Goal: Task Accomplishment & Management: Manage account settings

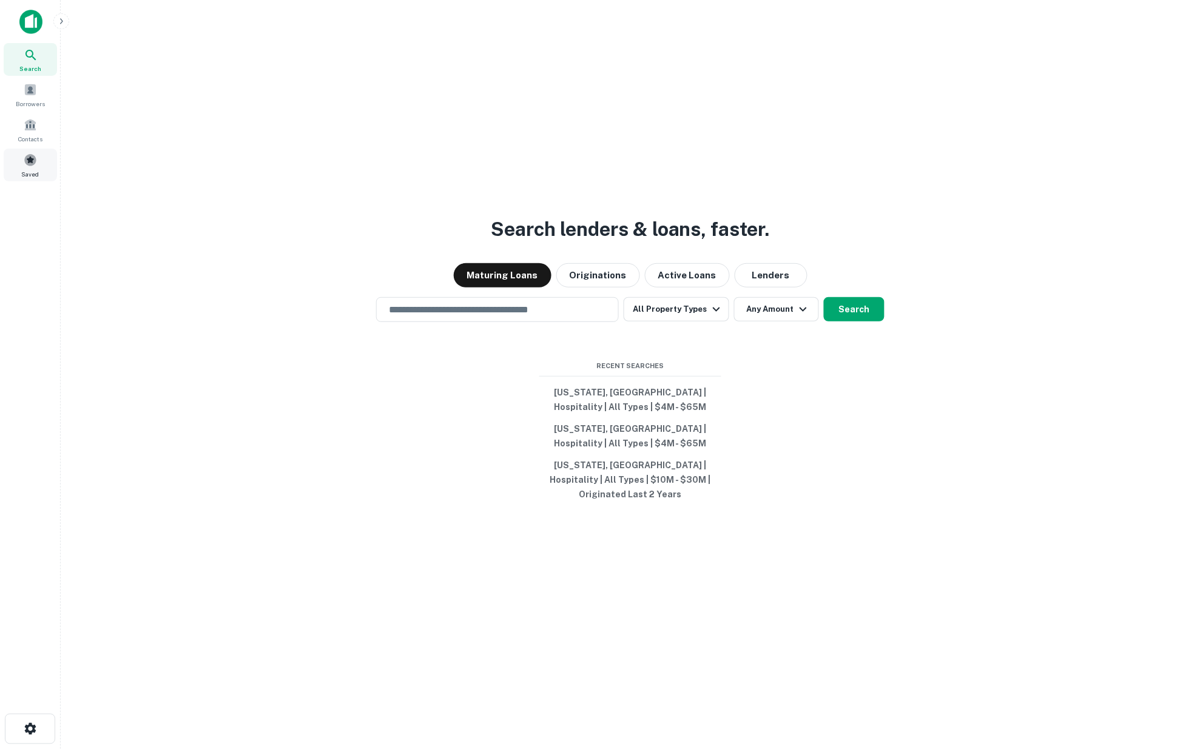
click at [29, 161] on span at bounding box center [30, 159] width 13 height 13
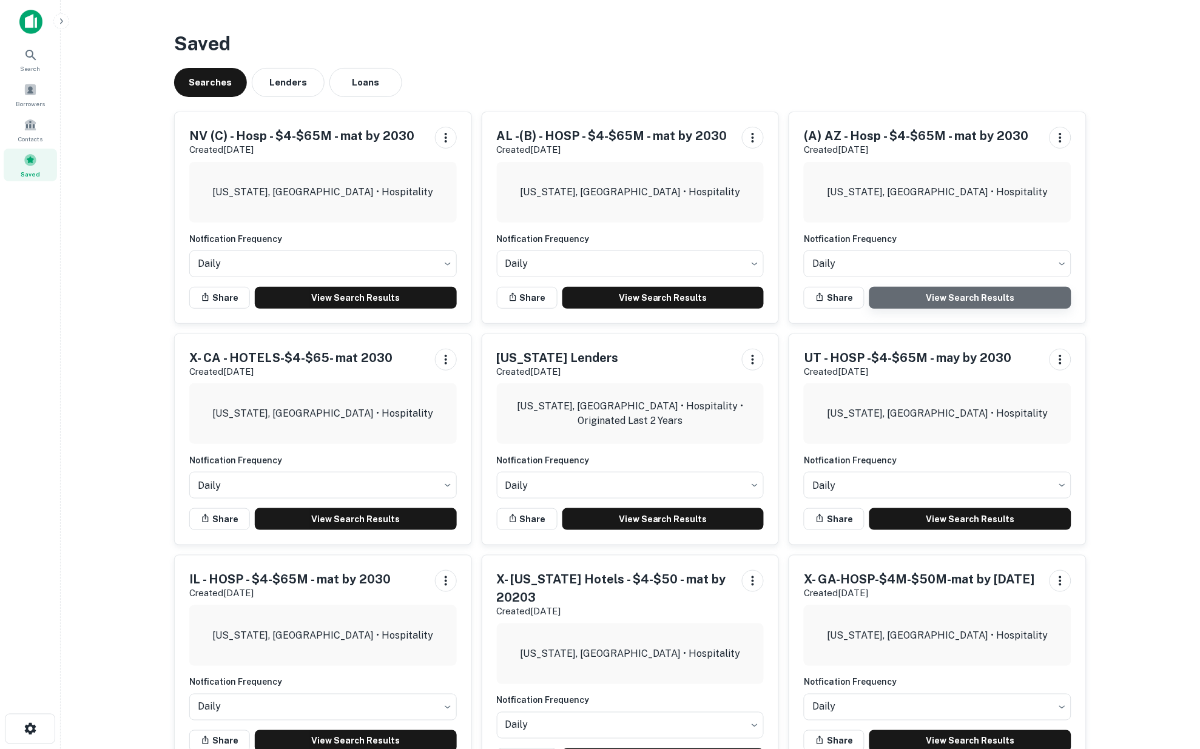
click at [967, 292] on link "View Search Results" at bounding box center [970, 298] width 202 height 22
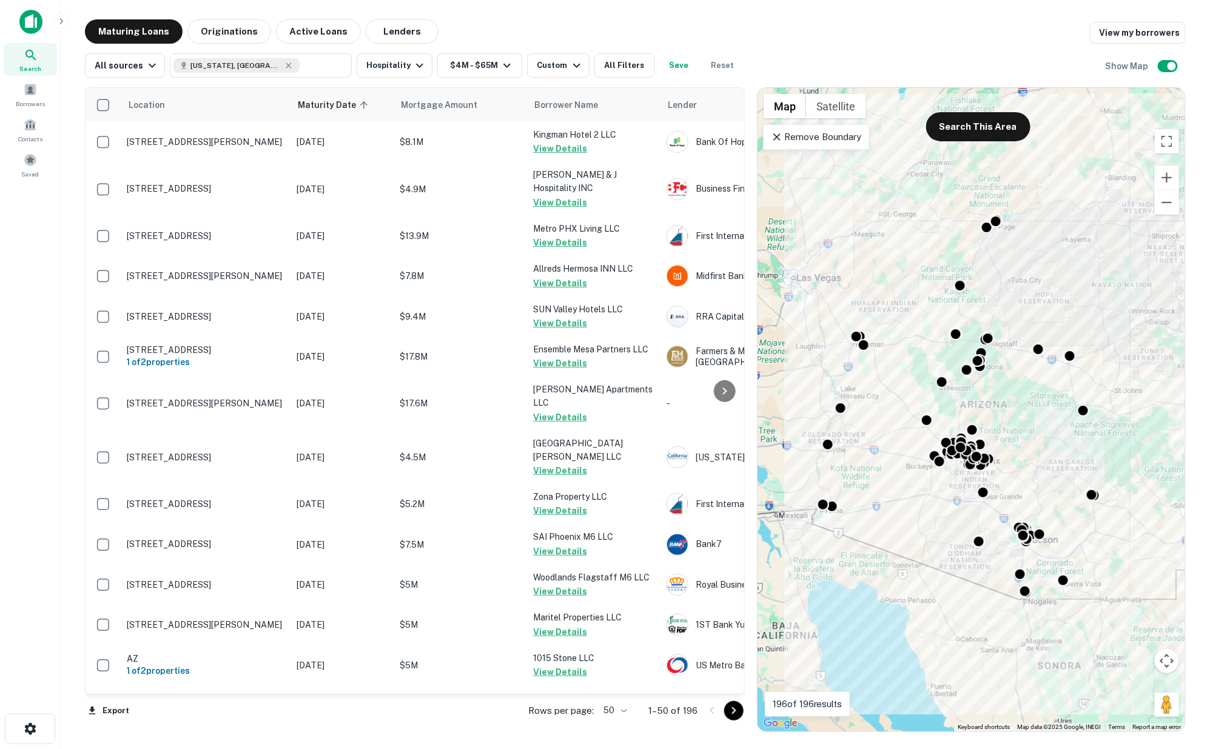
click at [623, 710] on body "Search Borrowers Contacts Saved Maturing Loans Originations Active Loans Lender…" at bounding box center [605, 374] width 1210 height 749
click at [616, 723] on li "100" at bounding box center [615, 724] width 35 height 22
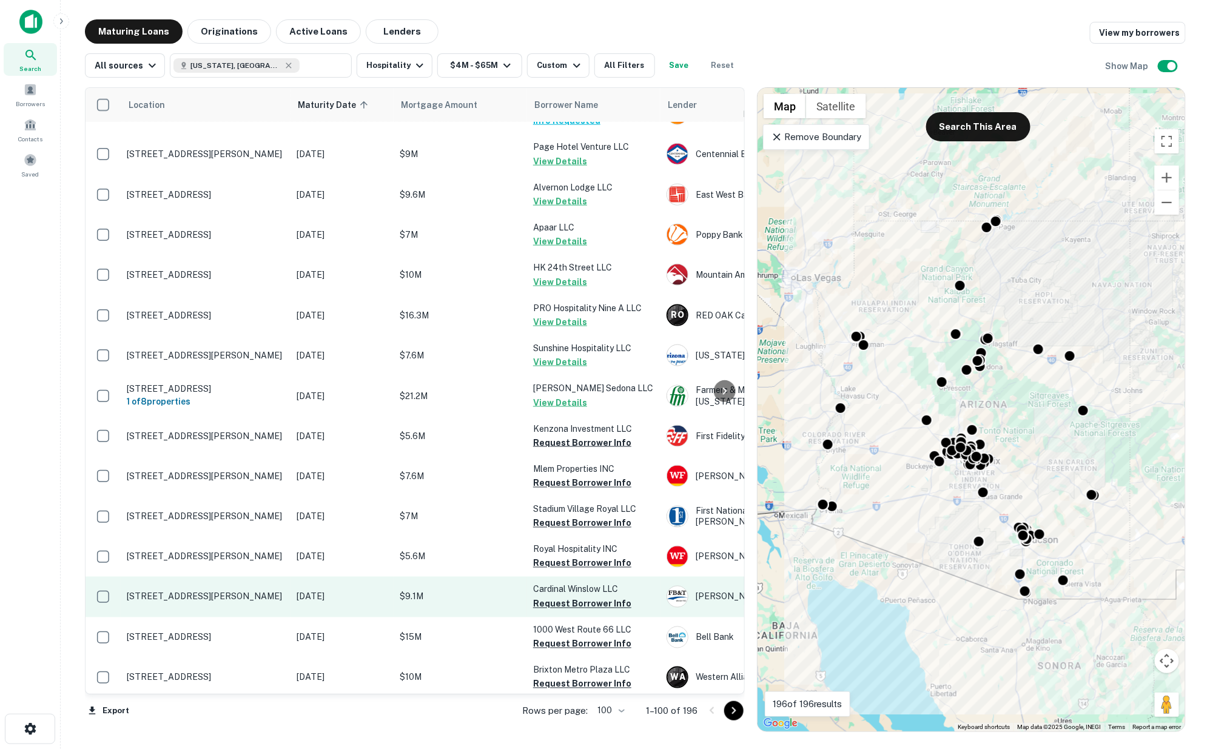
scroll to position [2898, 0]
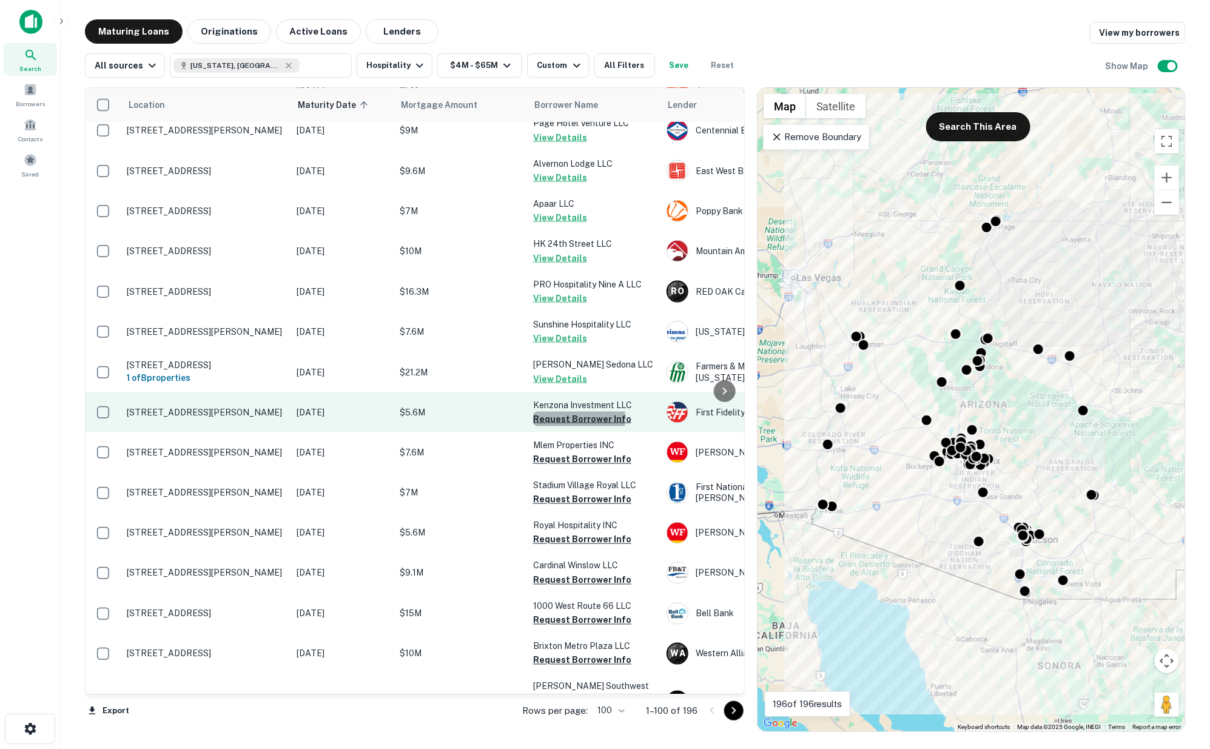
click at [557, 412] on button "Request Borrower Info" at bounding box center [582, 419] width 98 height 15
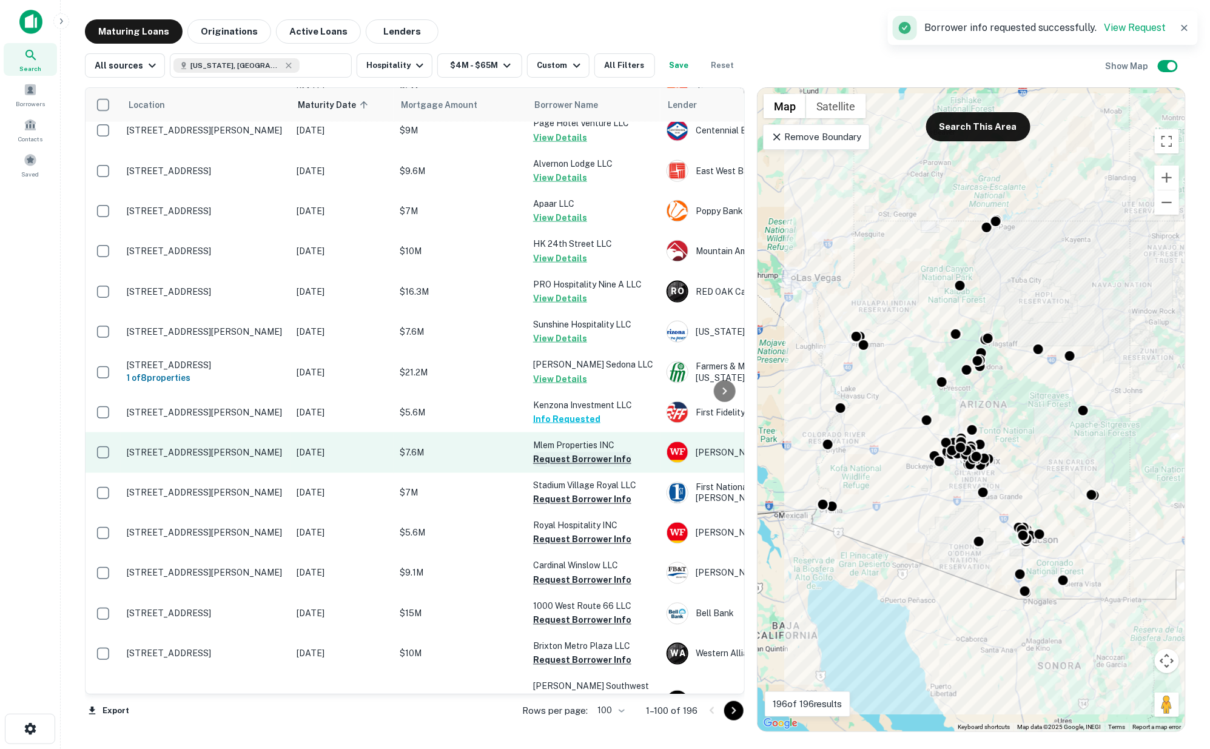
click at [561, 453] on button "Request Borrower Info" at bounding box center [582, 460] width 98 height 15
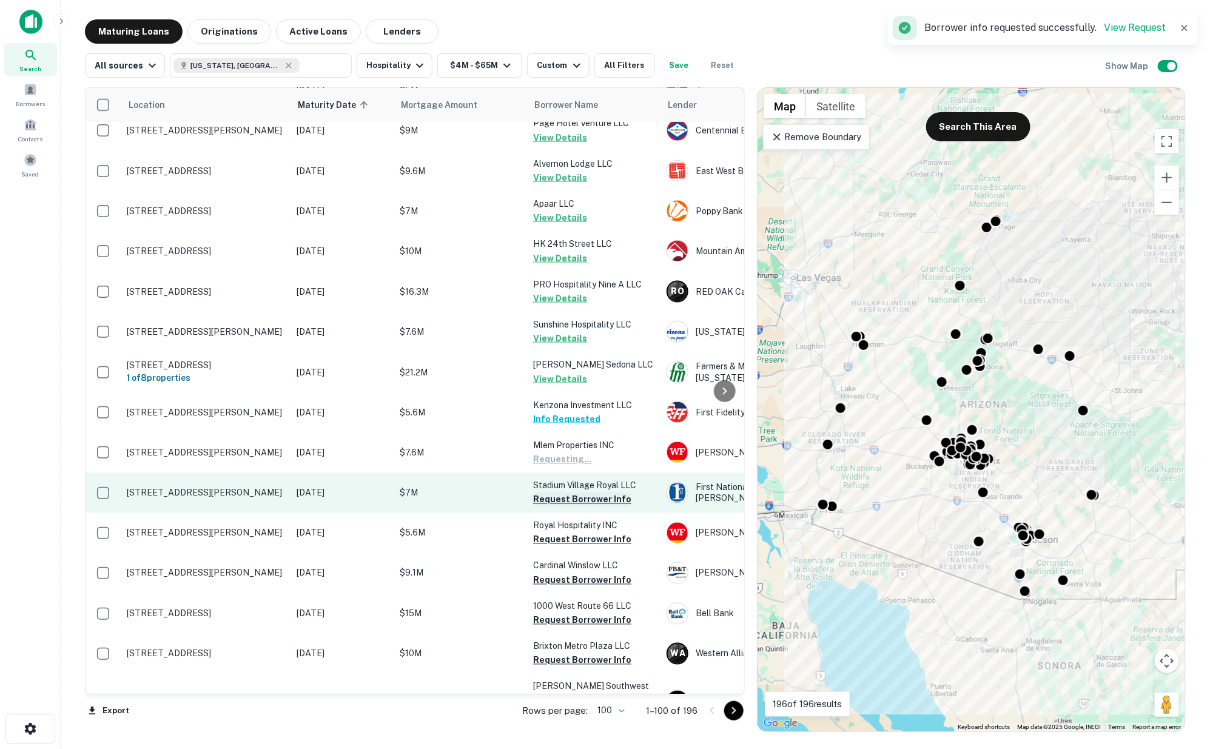
click at [560, 493] on button "Request Borrower Info" at bounding box center [582, 500] width 98 height 15
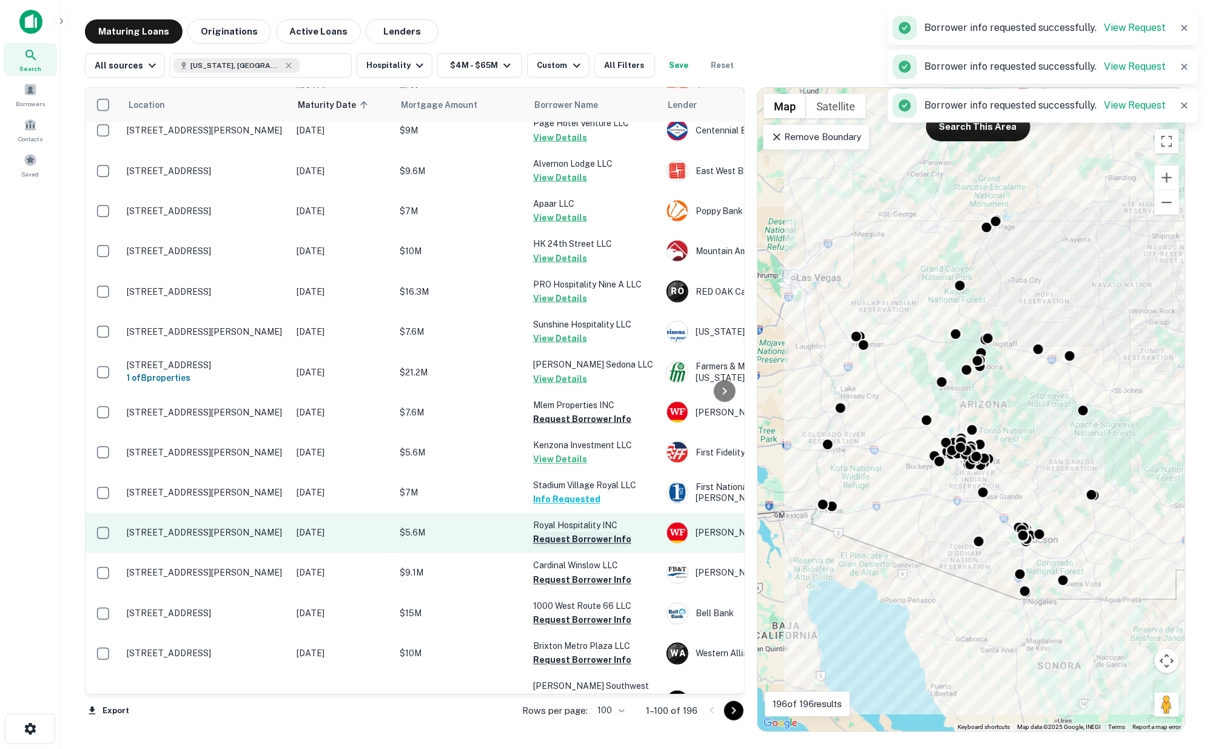
click at [564, 533] on button "Request Borrower Info" at bounding box center [582, 540] width 98 height 15
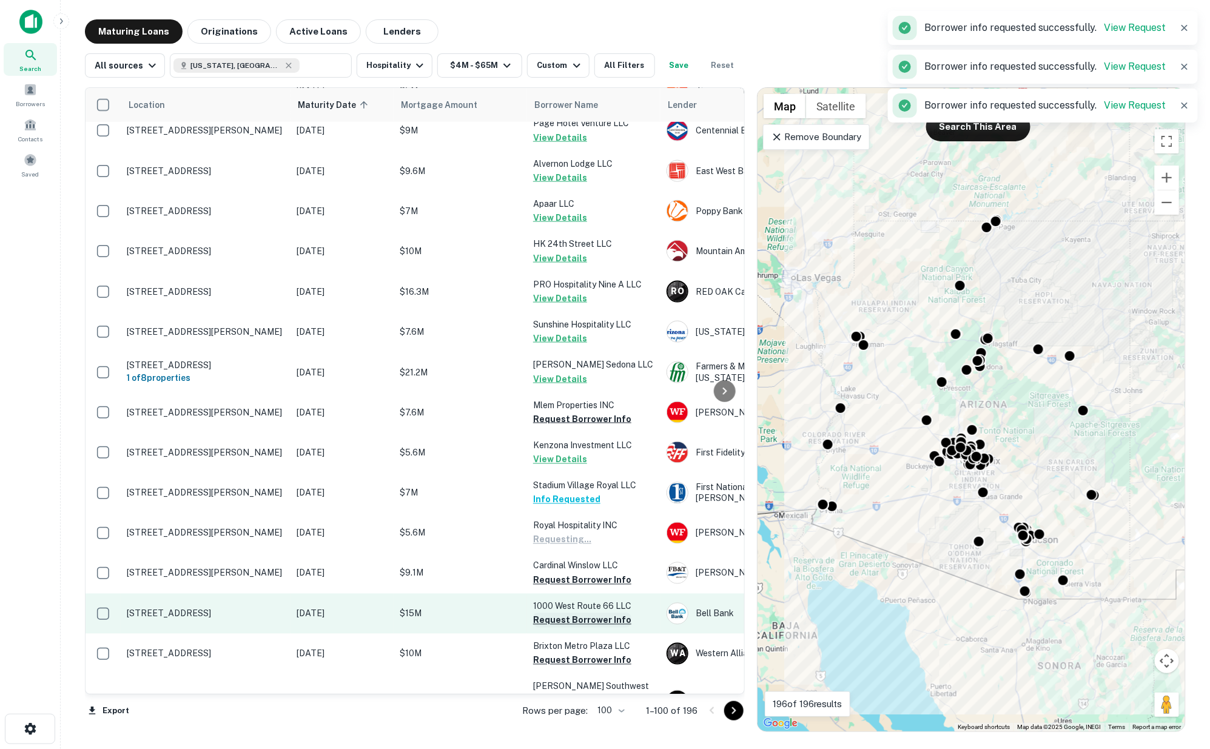
click at [566, 573] on button "Request Borrower Info" at bounding box center [582, 580] width 98 height 15
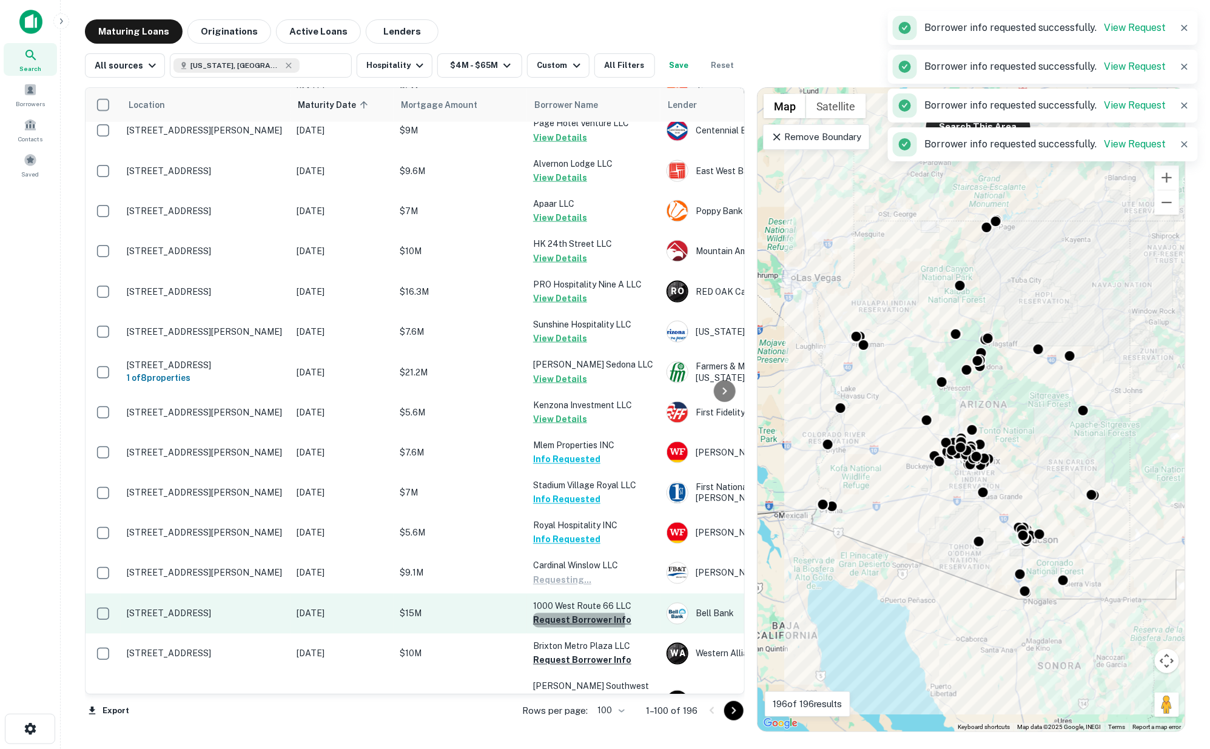
click at [568, 613] on button "Request Borrower Info" at bounding box center [582, 620] width 98 height 15
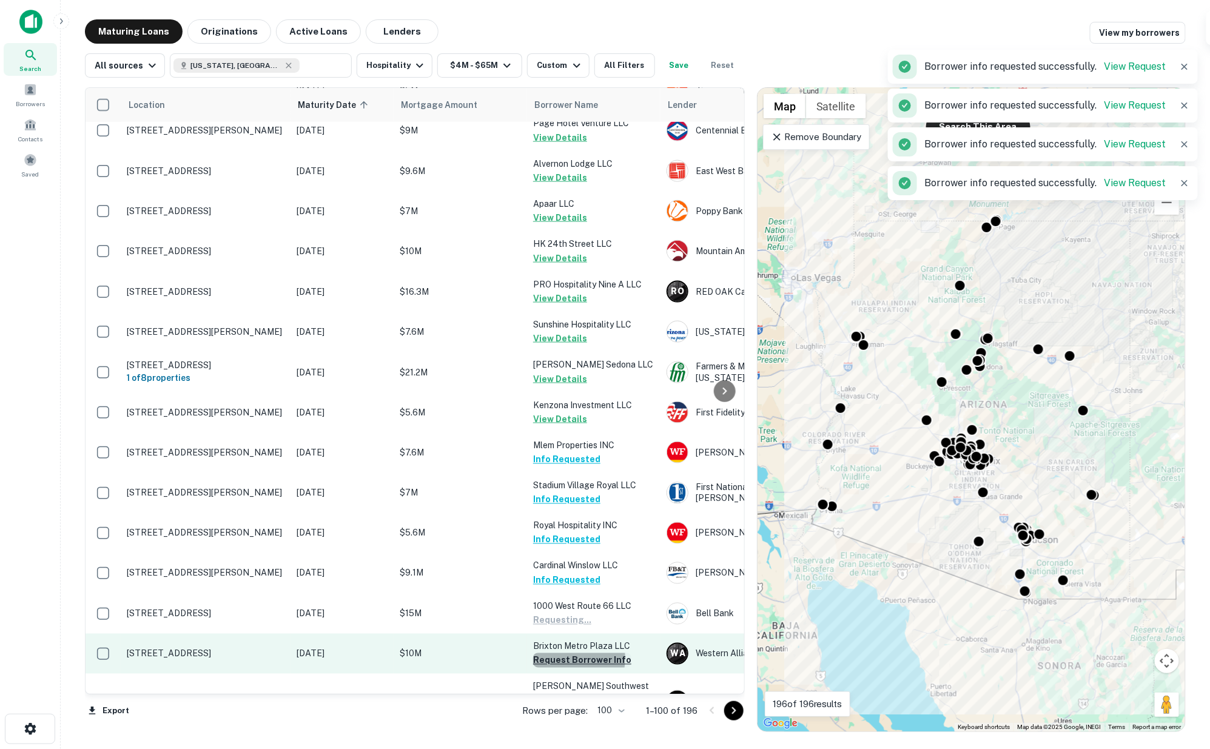
click at [571, 653] on button "Request Borrower Info" at bounding box center [582, 660] width 98 height 15
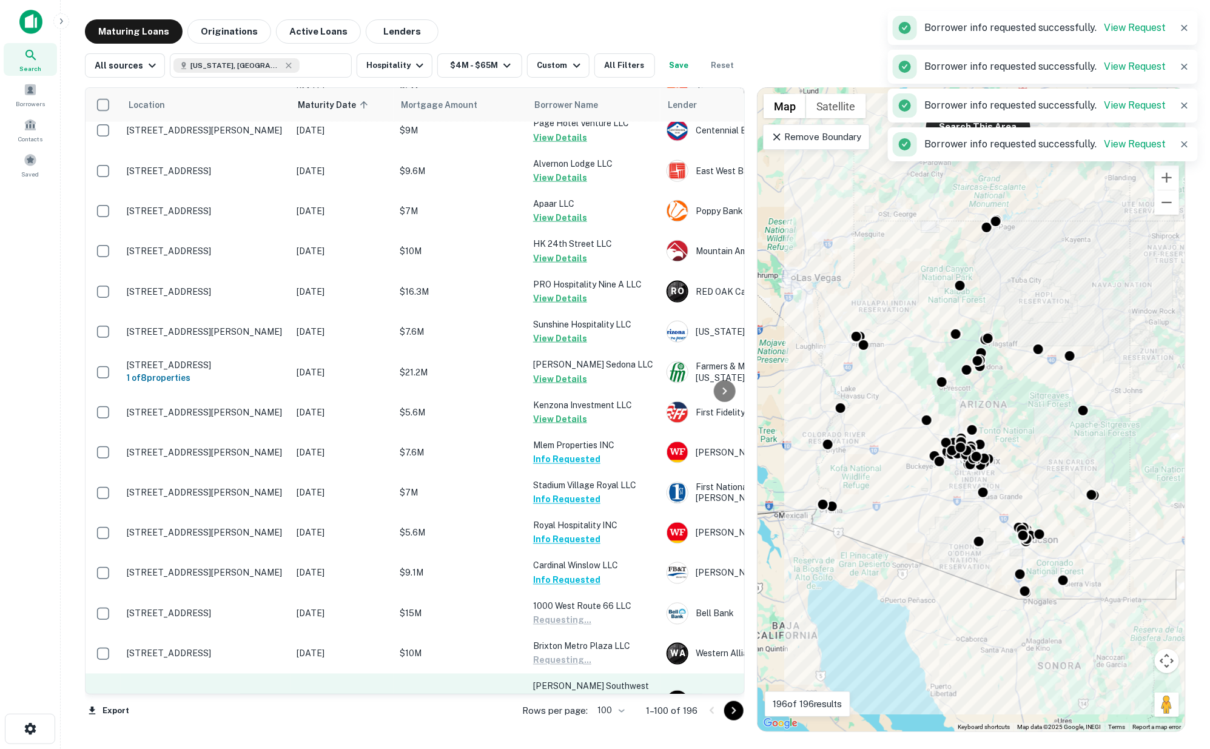
click at [576, 707] on button "Request Borrower Info" at bounding box center [582, 714] width 98 height 15
click at [578, 747] on button "Request Borrower Info" at bounding box center [582, 754] width 98 height 15
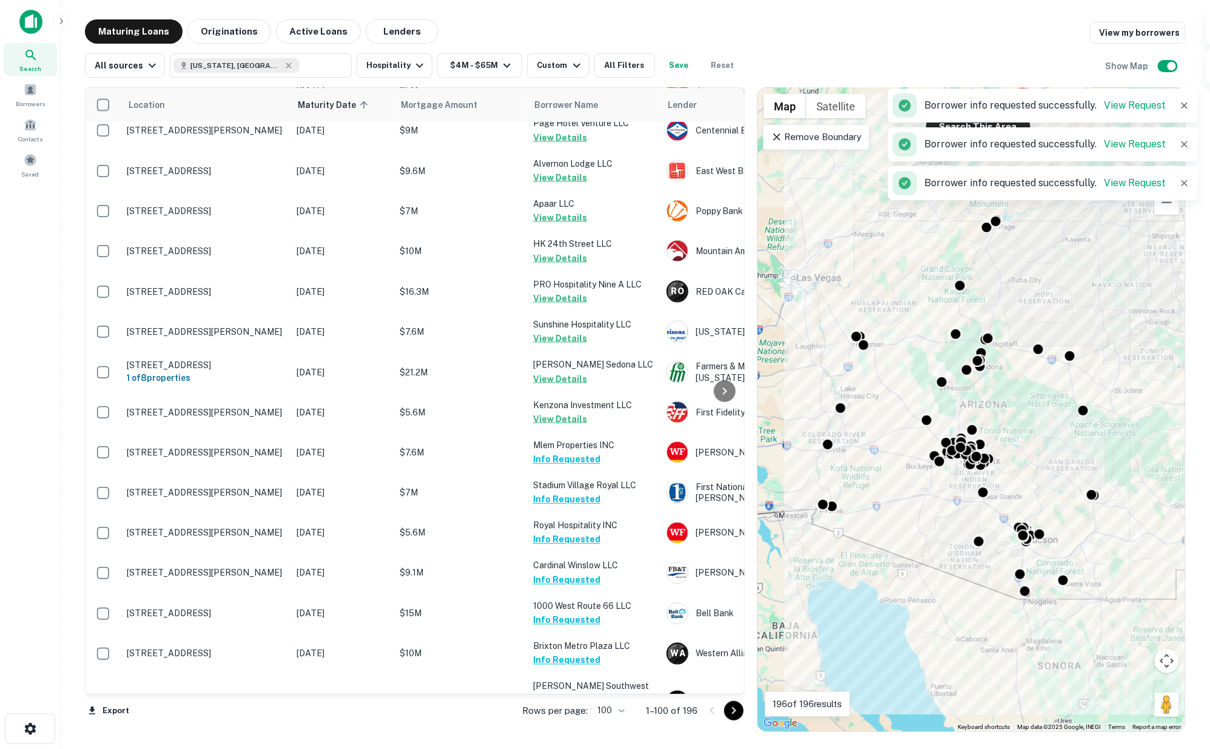
scroll to position [3033, 0]
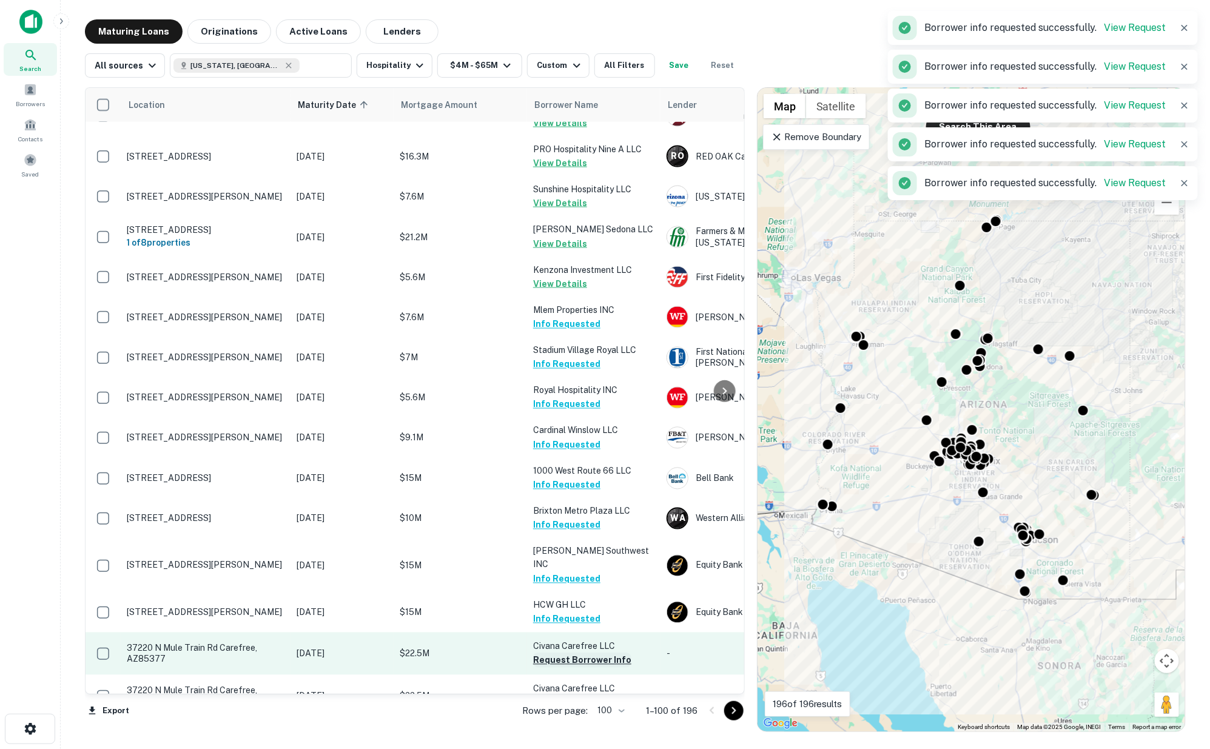
click at [557, 653] on button "Request Borrower Info" at bounding box center [582, 660] width 98 height 15
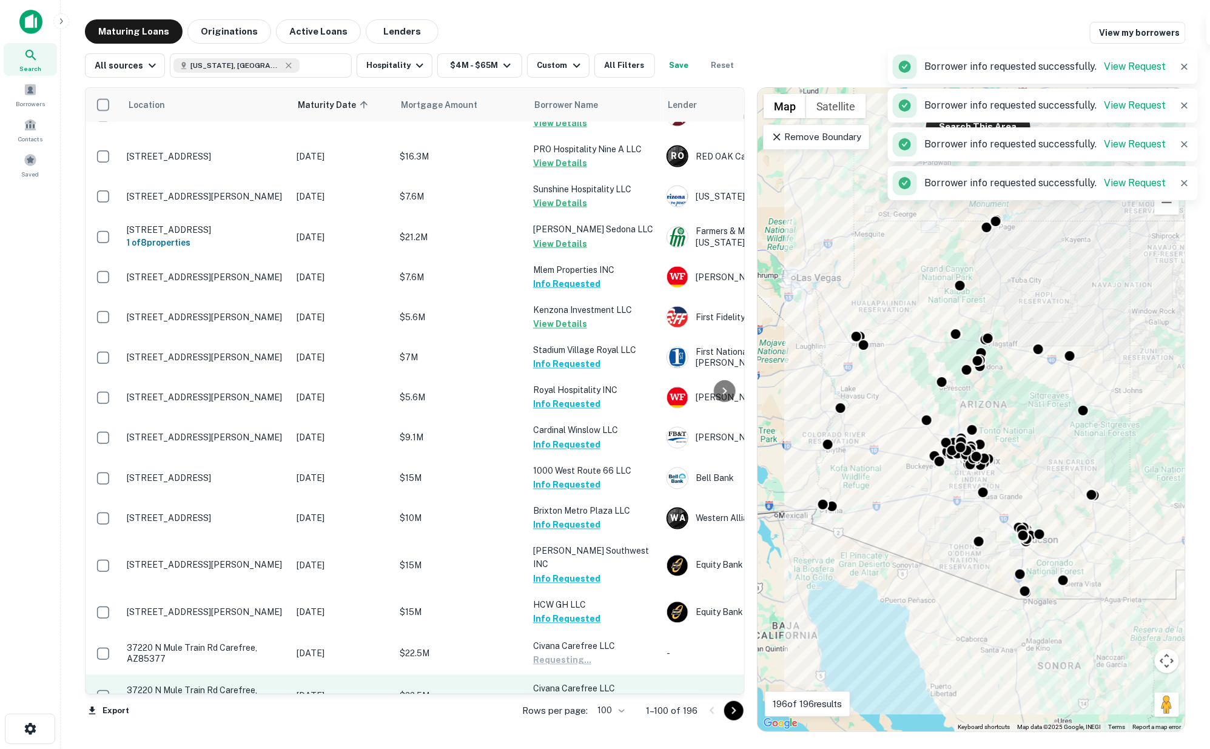
click at [564, 696] on button "Request Borrower Info" at bounding box center [582, 703] width 98 height 15
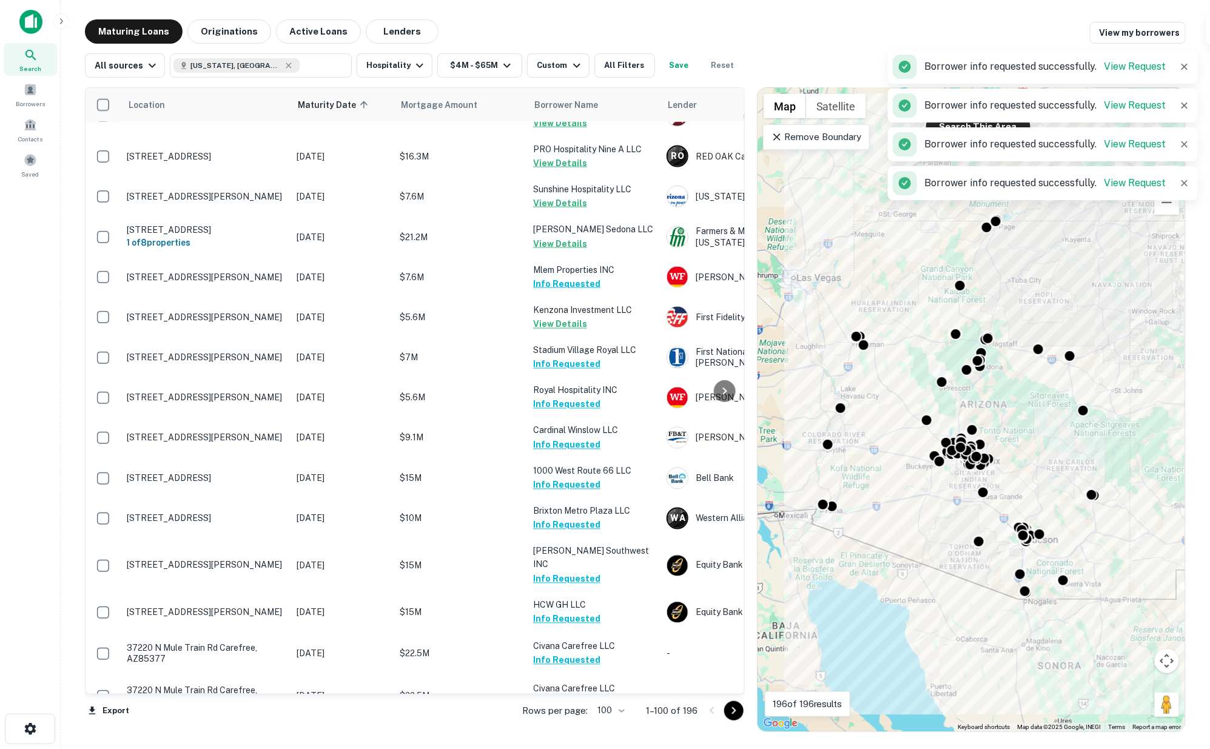
click at [568, 738] on button "Request Borrower Info" at bounding box center [582, 745] width 98 height 15
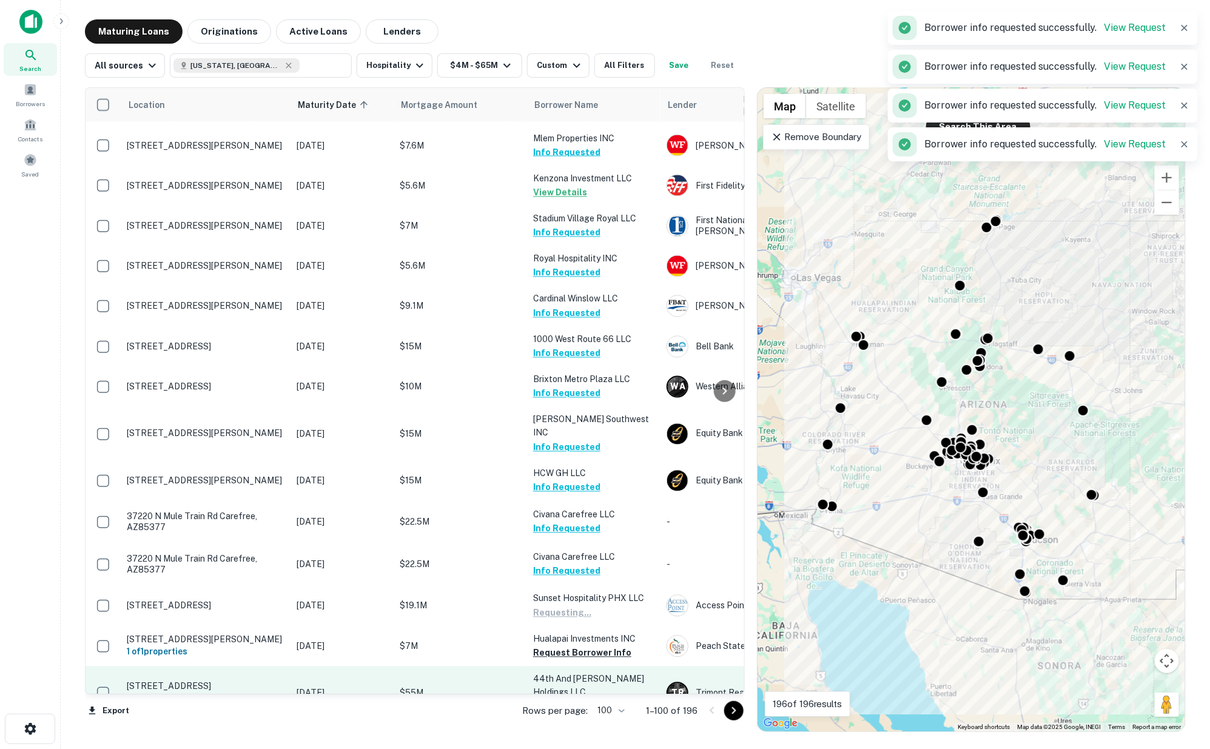
scroll to position [3303, 0]
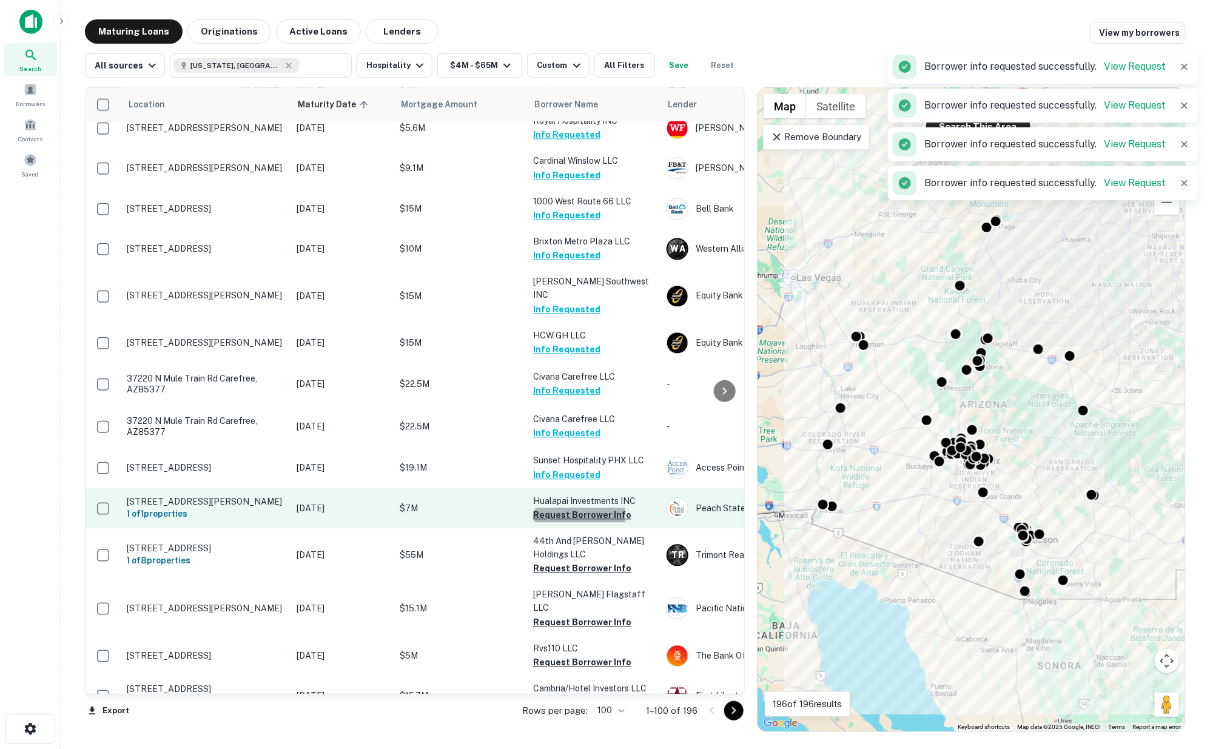
click at [542, 508] on button "Request Borrower Info" at bounding box center [582, 515] width 98 height 15
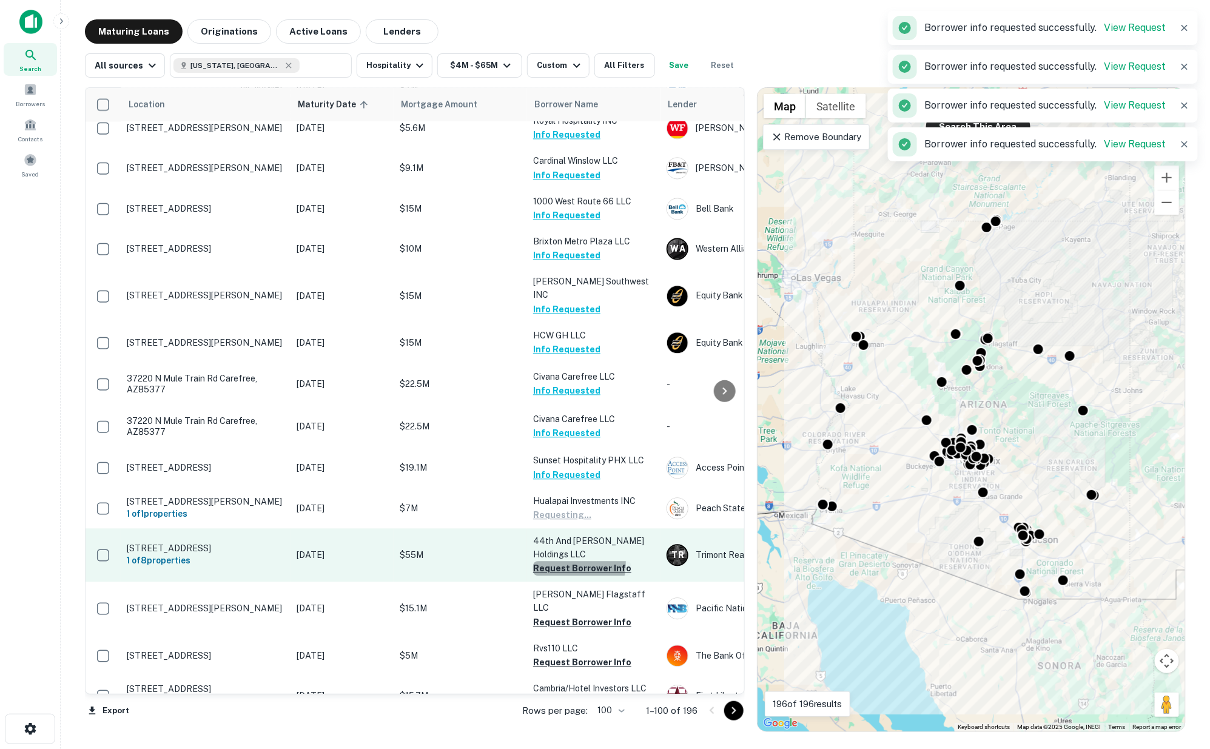
click at [558, 562] on button "Request Borrower Info" at bounding box center [582, 569] width 98 height 15
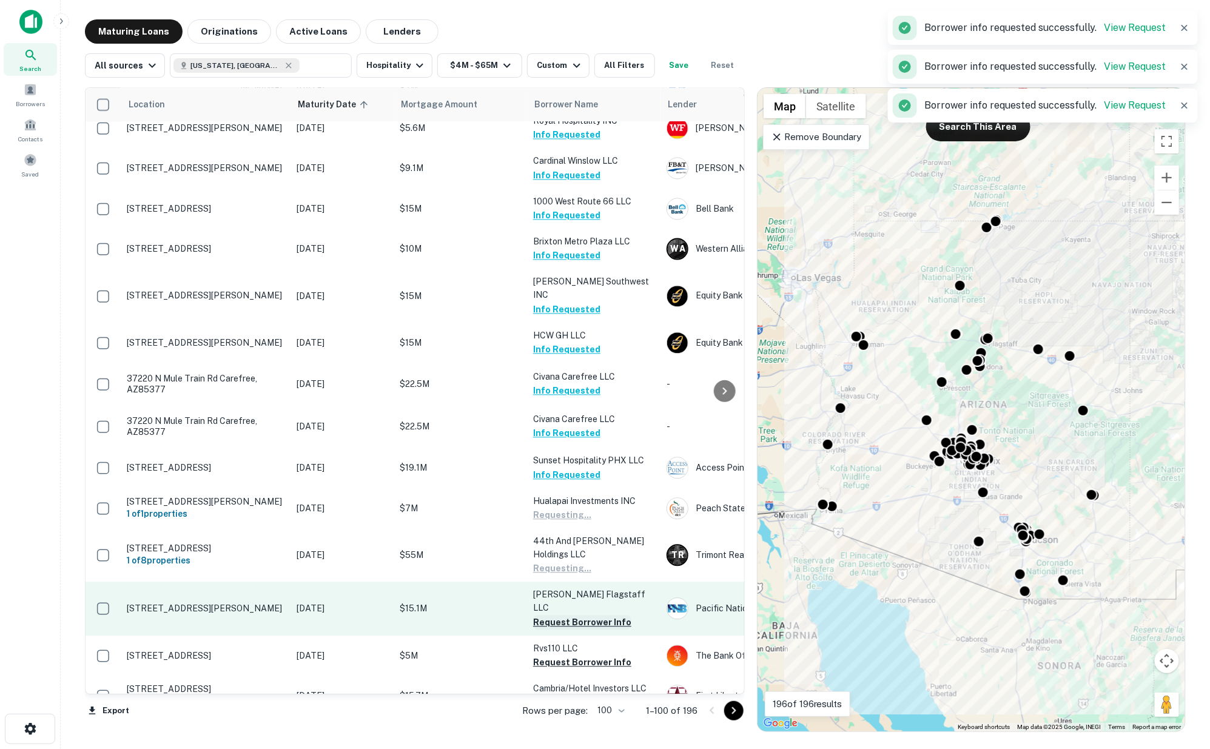
click at [562, 616] on button "Request Borrower Info" at bounding box center [582, 623] width 98 height 15
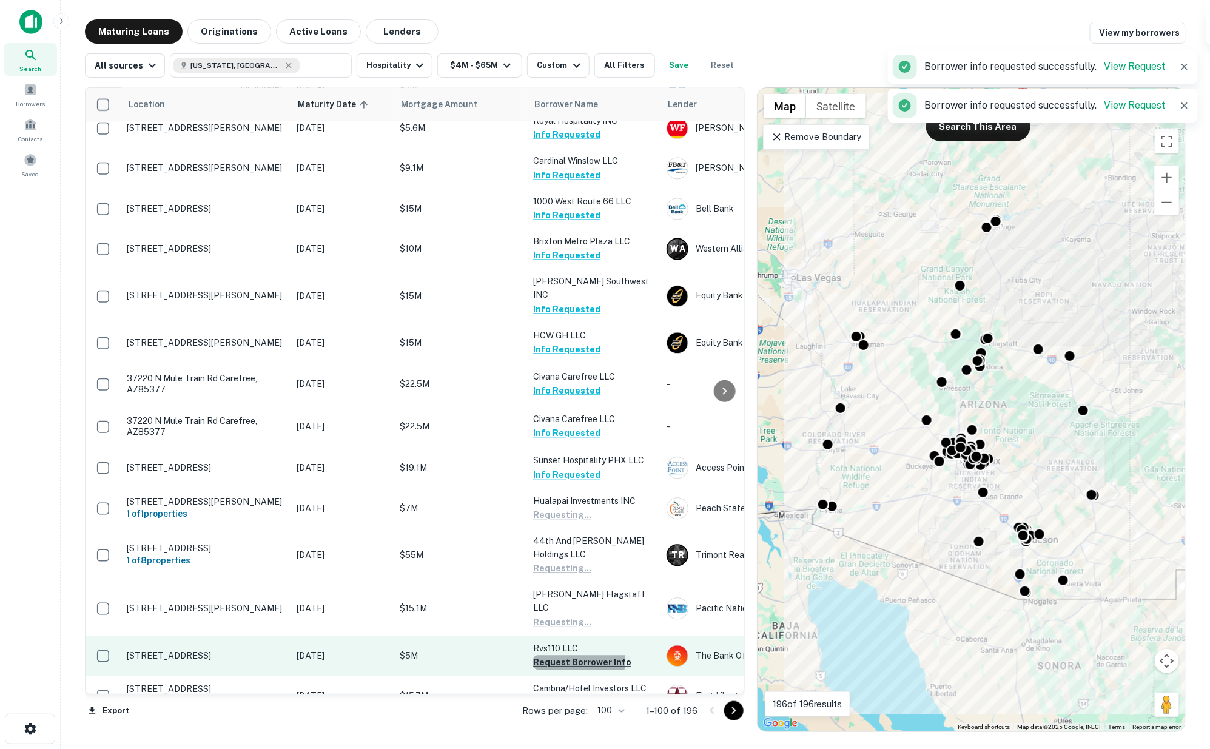
click at [573, 656] on button "Request Borrower Info" at bounding box center [582, 663] width 98 height 15
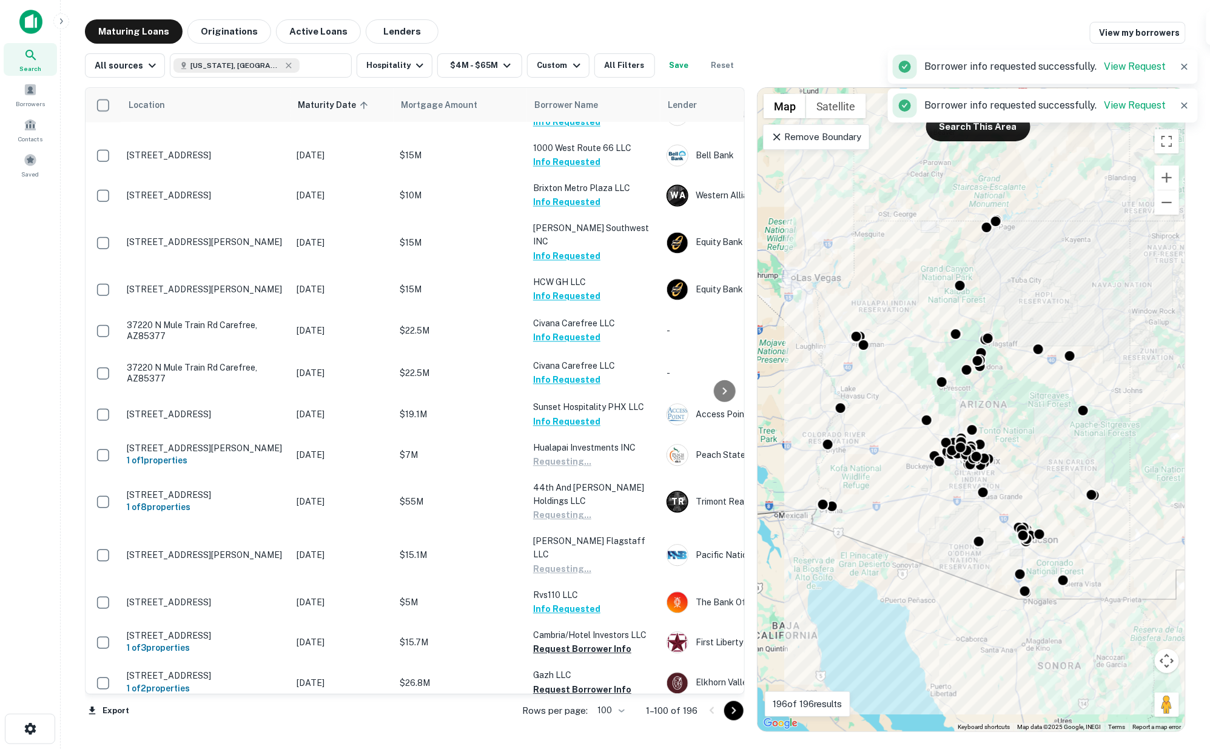
scroll to position [3505, 0]
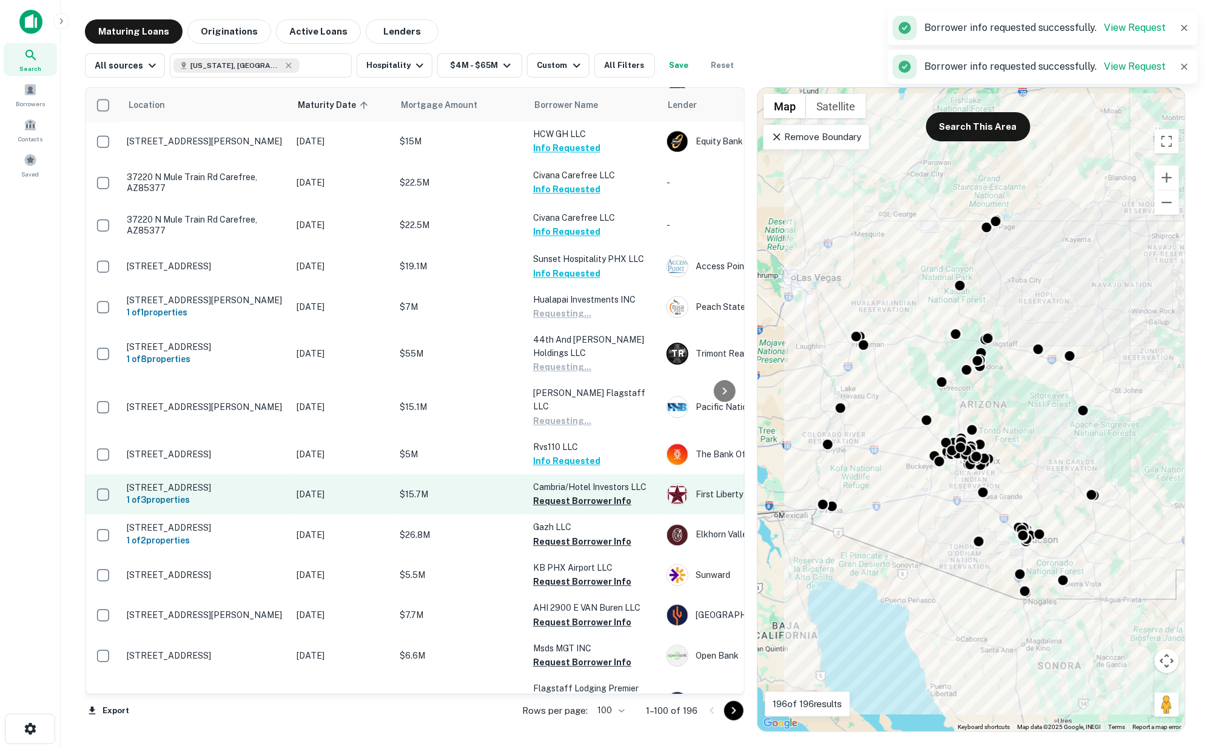
click at [555, 474] on td "Cambria/hotel Investors LLC Request Borrower Info" at bounding box center [593, 494] width 133 height 40
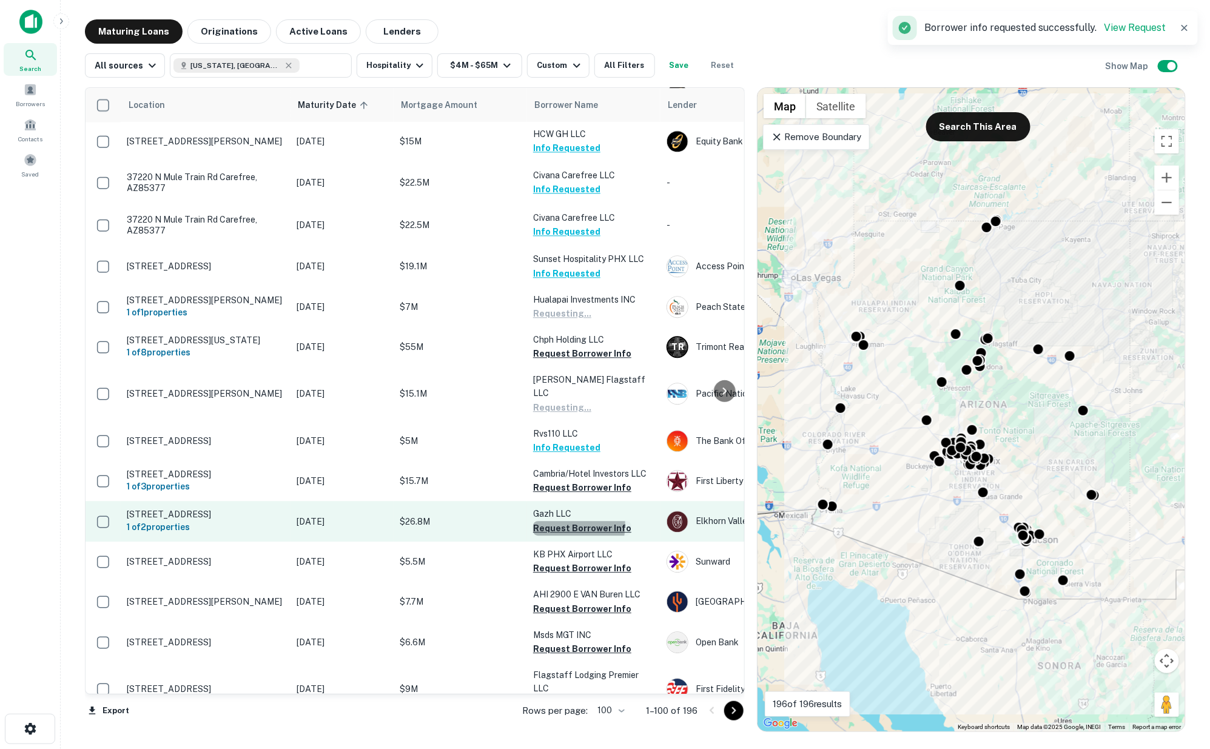
click at [559, 521] on button "Request Borrower Info" at bounding box center [582, 528] width 98 height 15
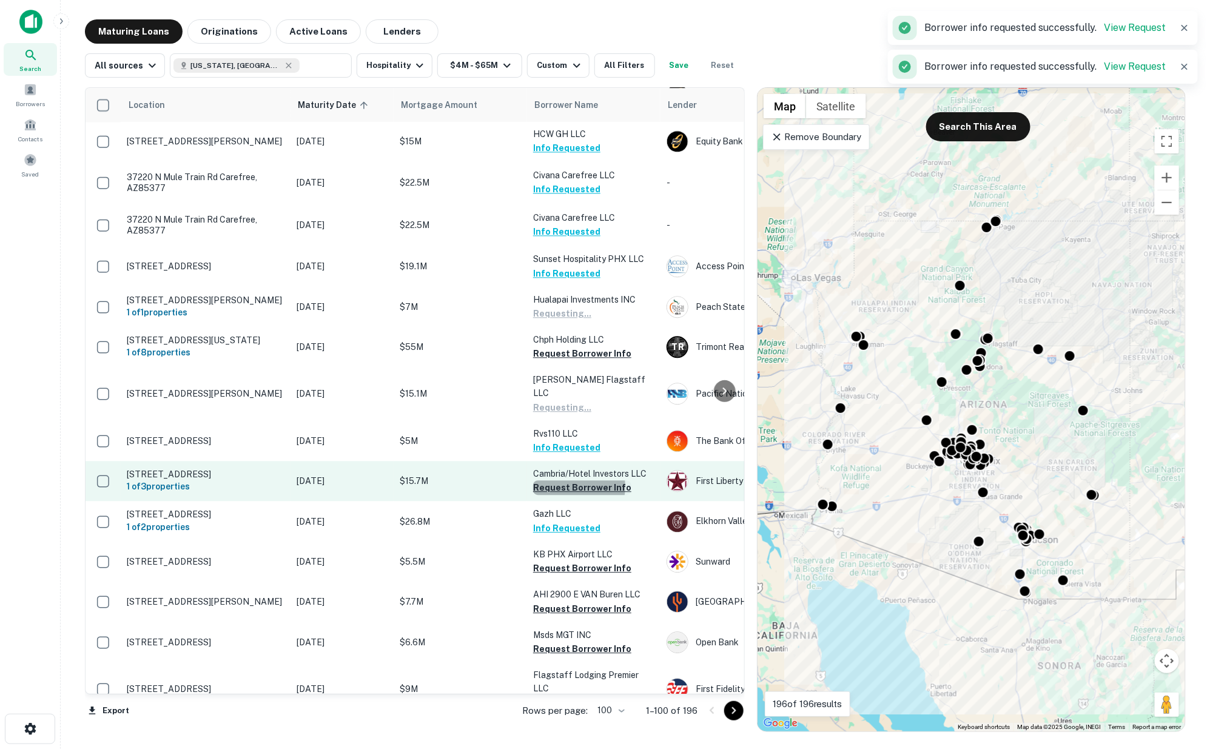
click at [554, 480] on button "Request Borrower Info" at bounding box center [582, 487] width 98 height 15
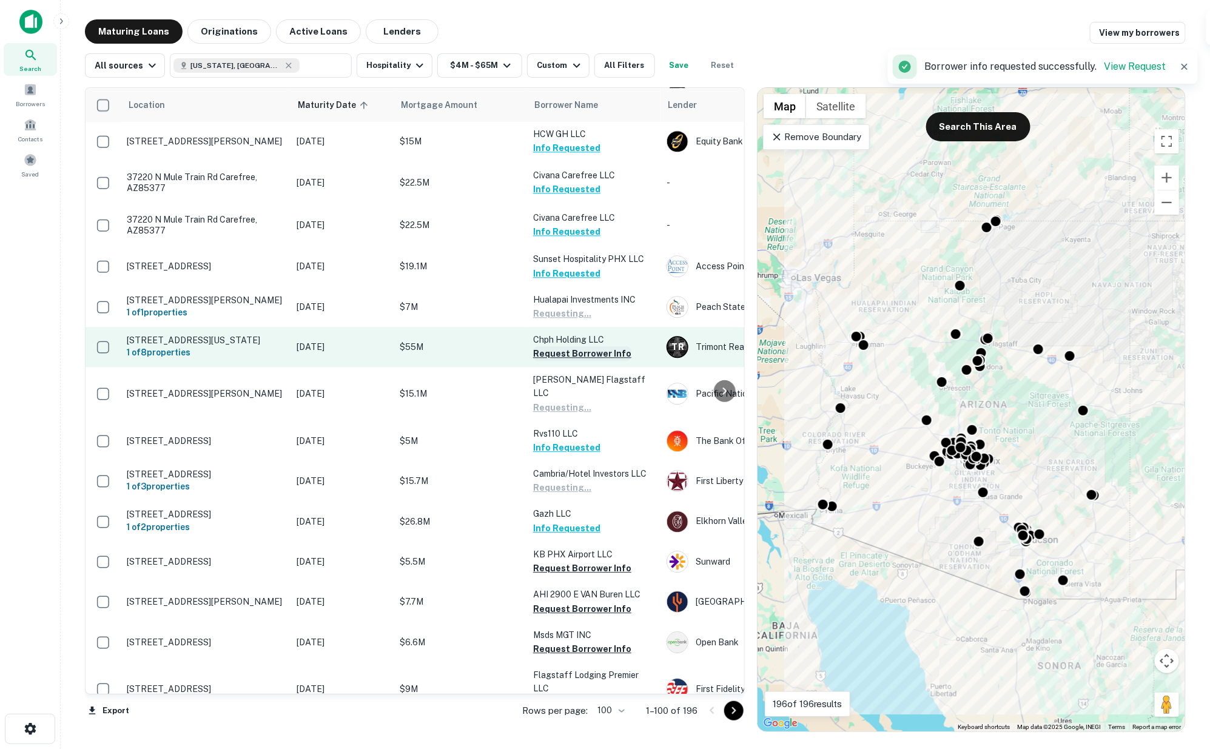
click at [559, 346] on button "Request Borrower Info" at bounding box center [582, 353] width 98 height 15
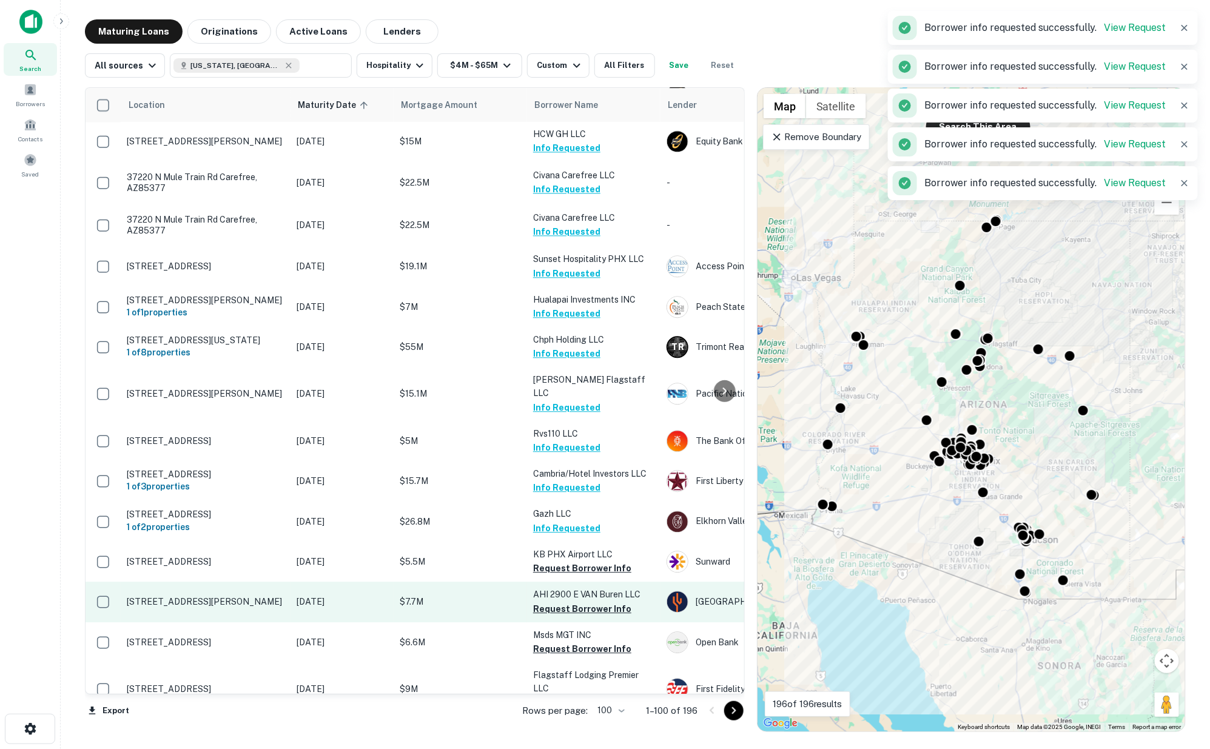
click at [579, 561] on button "Request Borrower Info" at bounding box center [582, 568] width 98 height 15
click at [578, 602] on button "Request Borrower Info" at bounding box center [582, 609] width 98 height 15
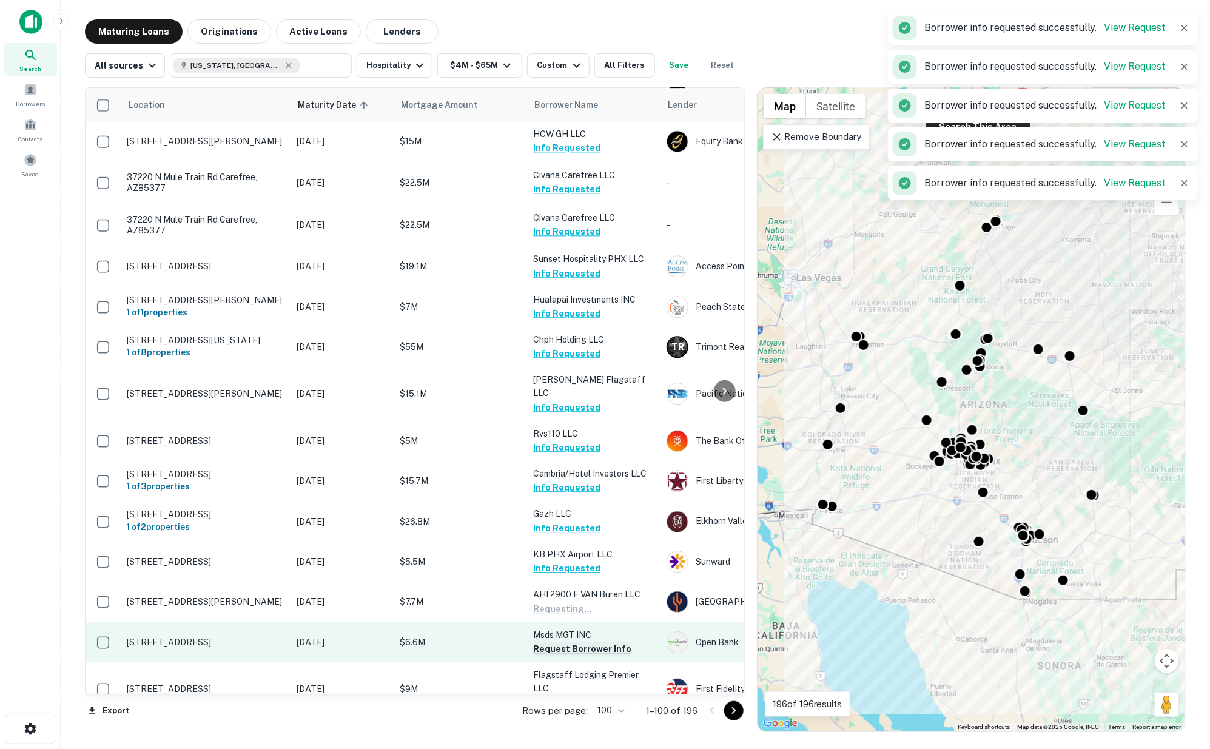
click at [578, 642] on button "Request Borrower Info" at bounding box center [582, 649] width 98 height 15
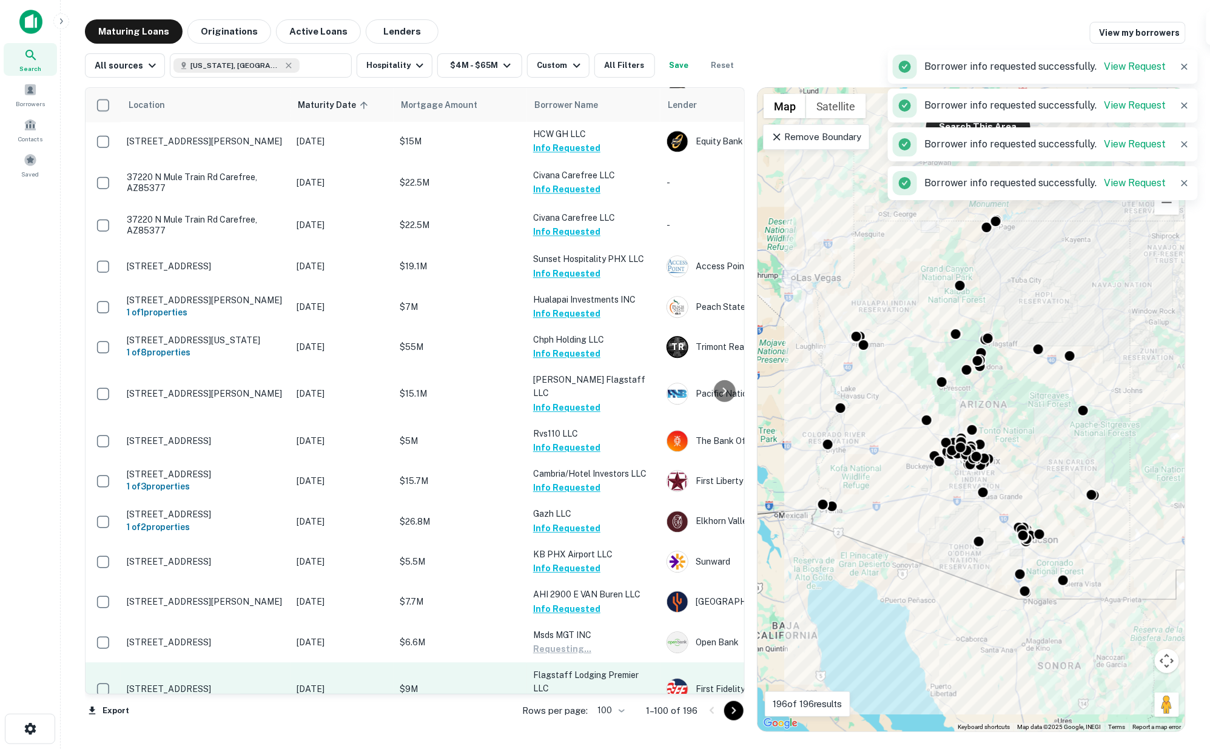
click at [576, 695] on button "Request Borrower Info" at bounding box center [582, 702] width 98 height 15
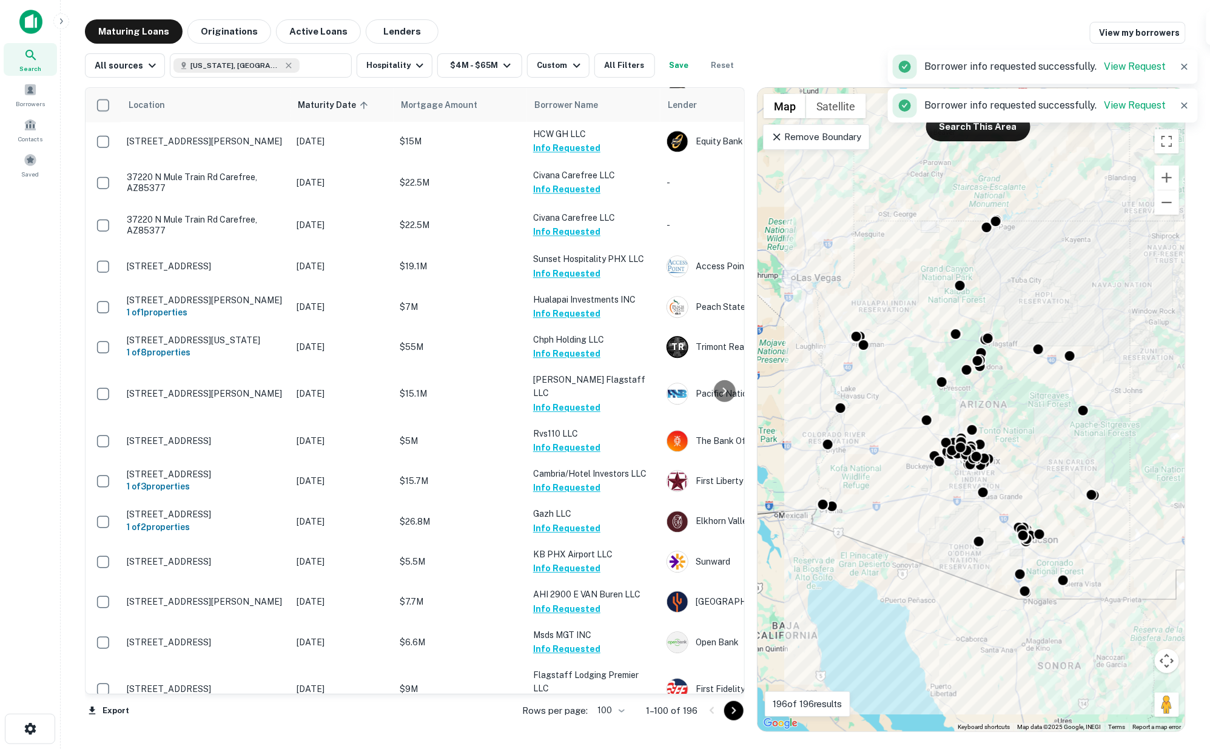
click at [582, 736] on button "Request Borrower Info" at bounding box center [582, 743] width 98 height 15
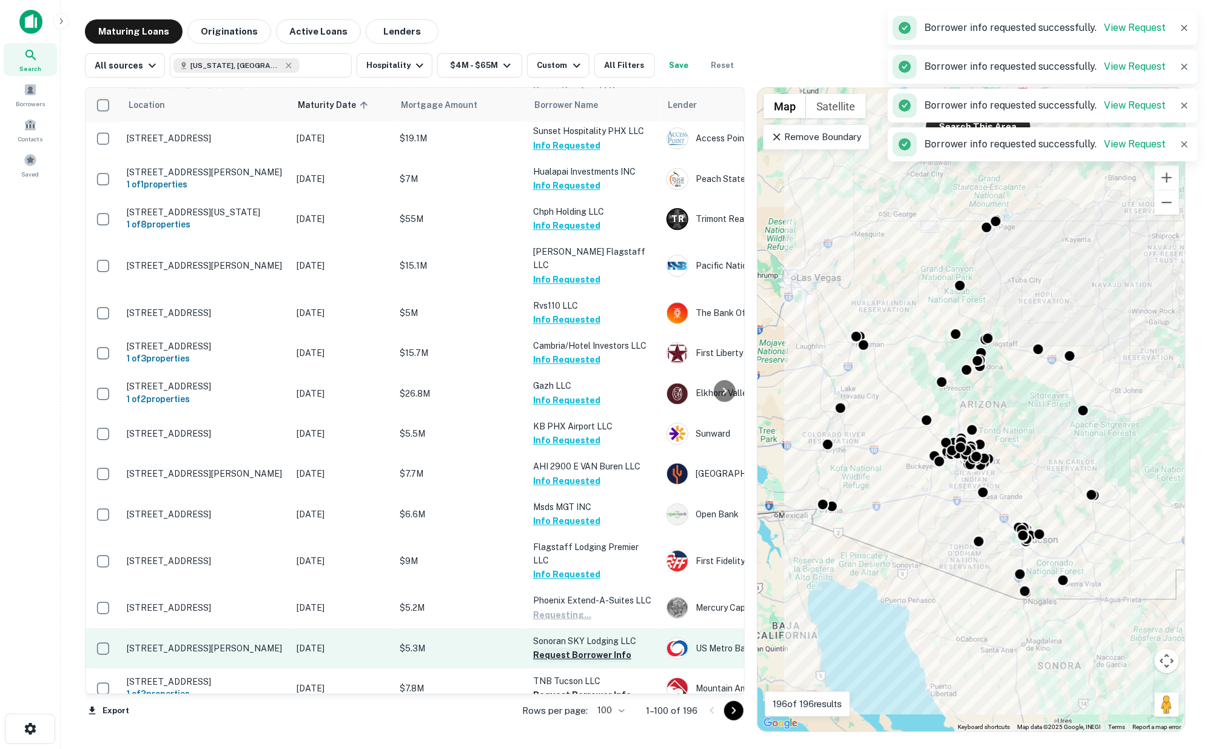
scroll to position [3642, 0]
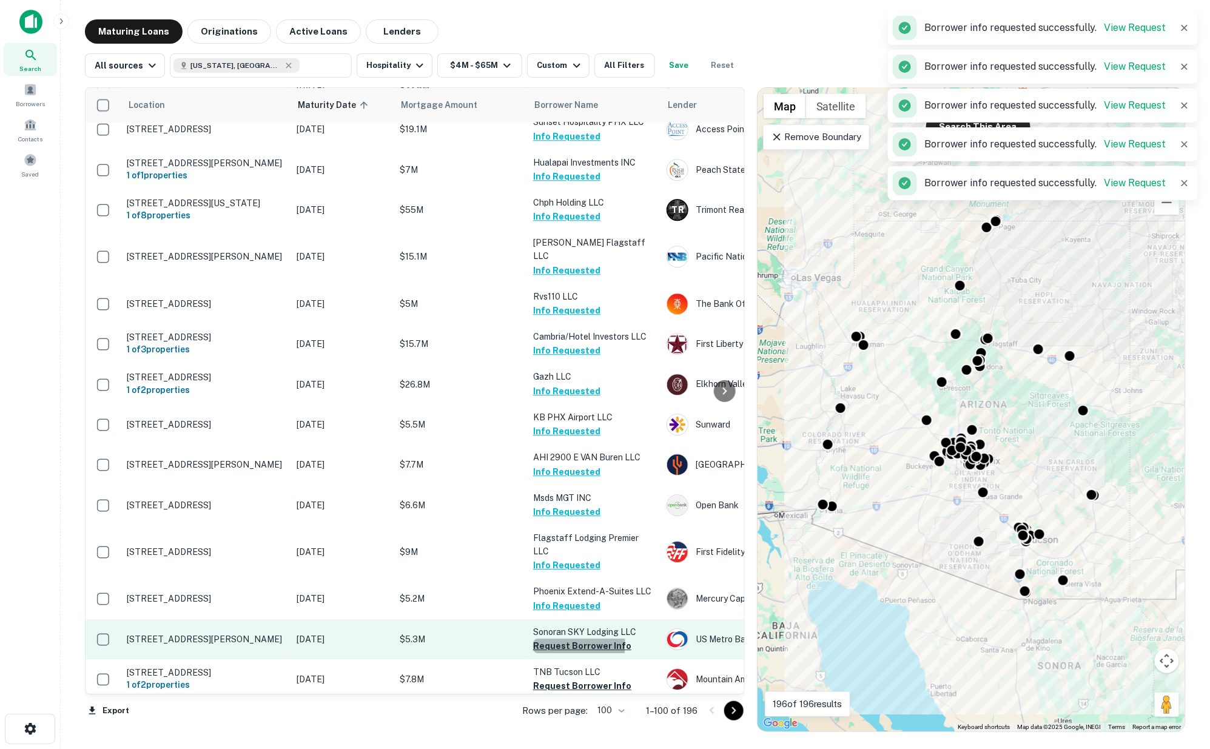
drag, startPoint x: 549, startPoint y: 536, endPoint x: 553, endPoint y: 546, distance: 11.2
click at [550, 639] on button "Request Borrower Info" at bounding box center [582, 646] width 98 height 15
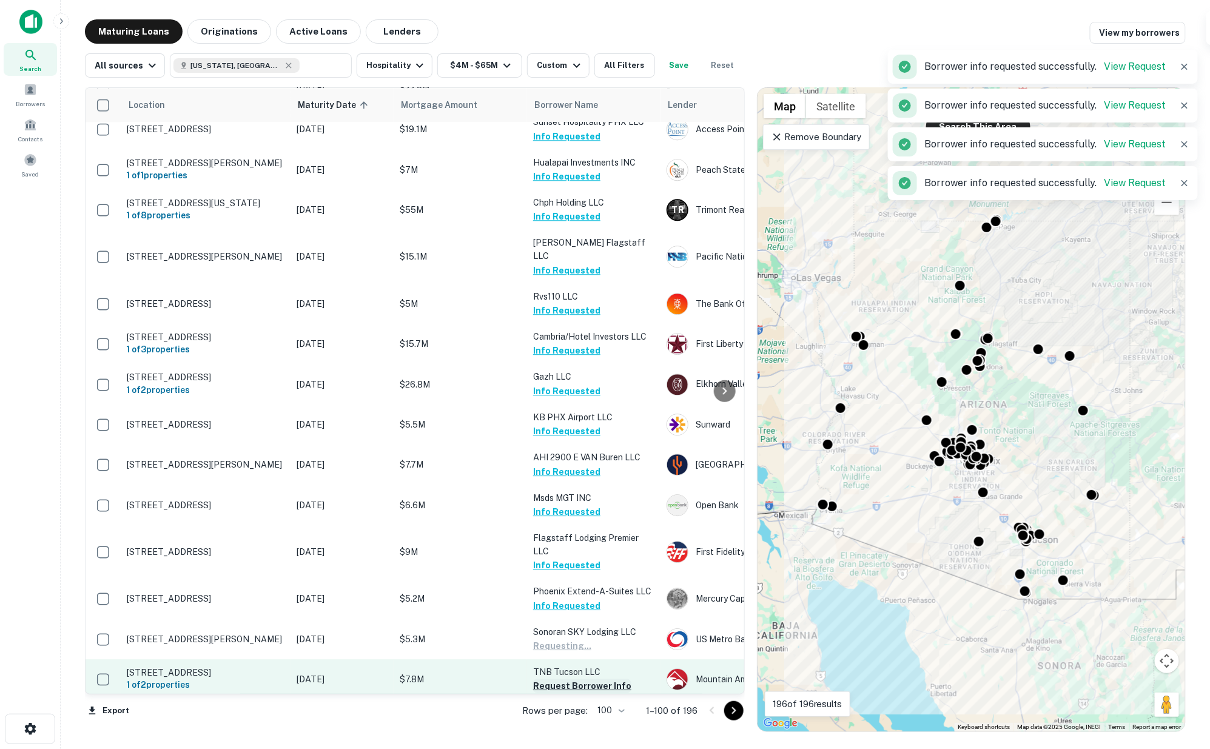
click at [561, 679] on button "Request Borrower Info" at bounding box center [582, 686] width 98 height 15
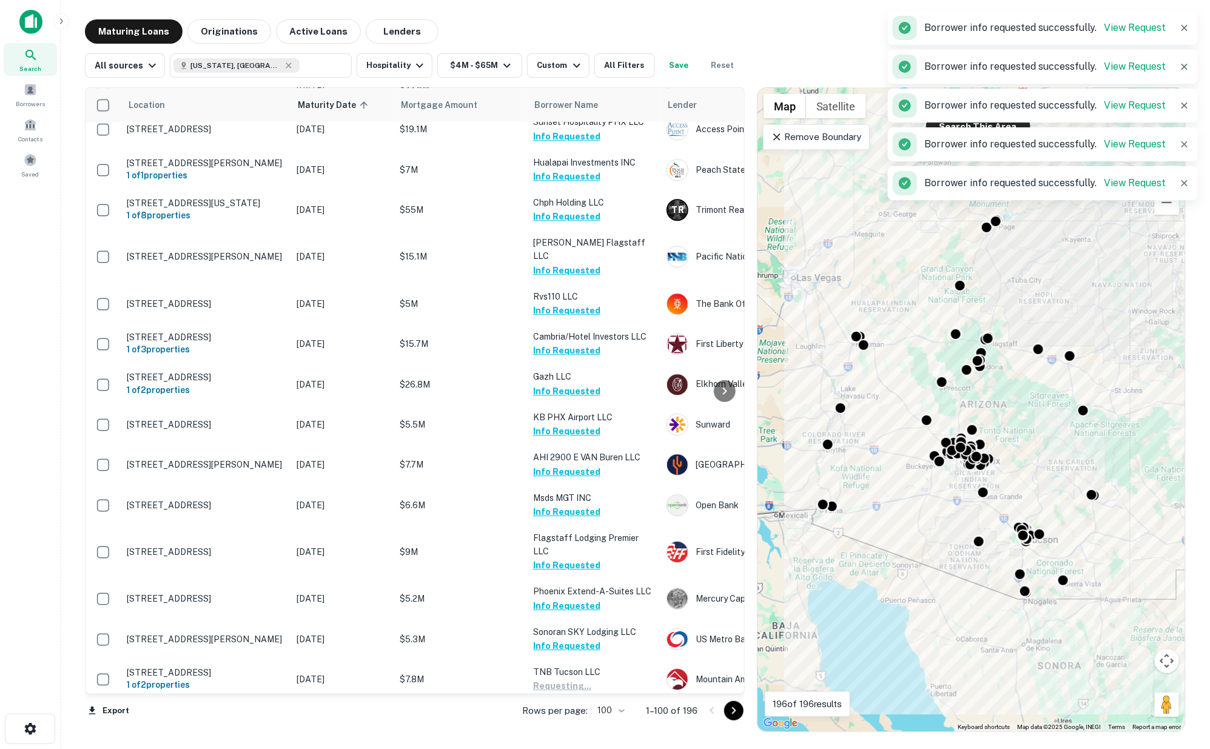
click at [560, 720] on button "Request Borrower Info" at bounding box center [582, 727] width 98 height 15
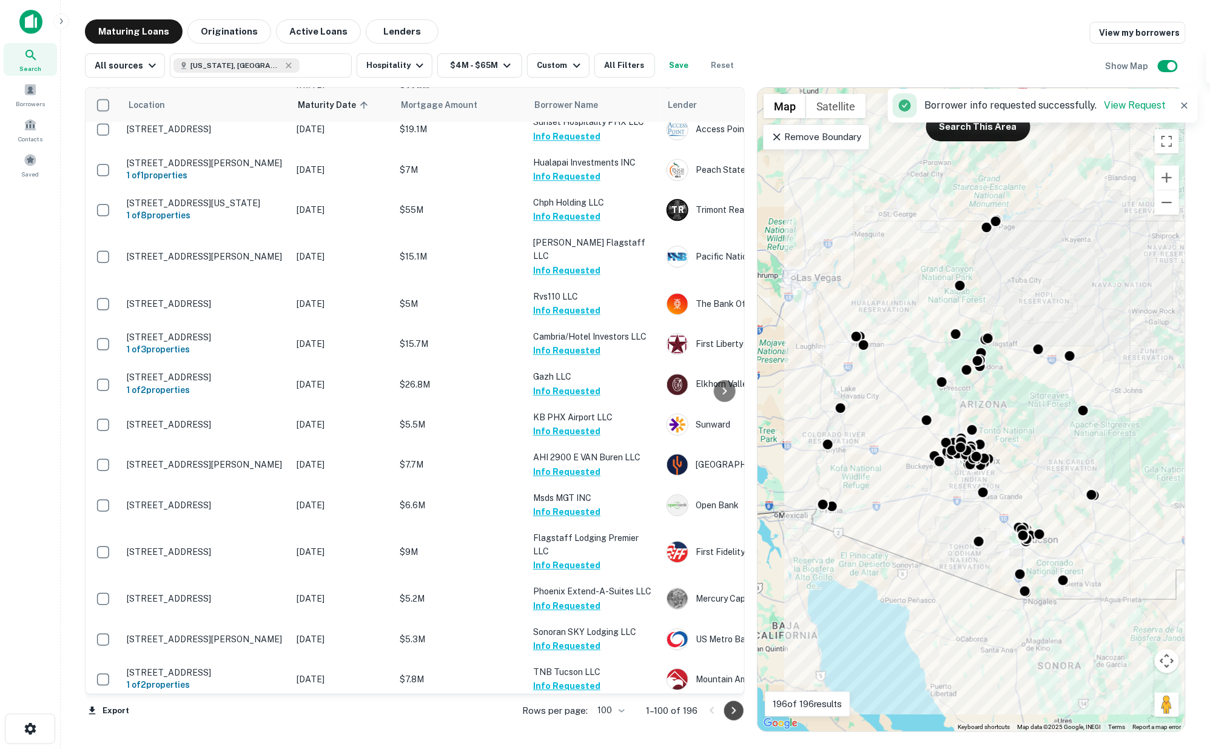
click at [732, 709] on icon "Go to next page" at bounding box center [734, 711] width 15 height 15
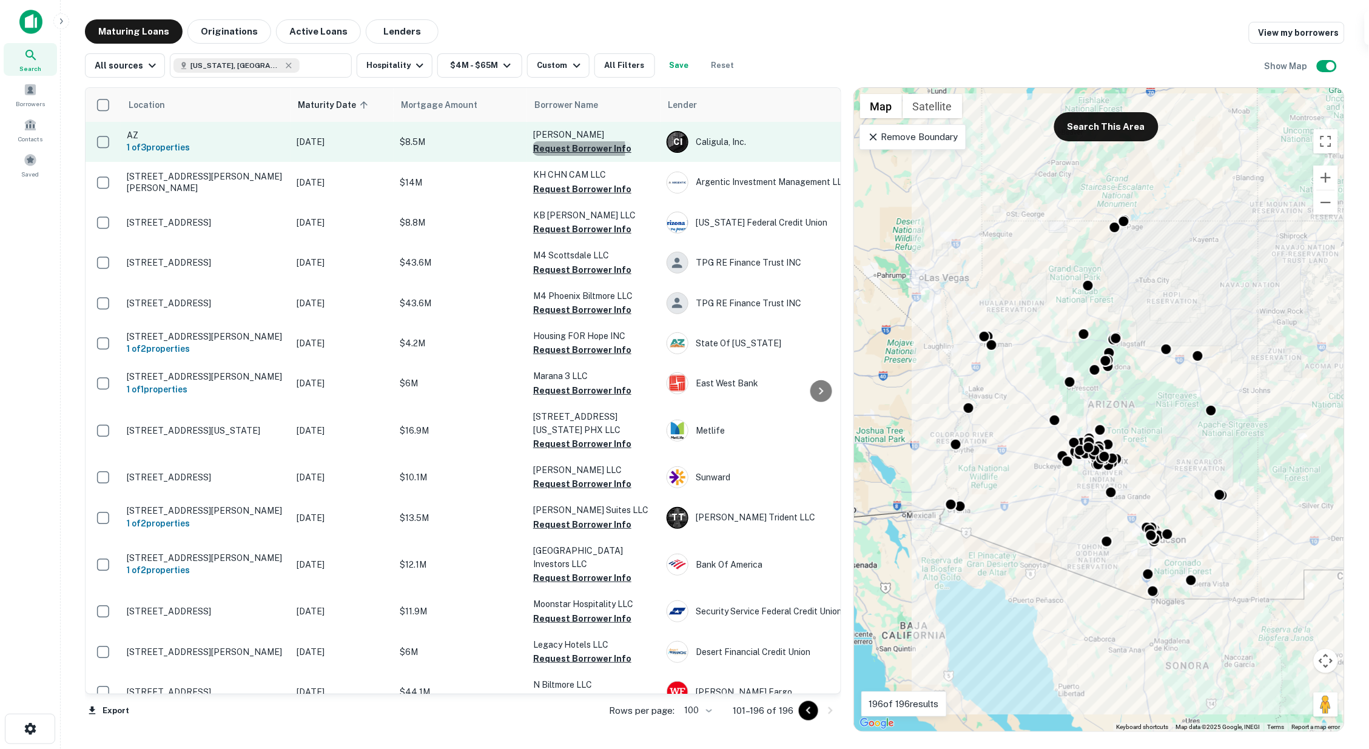
click at [550, 149] on button "Request Borrower Info" at bounding box center [582, 148] width 98 height 15
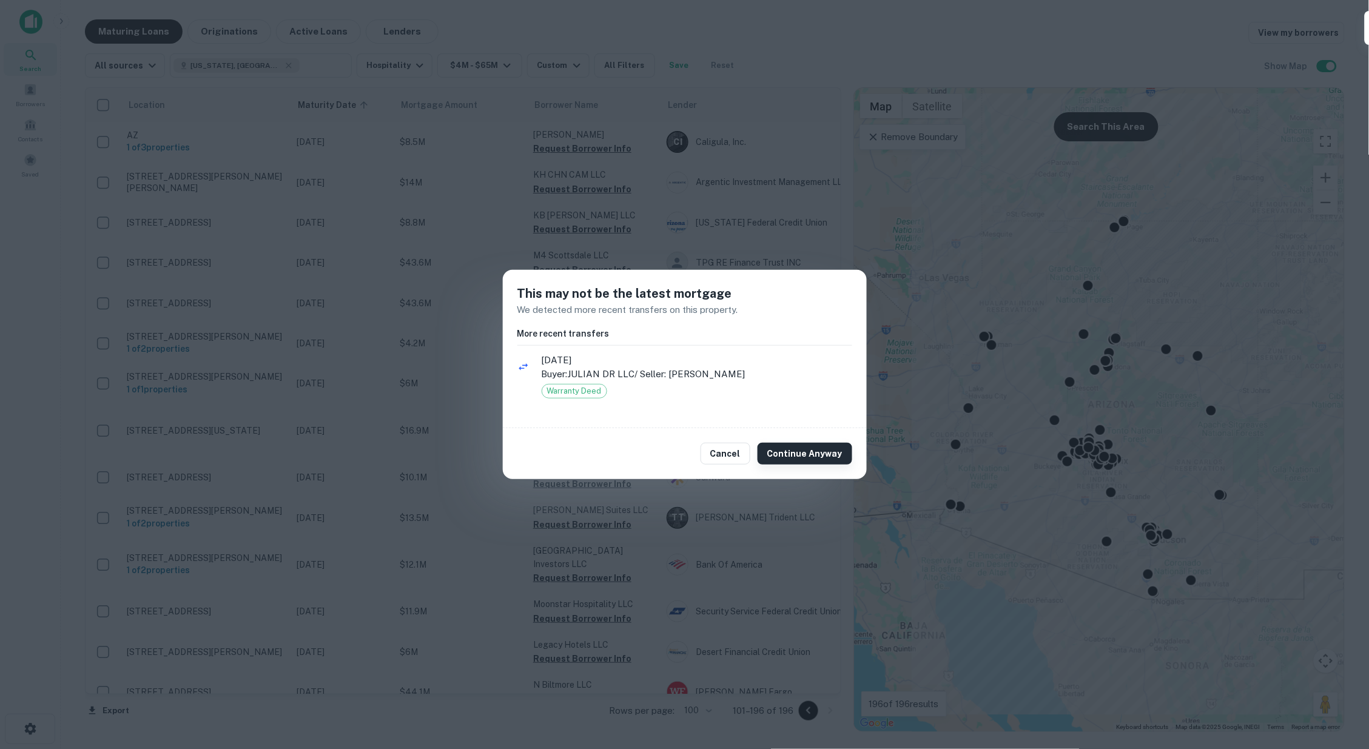
click at [786, 450] on button "Continue Anyway" at bounding box center [805, 454] width 95 height 22
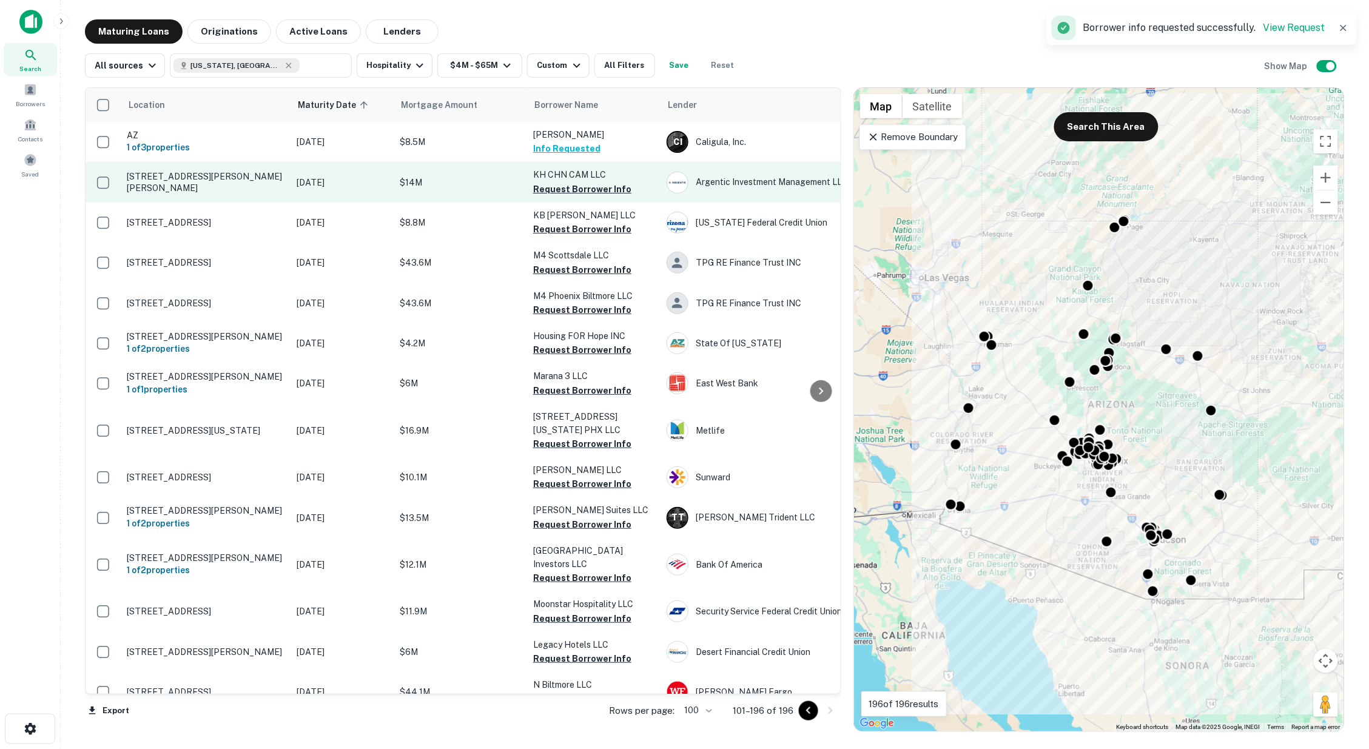
click at [579, 186] on button "Request Borrower Info" at bounding box center [582, 189] width 98 height 15
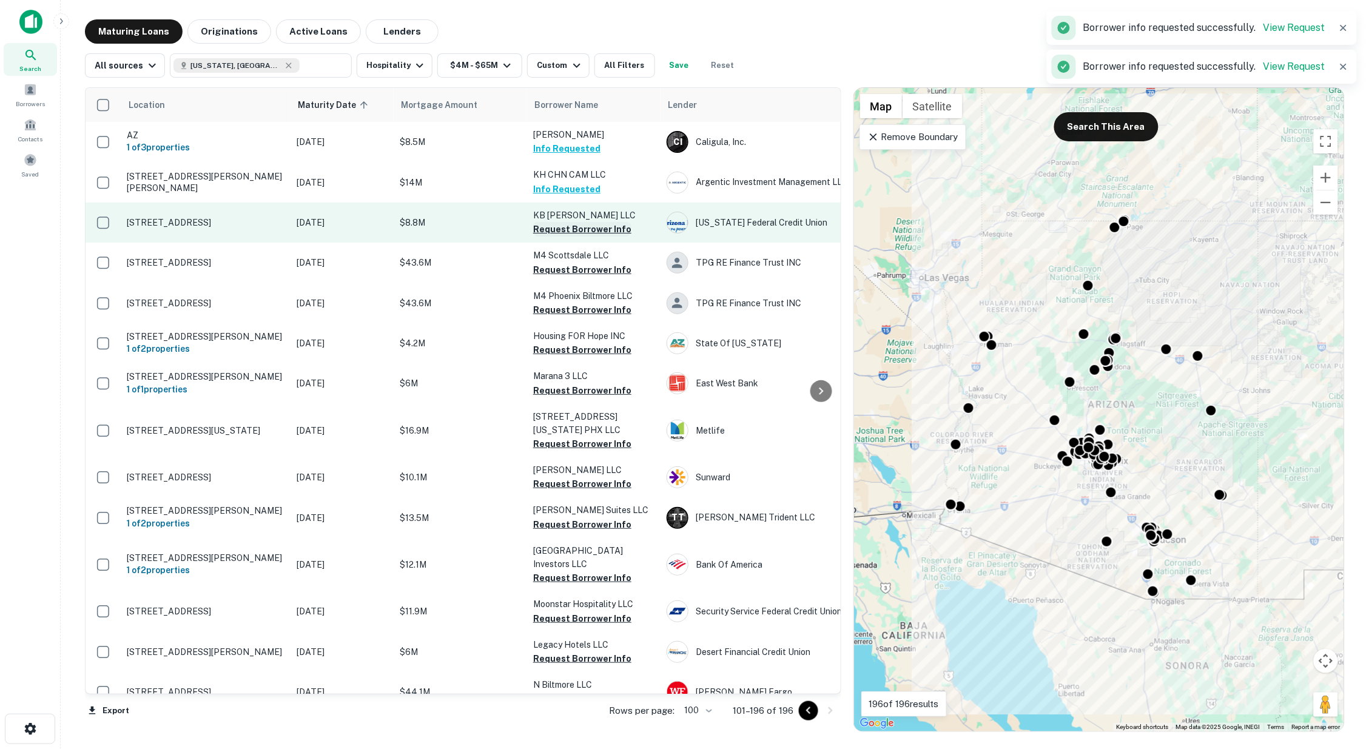
click at [579, 228] on button "Request Borrower Info" at bounding box center [582, 229] width 98 height 15
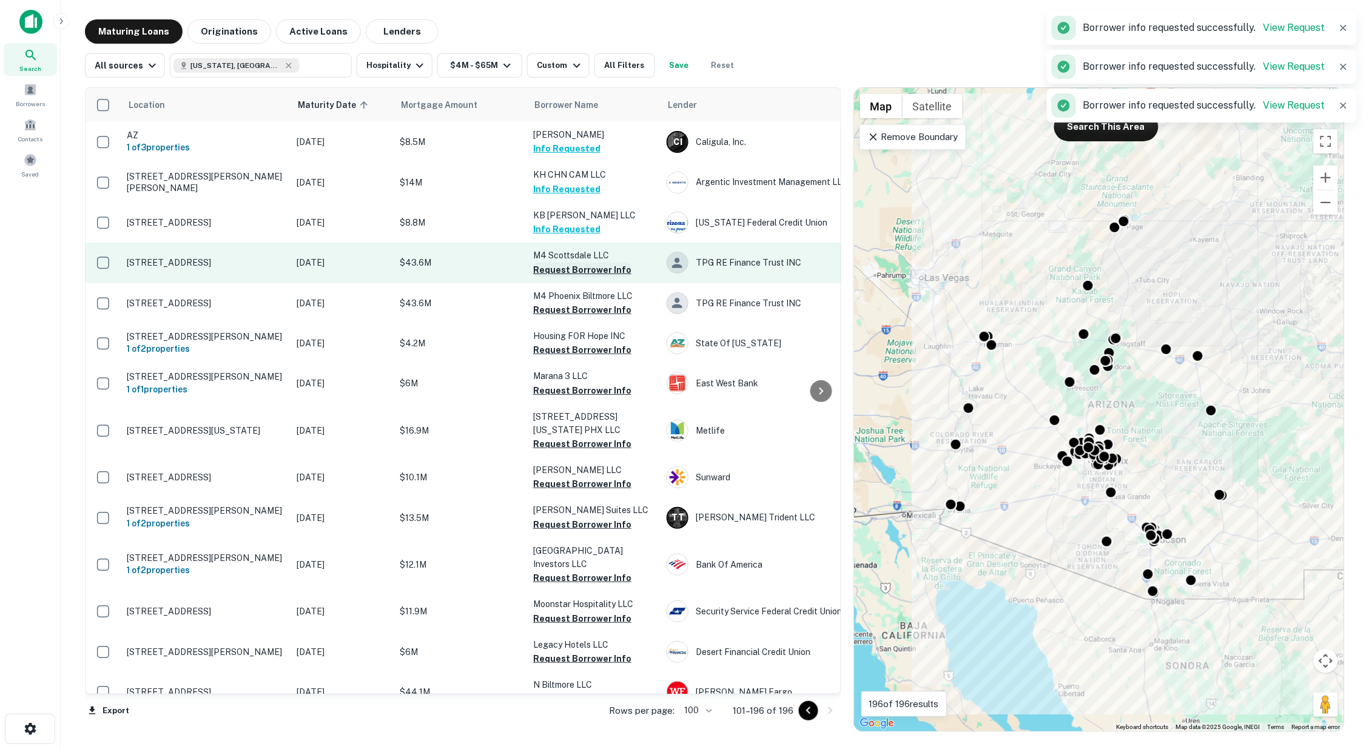
click at [575, 267] on button "Request Borrower Info" at bounding box center [582, 270] width 98 height 15
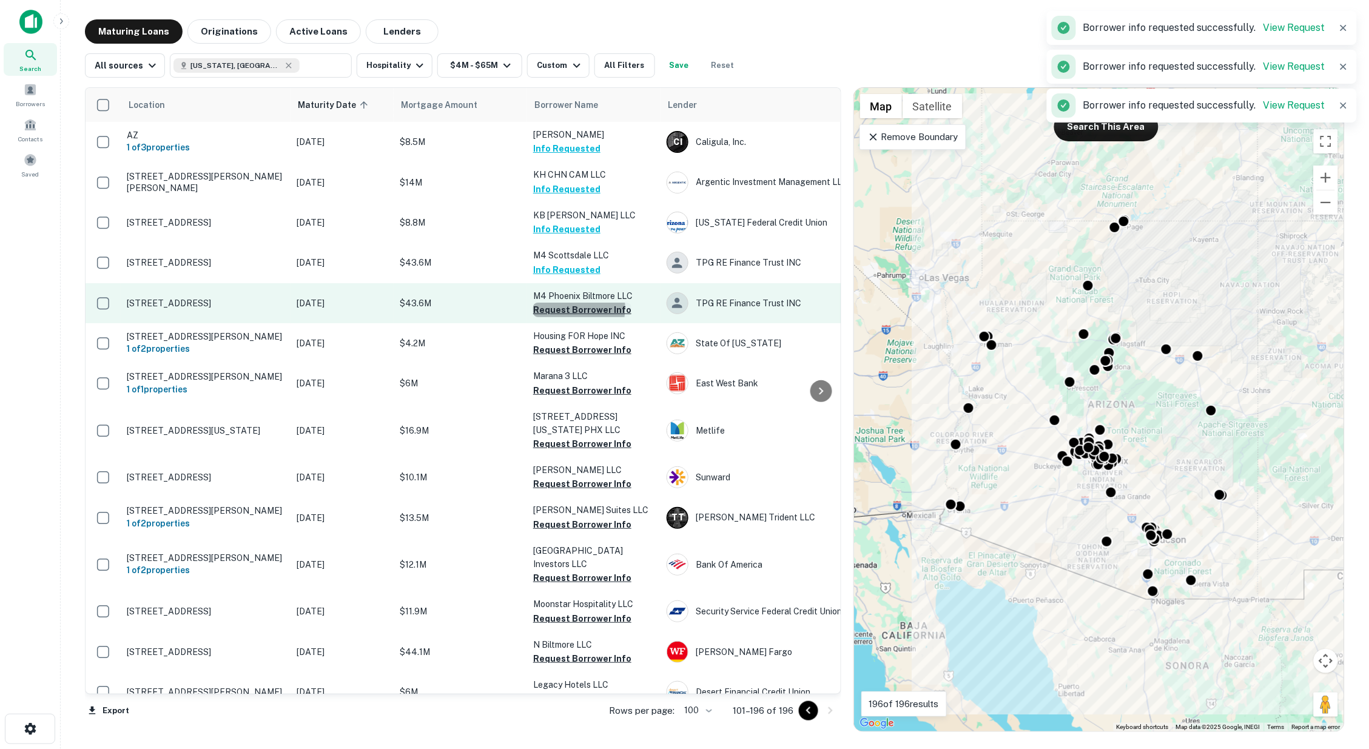
click at [576, 308] on button "Request Borrower Info" at bounding box center [582, 310] width 98 height 15
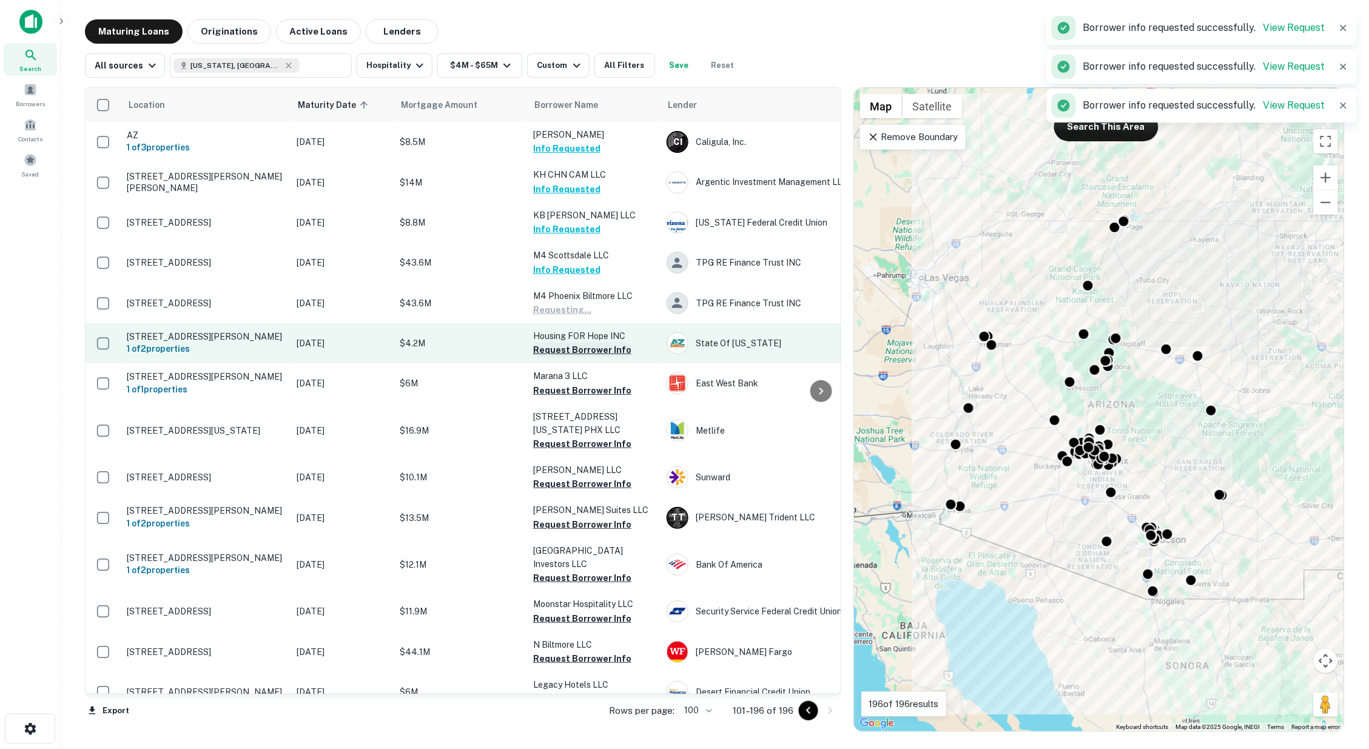
click at [581, 349] on button "Request Borrower Info" at bounding box center [582, 350] width 98 height 15
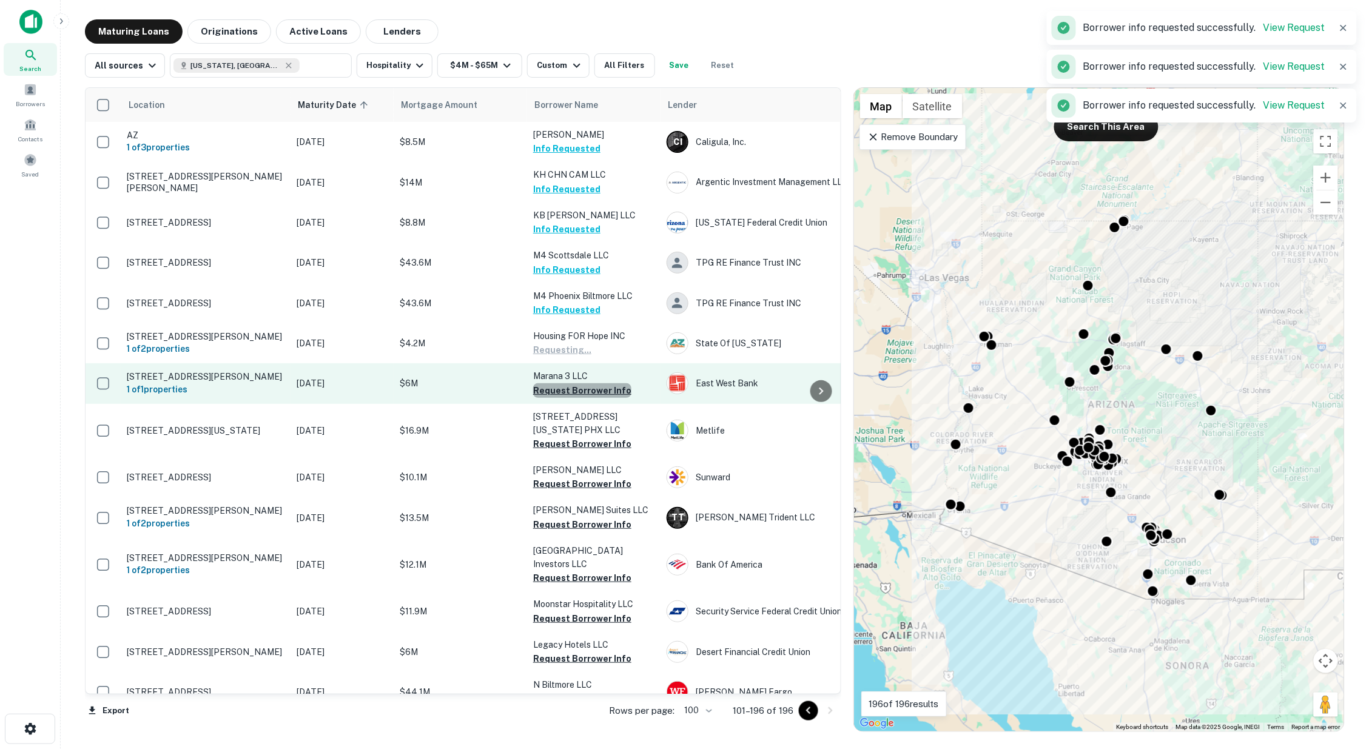
click at [582, 395] on button "Request Borrower Info" at bounding box center [582, 390] width 98 height 15
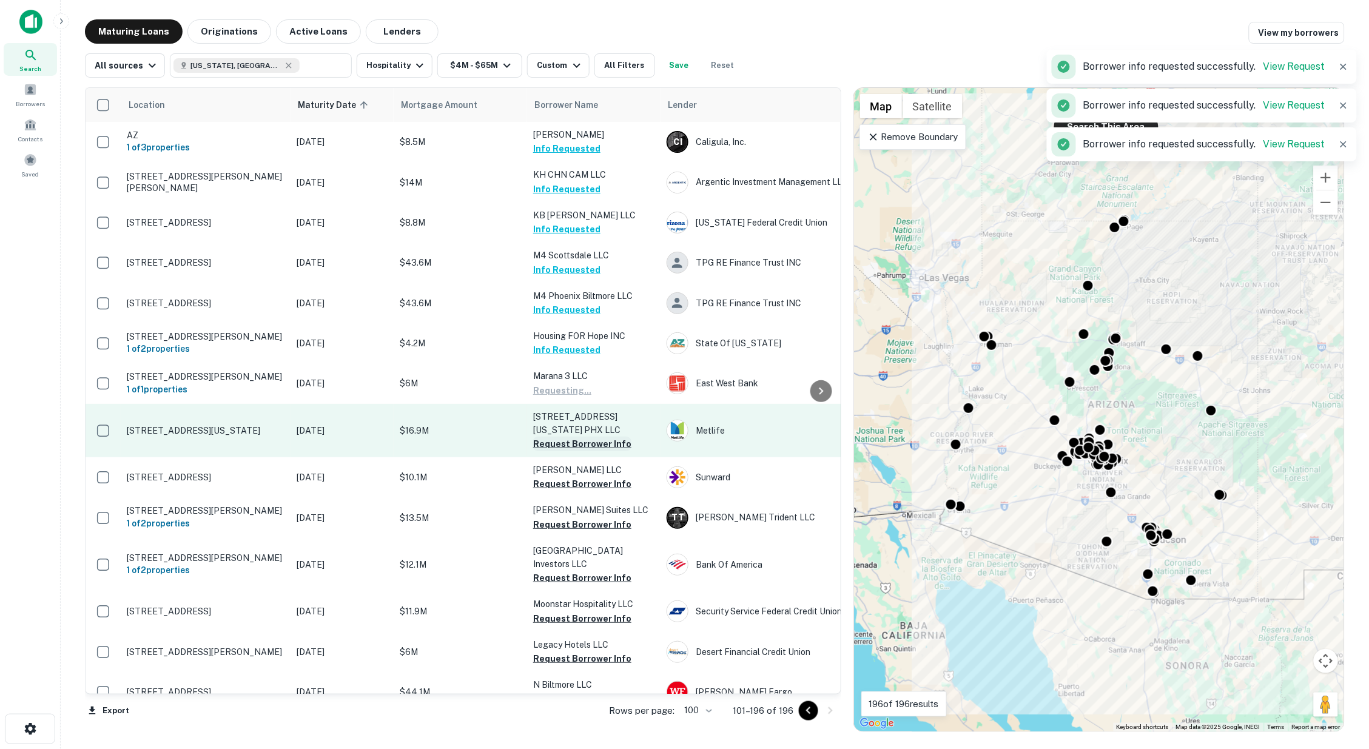
click at [581, 450] on button "Request Borrower Info" at bounding box center [582, 444] width 98 height 15
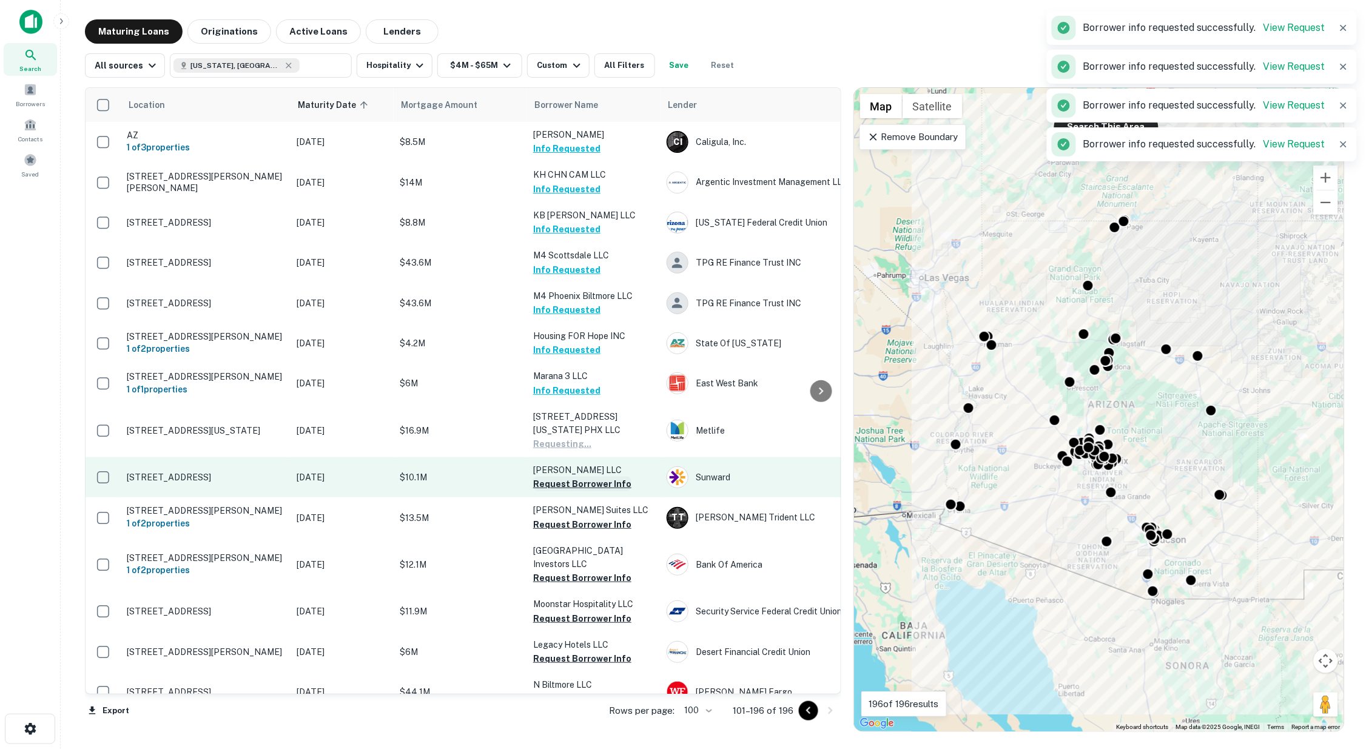
click at [579, 490] on button "Request Borrower Info" at bounding box center [582, 484] width 98 height 15
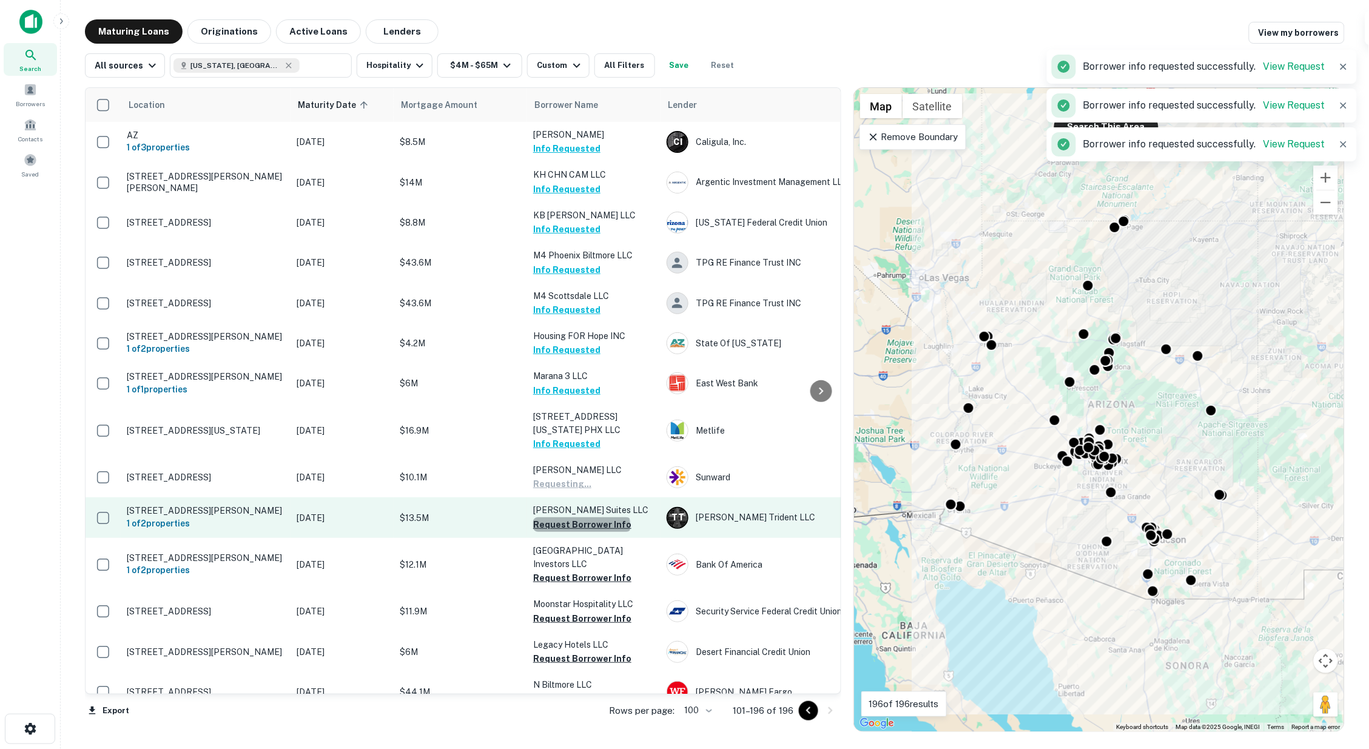
click at [581, 531] on button "Request Borrower Info" at bounding box center [582, 524] width 98 height 15
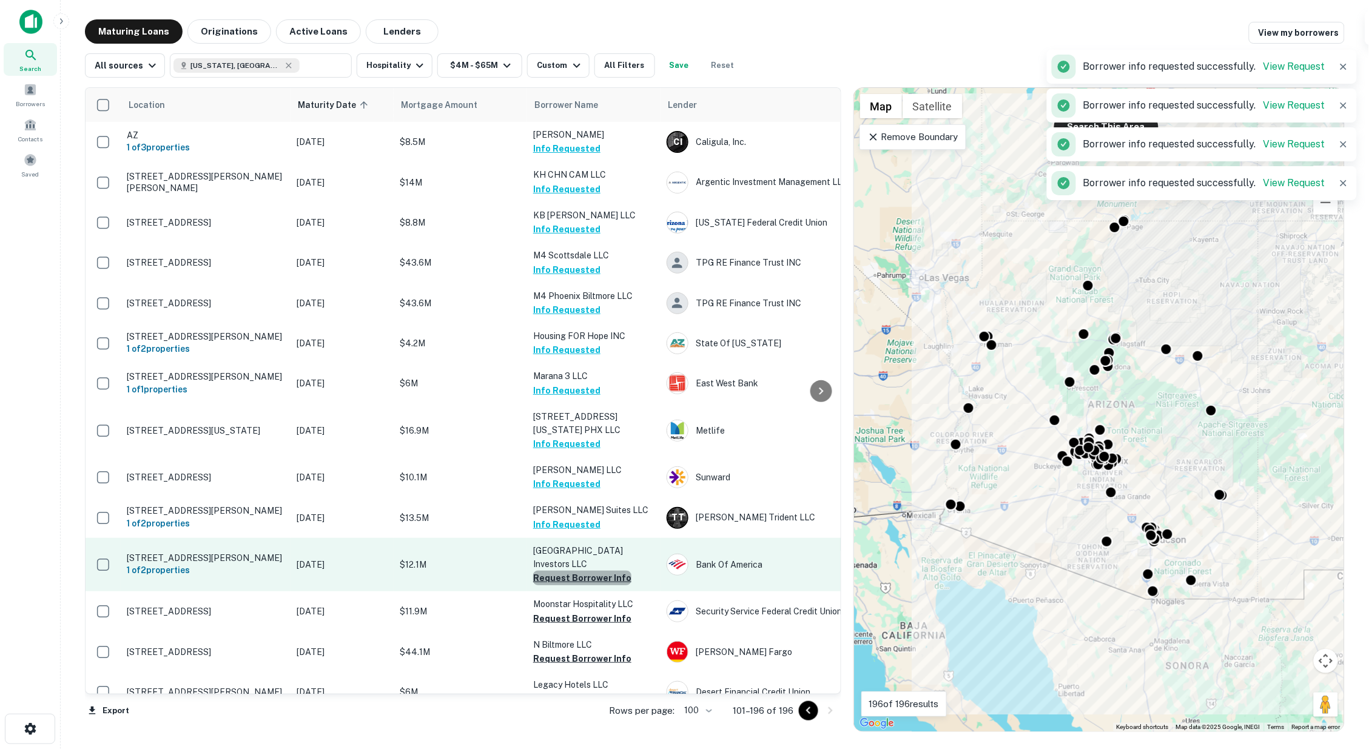
click at [585, 574] on button "Request Borrower Info" at bounding box center [582, 578] width 98 height 15
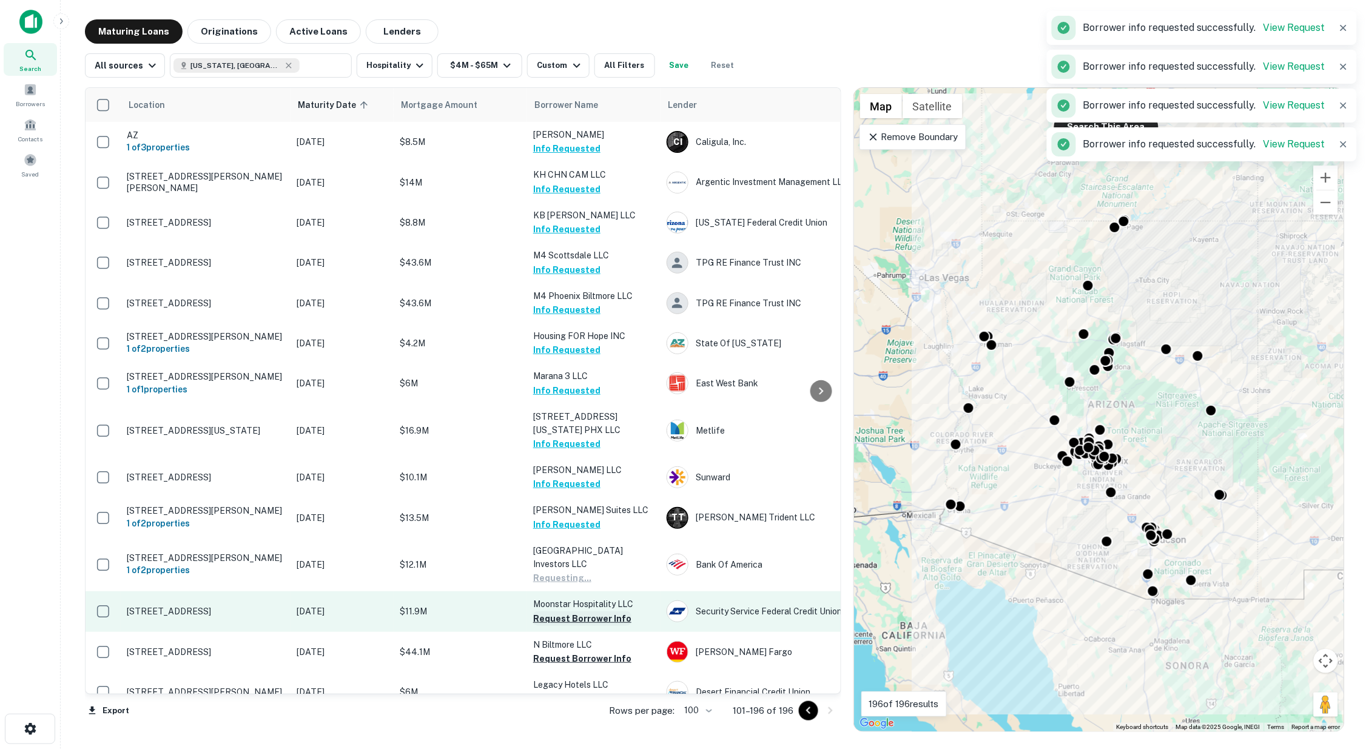
click at [587, 617] on button "Request Borrower Info" at bounding box center [582, 619] width 98 height 15
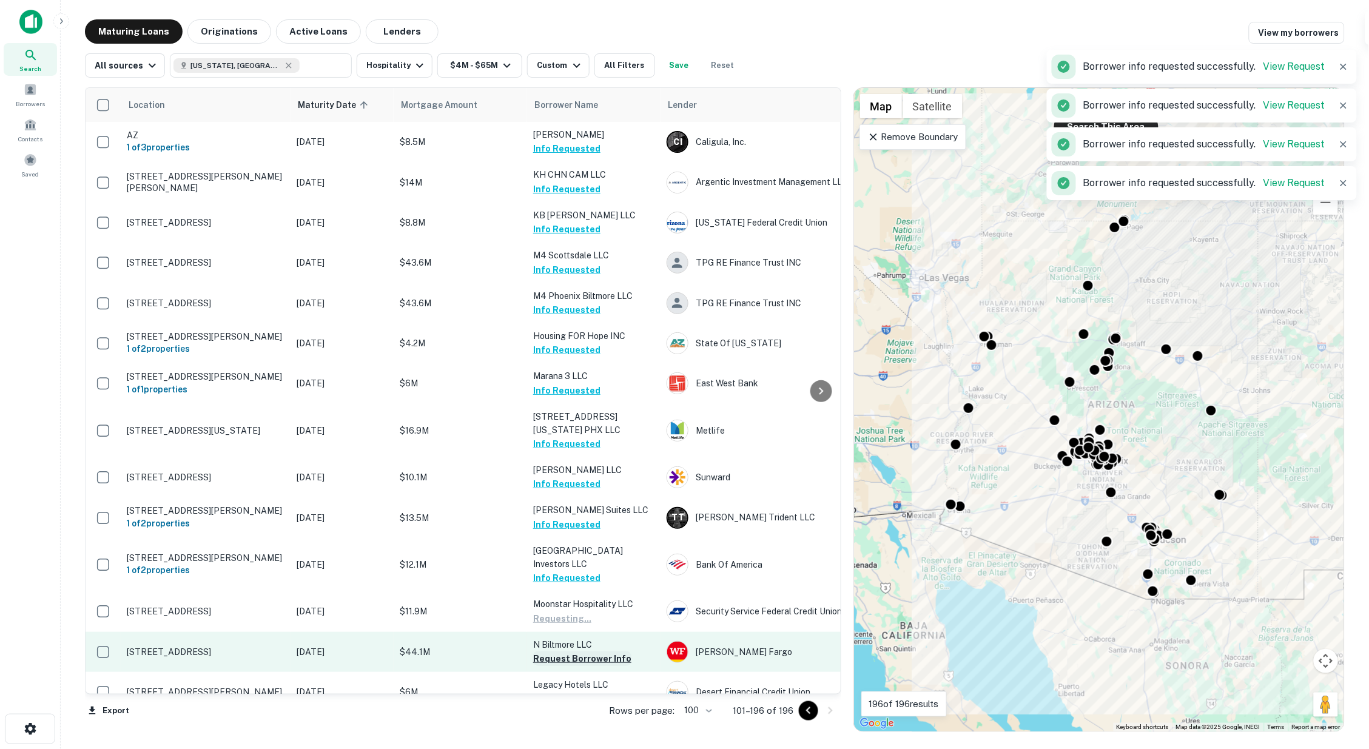
click at [562, 656] on button "Request Borrower Info" at bounding box center [582, 659] width 98 height 15
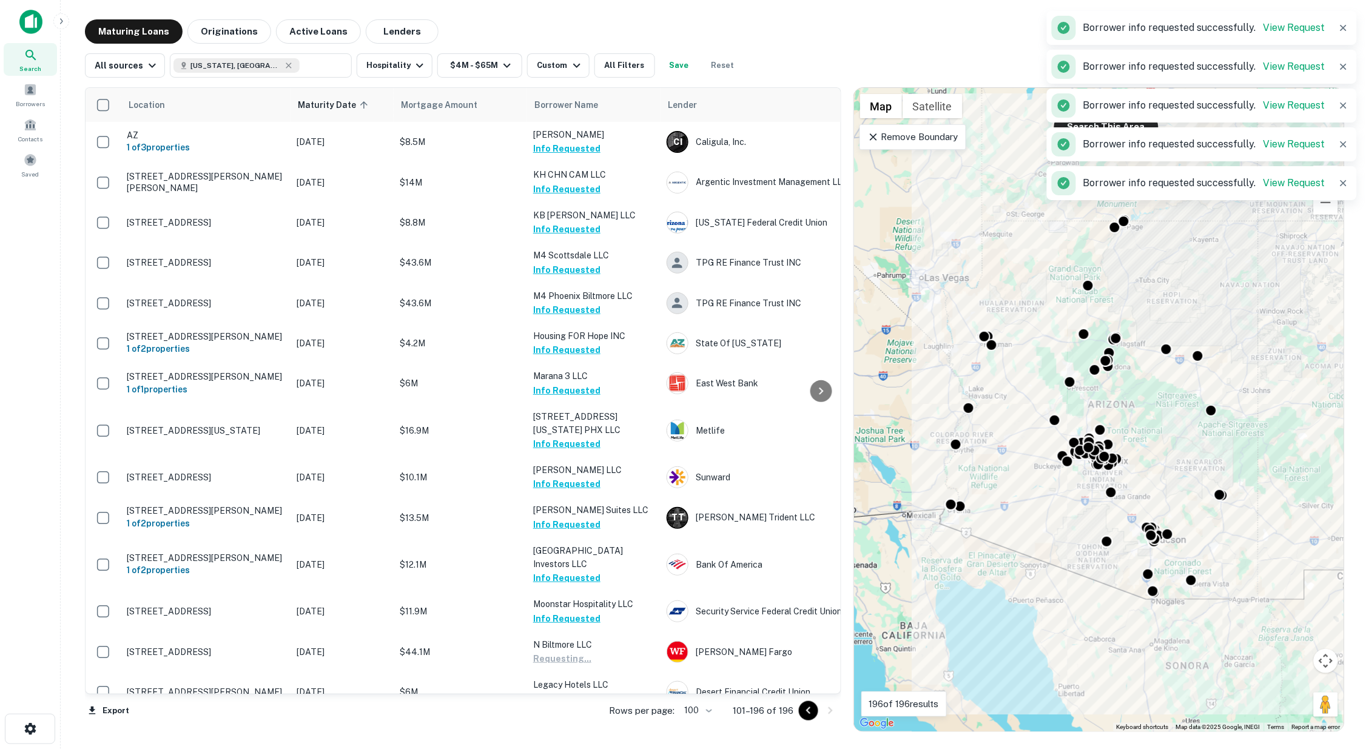
scroll to position [202, 0]
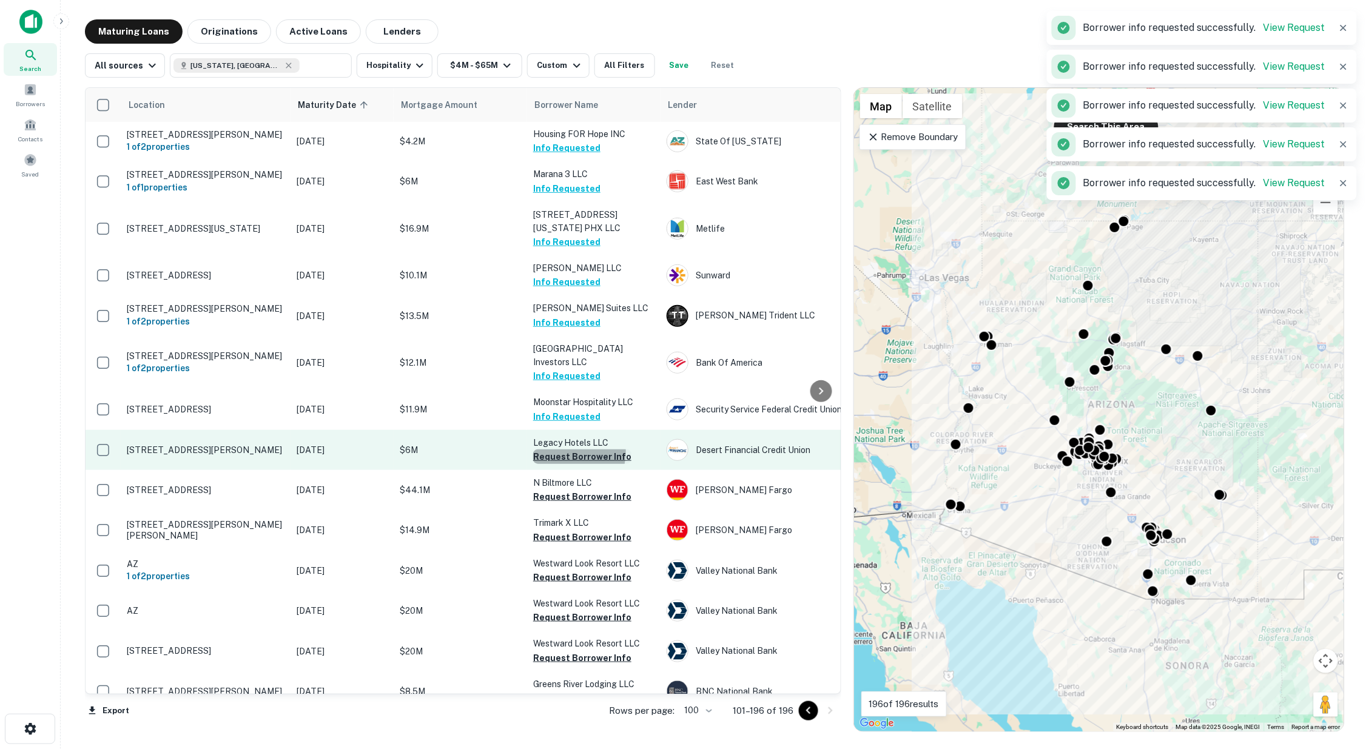
click at [562, 450] on button "Request Borrower Info" at bounding box center [582, 457] width 98 height 15
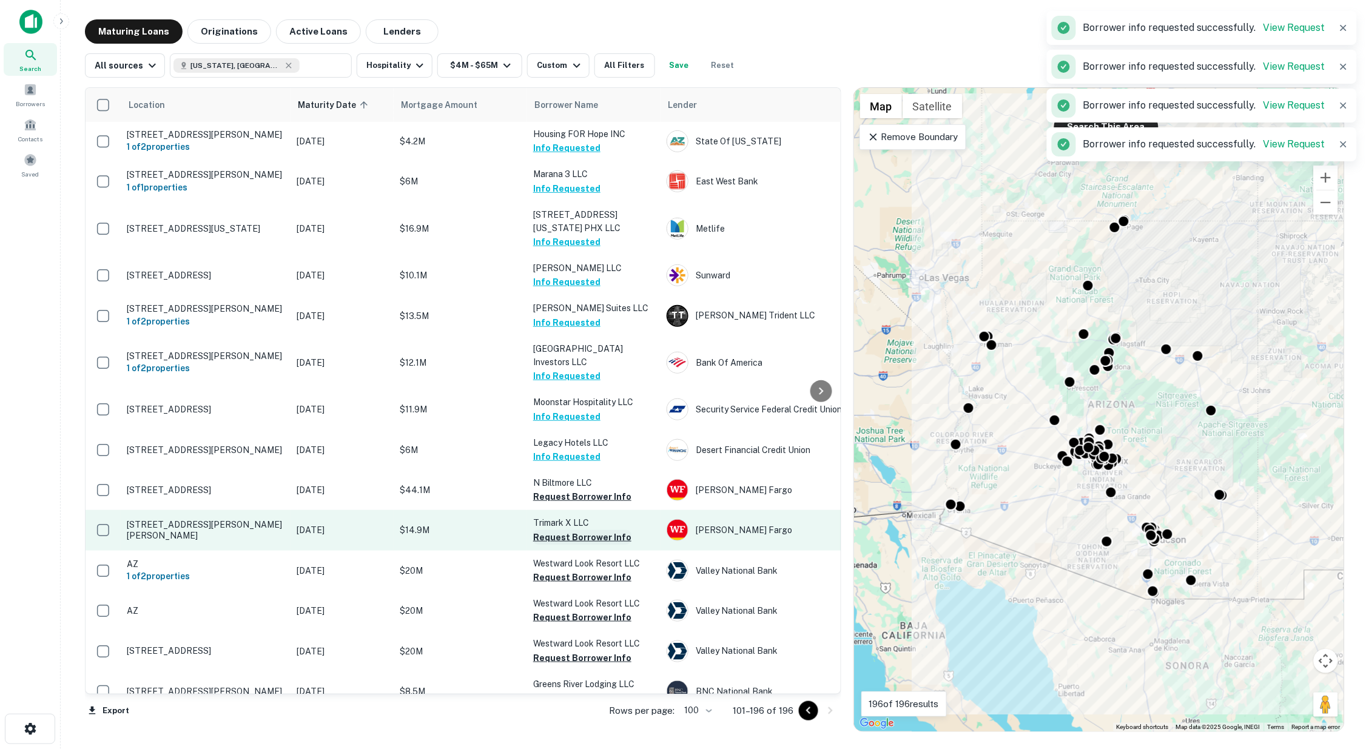
click at [572, 494] on button "Request Borrower Info" at bounding box center [582, 497] width 98 height 15
click at [575, 536] on button "Request Borrower Info" at bounding box center [582, 537] width 98 height 15
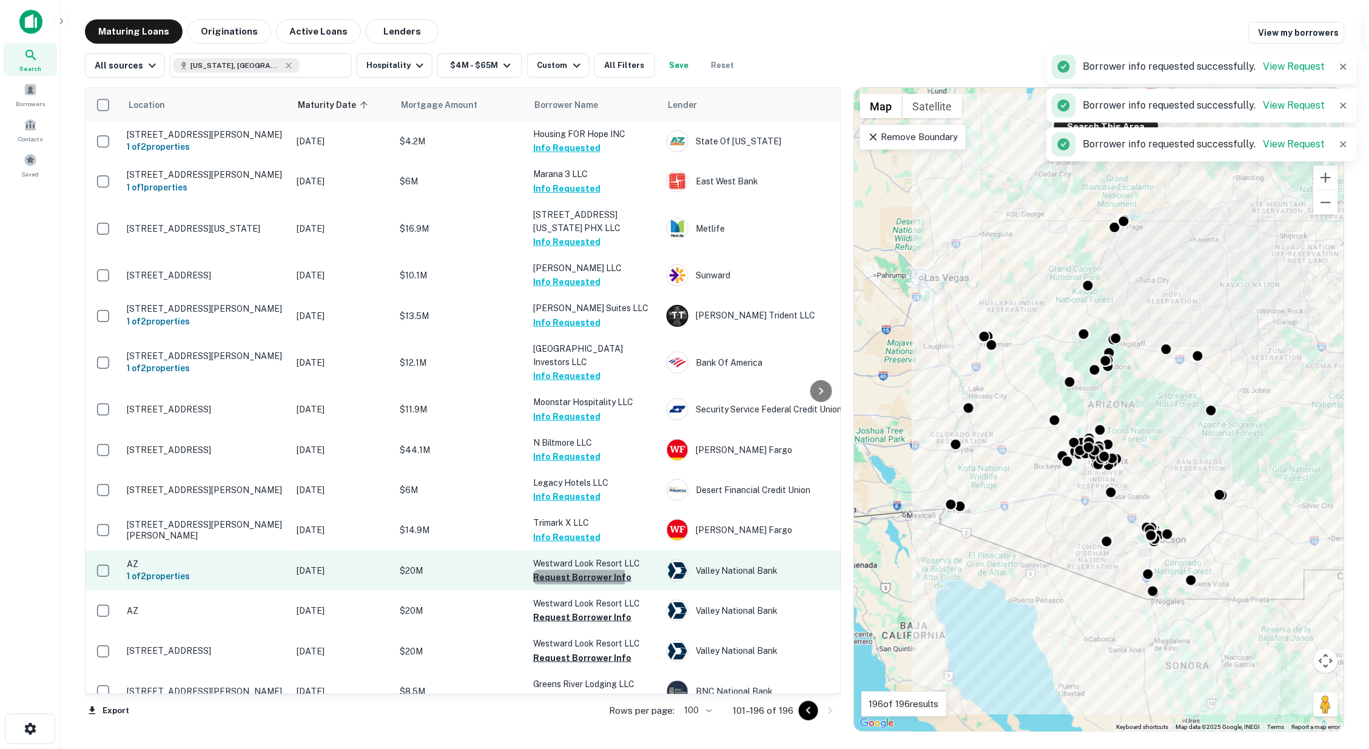
click at [578, 576] on button "Request Borrower Info" at bounding box center [582, 577] width 98 height 15
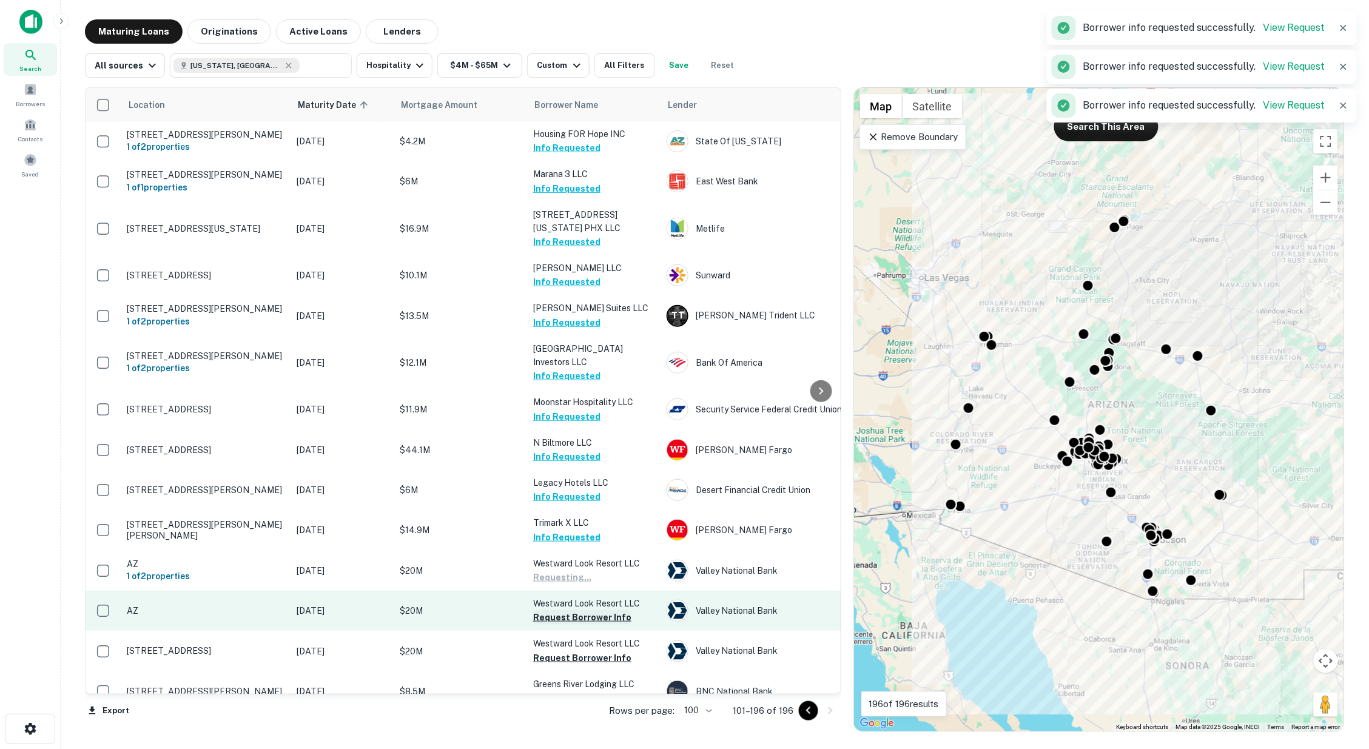
click at [581, 611] on button "Request Borrower Info" at bounding box center [582, 617] width 98 height 15
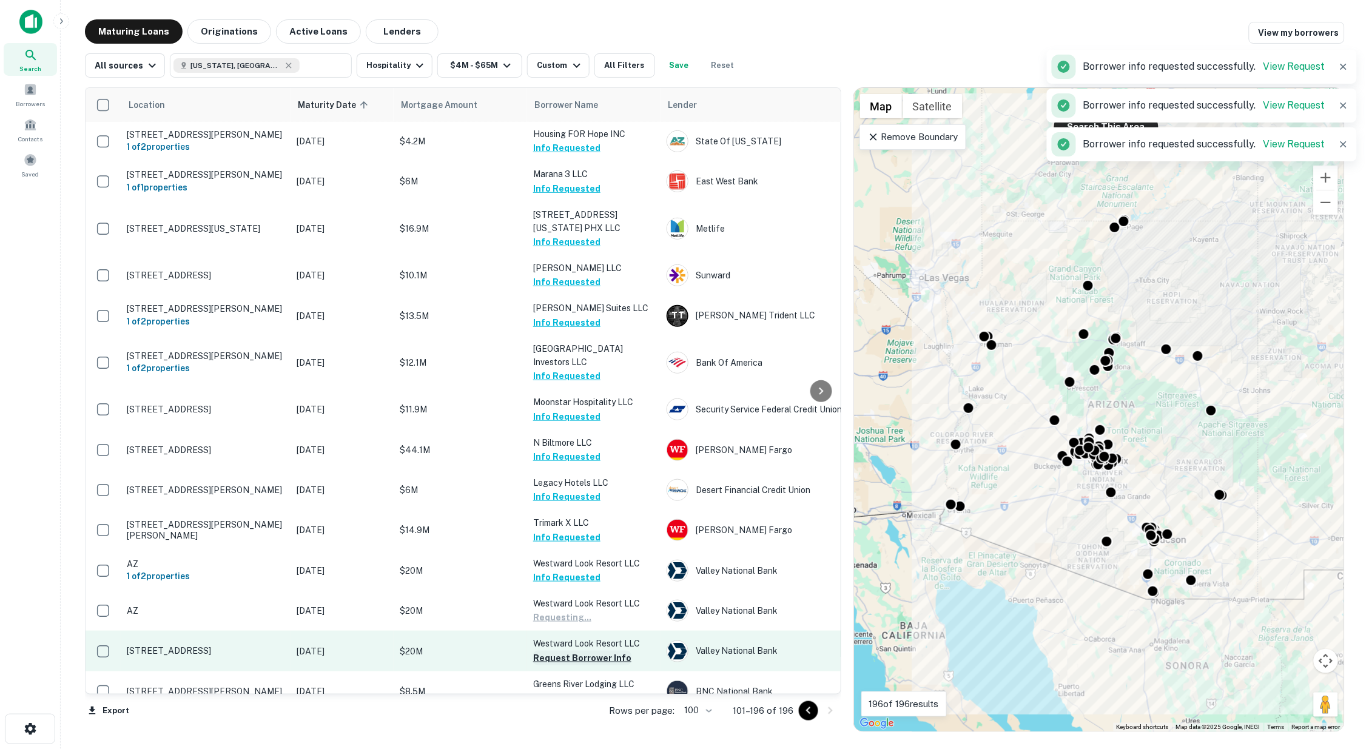
click at [585, 655] on button "Request Borrower Info" at bounding box center [582, 658] width 98 height 15
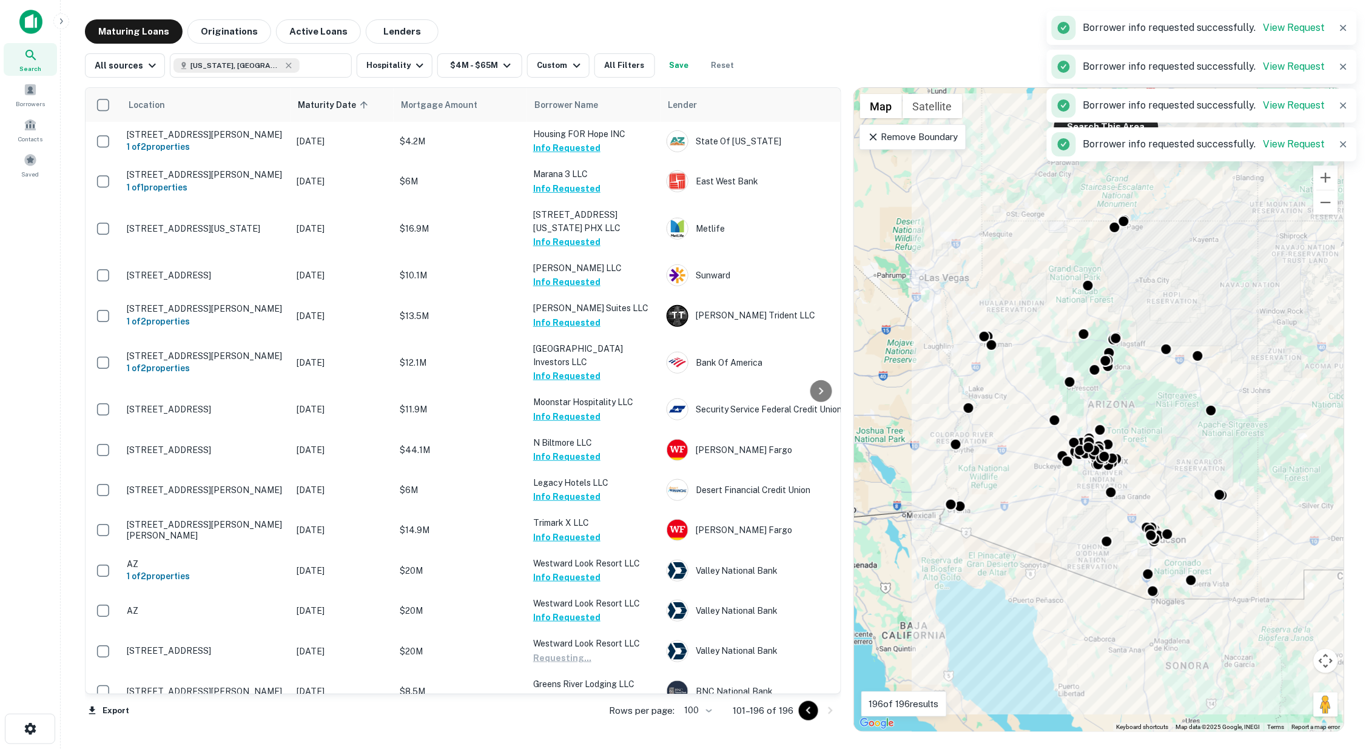
scroll to position [471, 0]
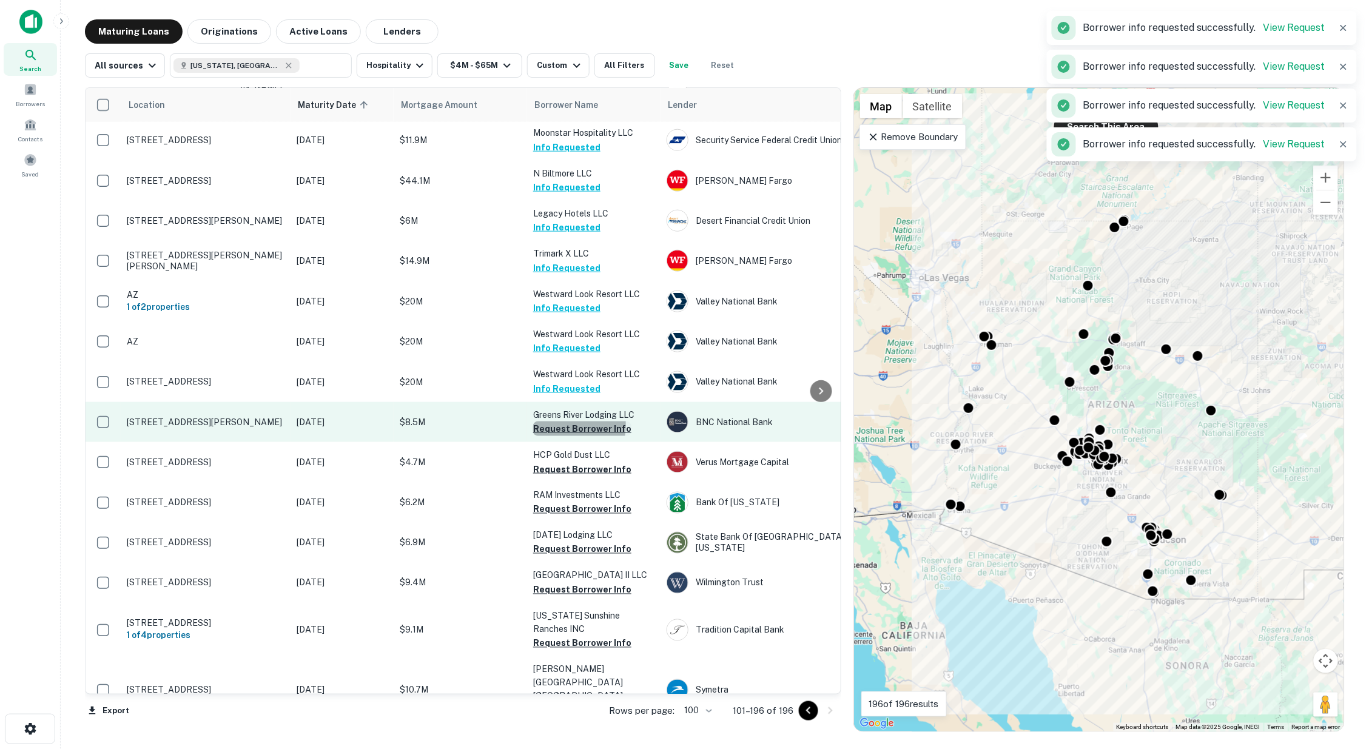
click at [560, 422] on button "Request Borrower Info" at bounding box center [582, 429] width 98 height 15
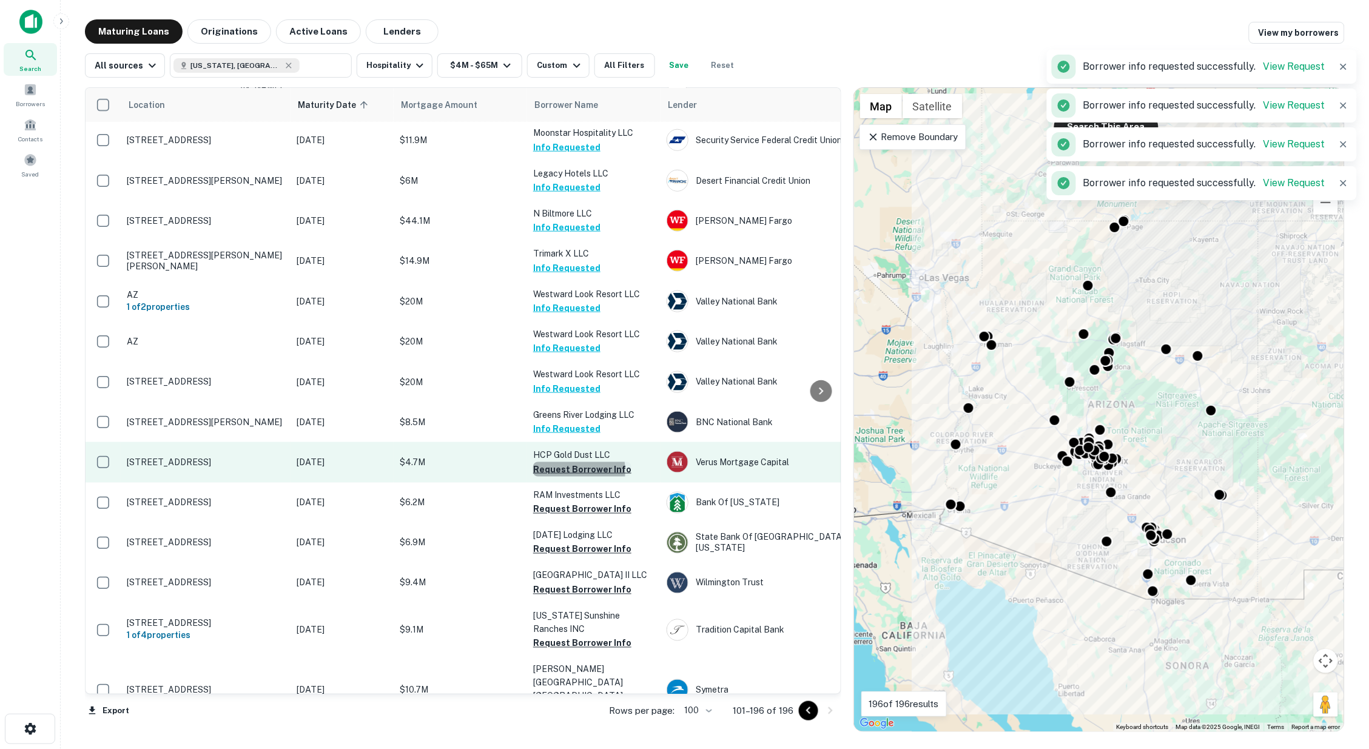
click at [558, 467] on button "Request Borrower Info" at bounding box center [582, 469] width 98 height 15
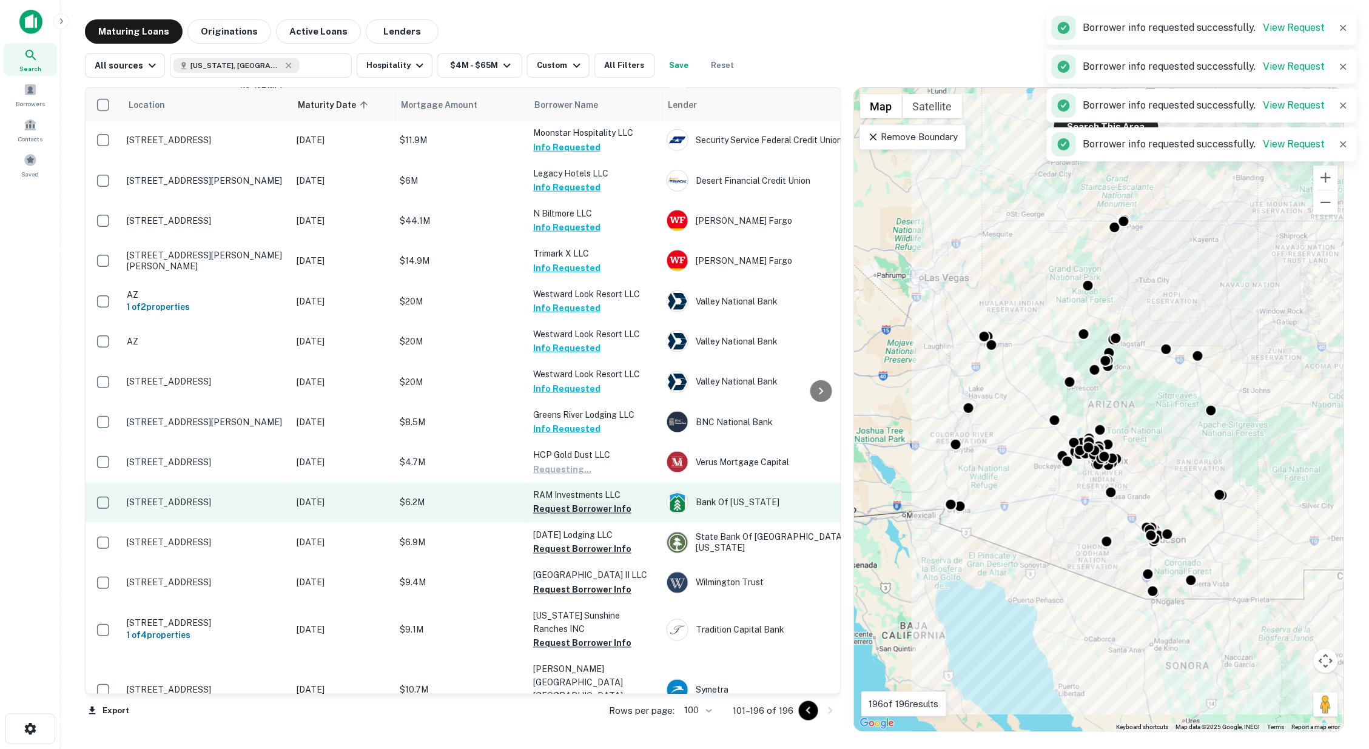
click at [561, 505] on button "Request Borrower Info" at bounding box center [582, 509] width 98 height 15
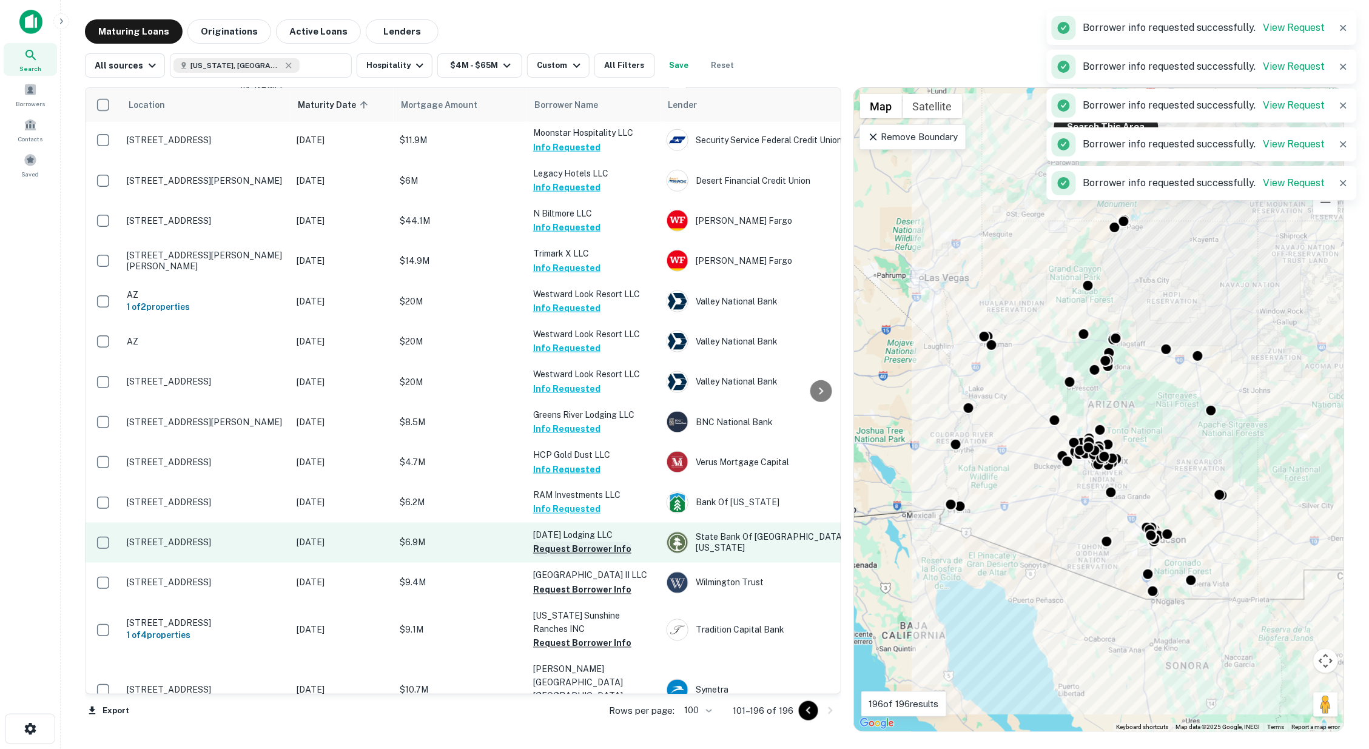
click at [568, 544] on button "Request Borrower Info" at bounding box center [582, 549] width 98 height 15
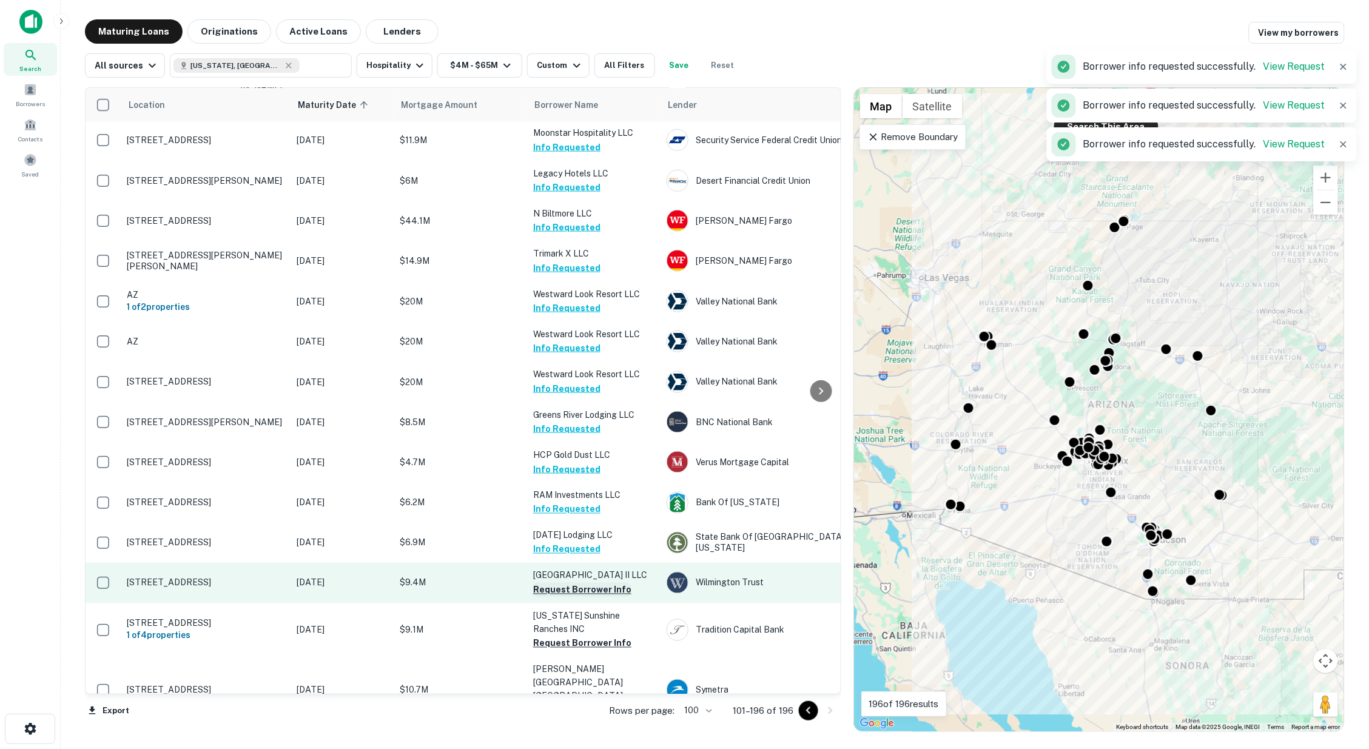
click at [579, 587] on button "Request Borrower Info" at bounding box center [582, 590] width 98 height 15
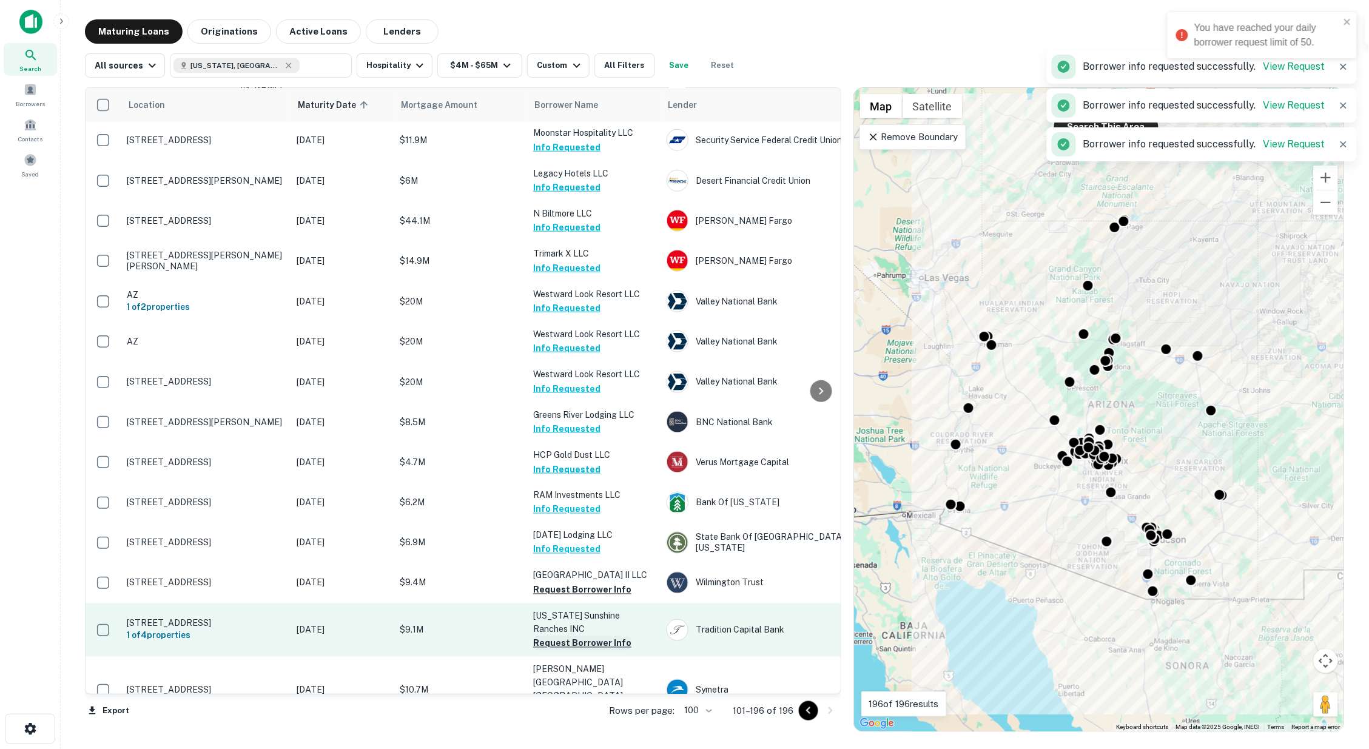
click at [575, 636] on button "Request Borrower Info" at bounding box center [582, 643] width 98 height 15
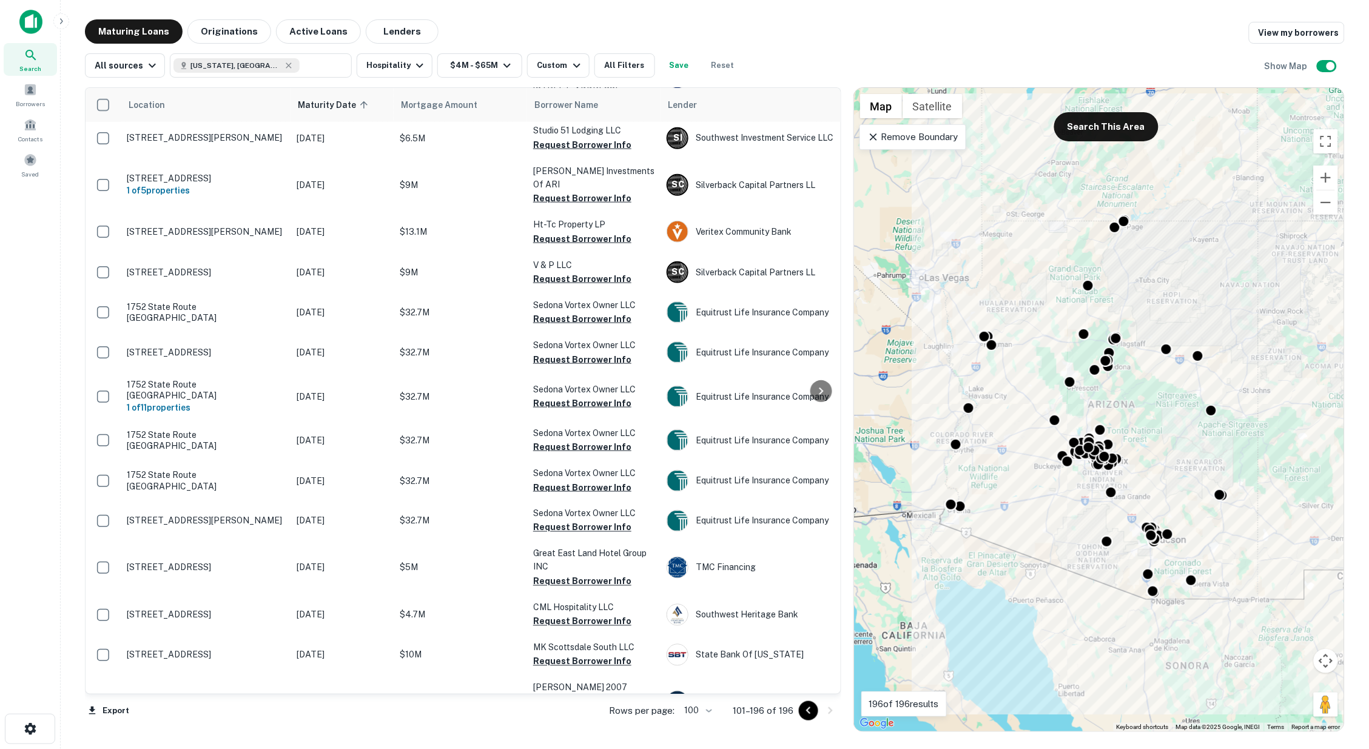
scroll to position [1831, 0]
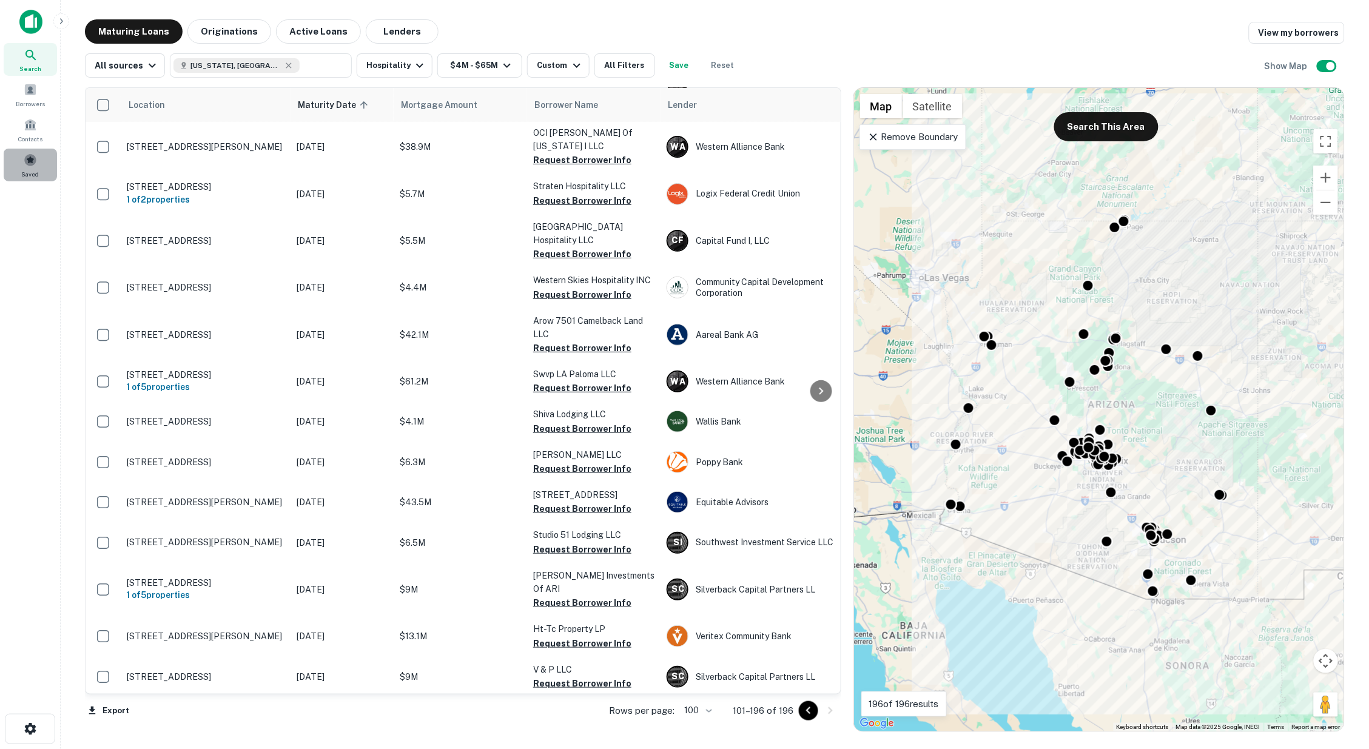
click at [28, 158] on span at bounding box center [30, 159] width 13 height 13
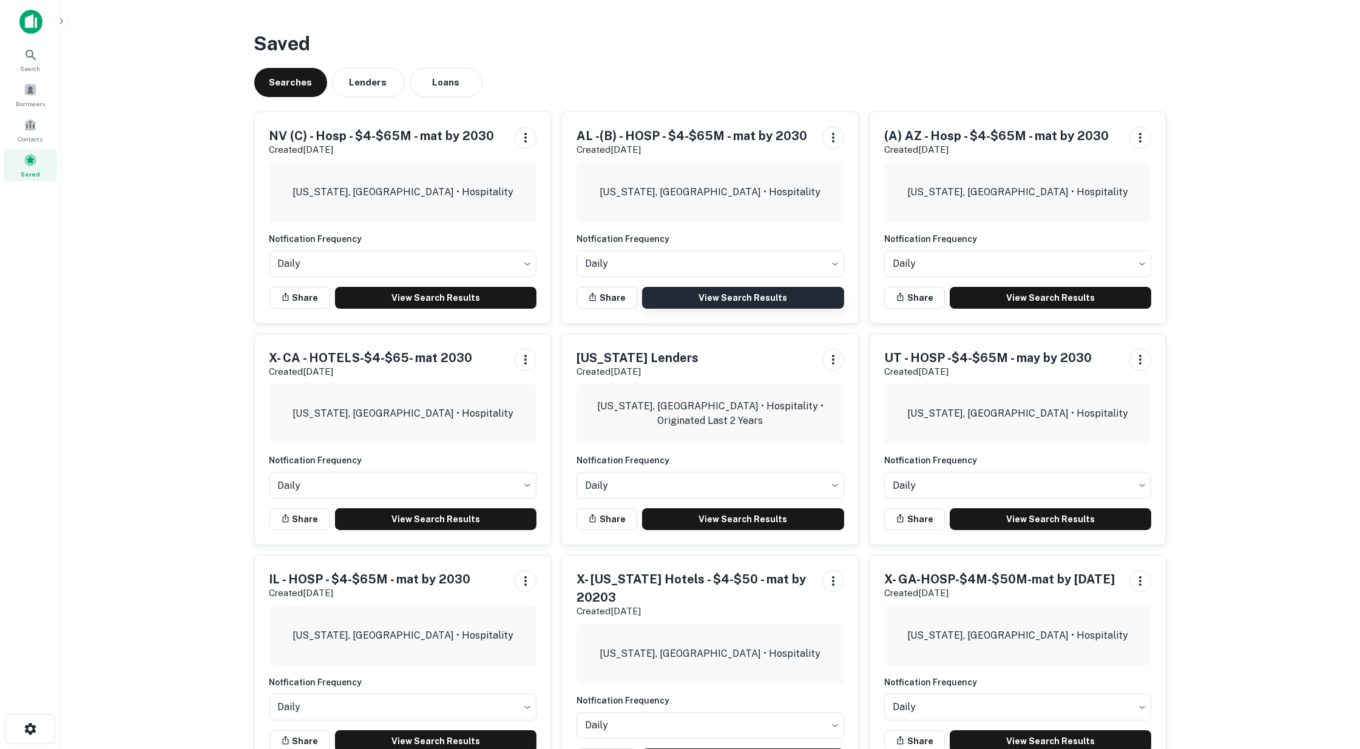
click at [712, 300] on link "View Search Results" at bounding box center [743, 298] width 202 height 22
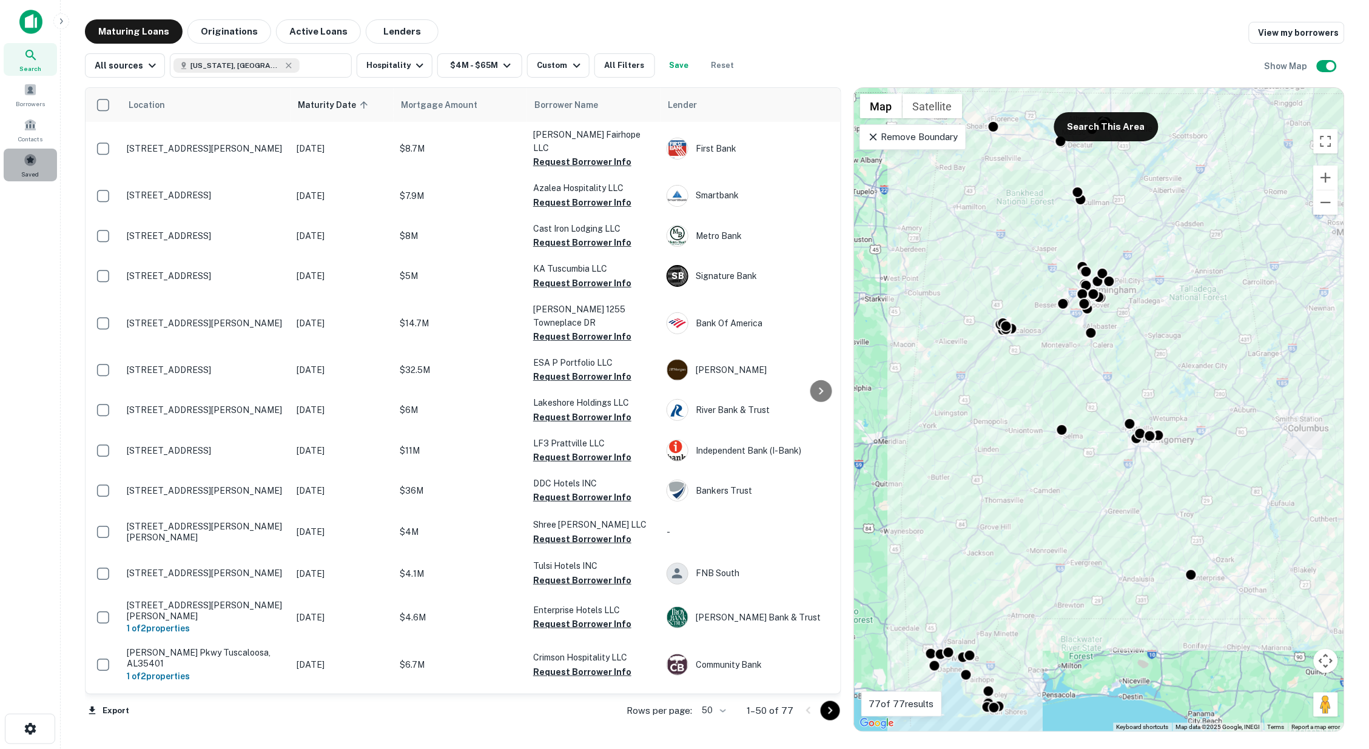
click at [29, 159] on span at bounding box center [30, 159] width 13 height 13
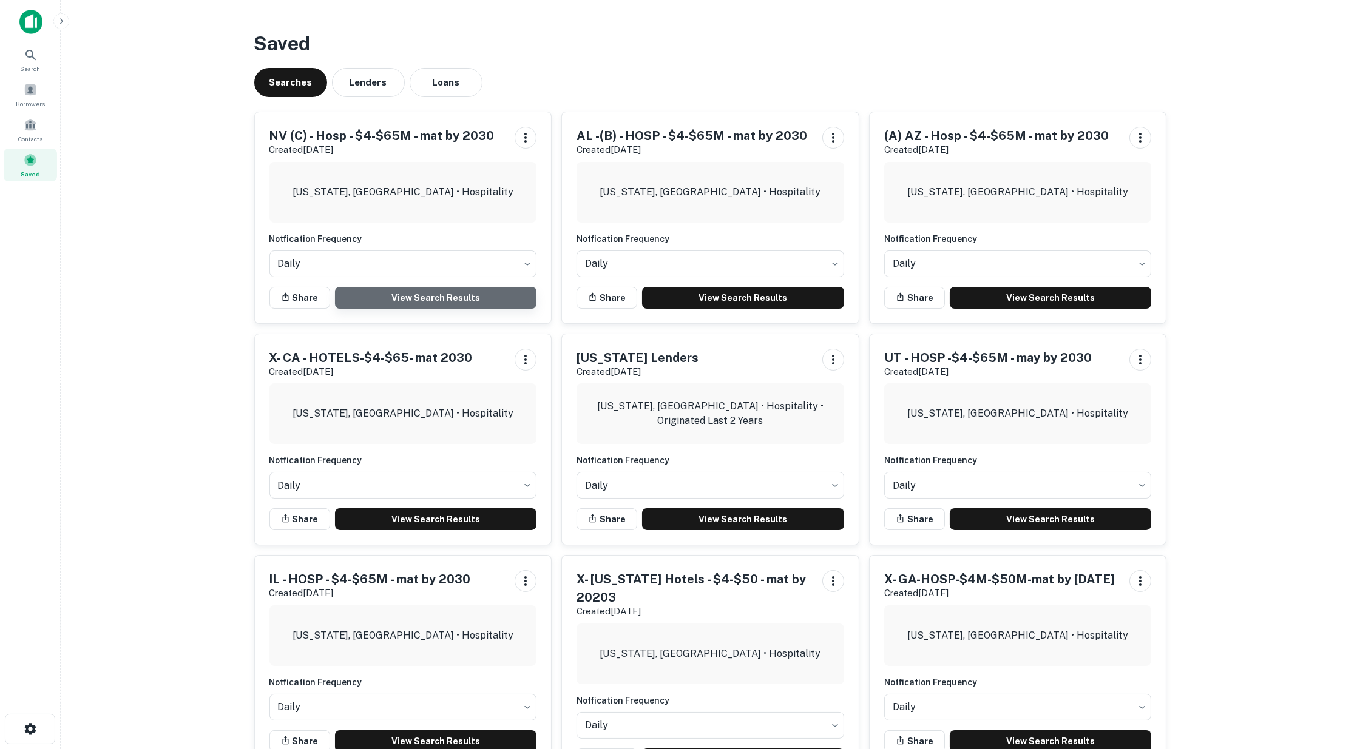
click at [396, 295] on link "View Search Results" at bounding box center [436, 298] width 202 height 22
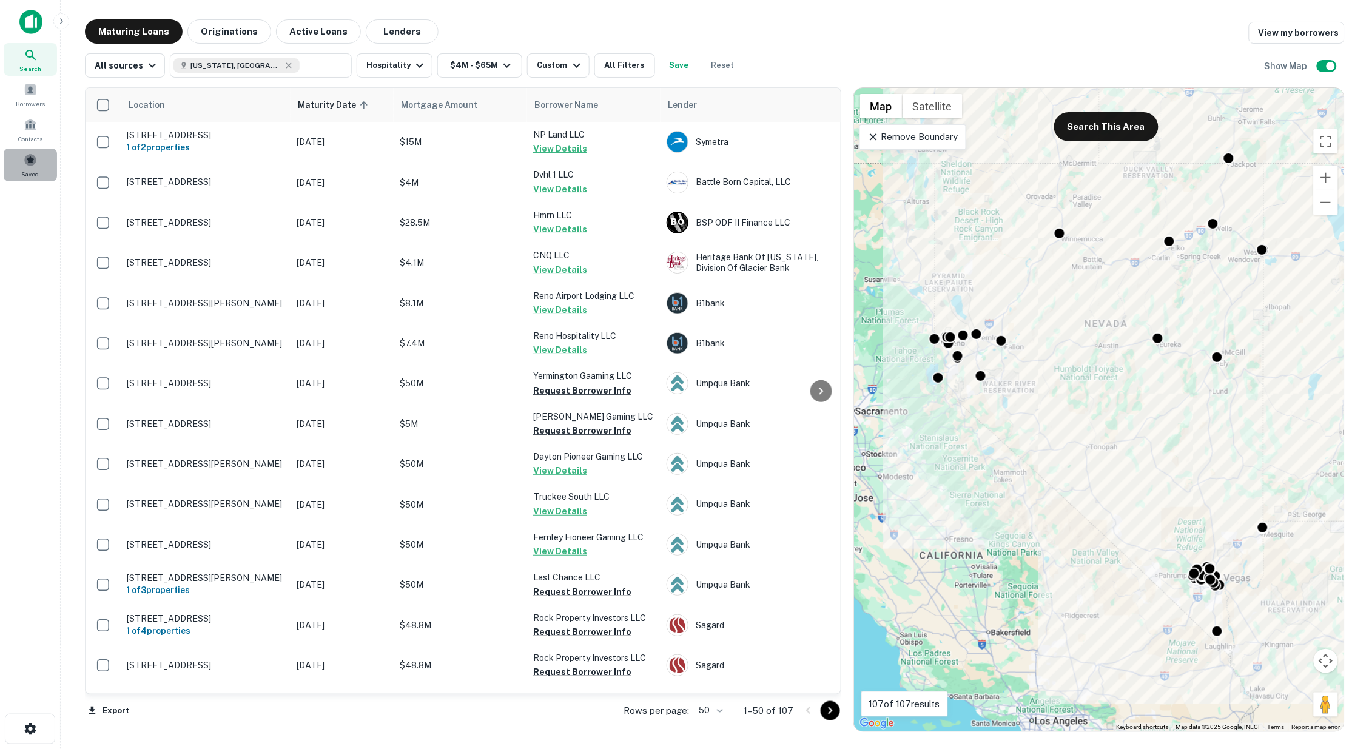
click at [31, 161] on span at bounding box center [30, 159] width 13 height 13
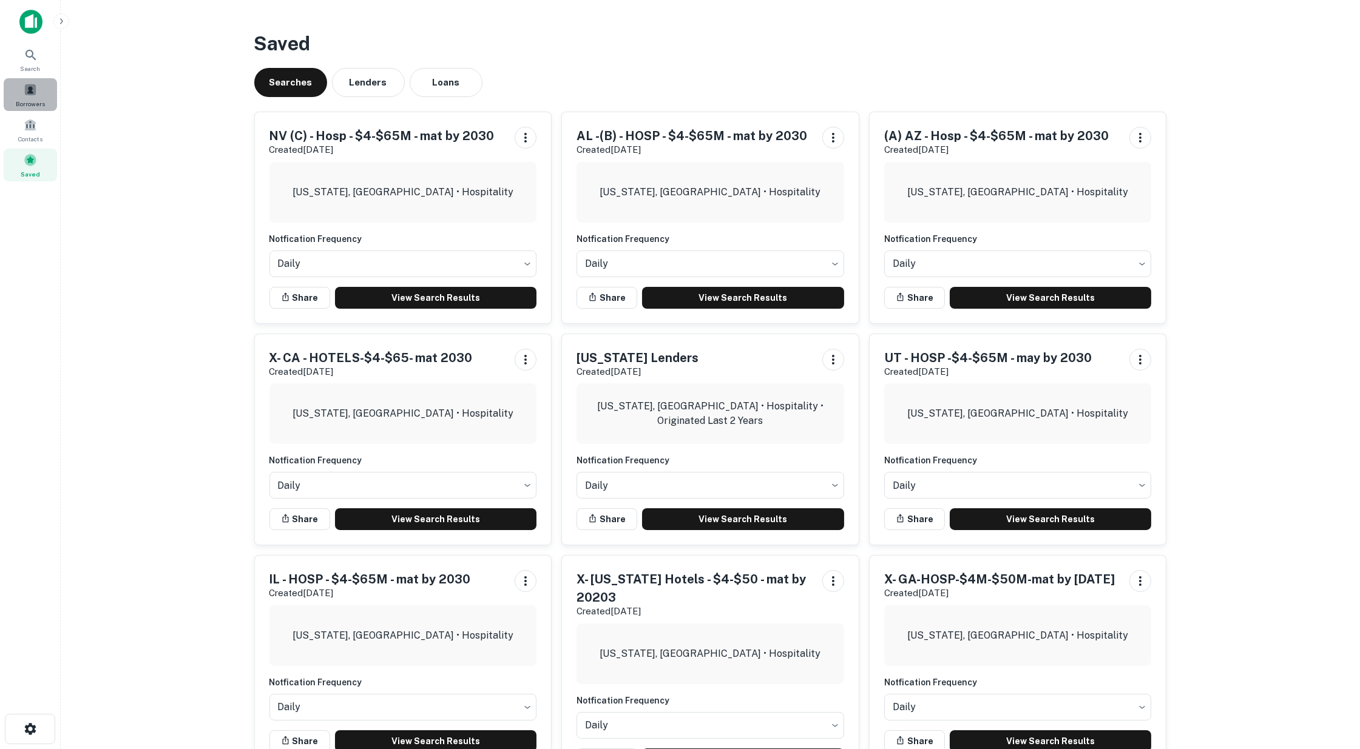
click at [27, 89] on span at bounding box center [30, 89] width 13 height 13
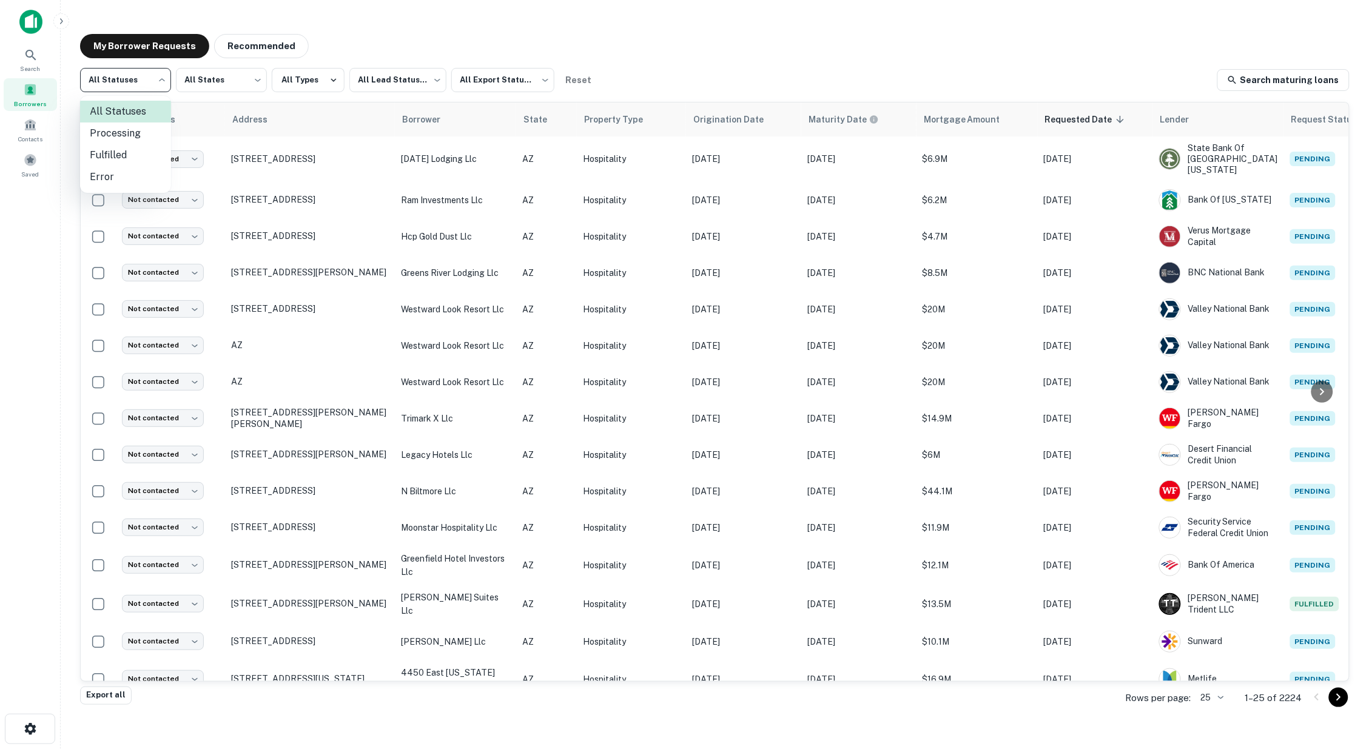
click at [161, 78] on body "Search Borrowers Contacts Saved My Borrower Requests Recommended All Statuses *…" at bounding box center [684, 374] width 1369 height 749
click at [128, 155] on li "Fulfilled" at bounding box center [125, 155] width 91 height 22
type input "*********"
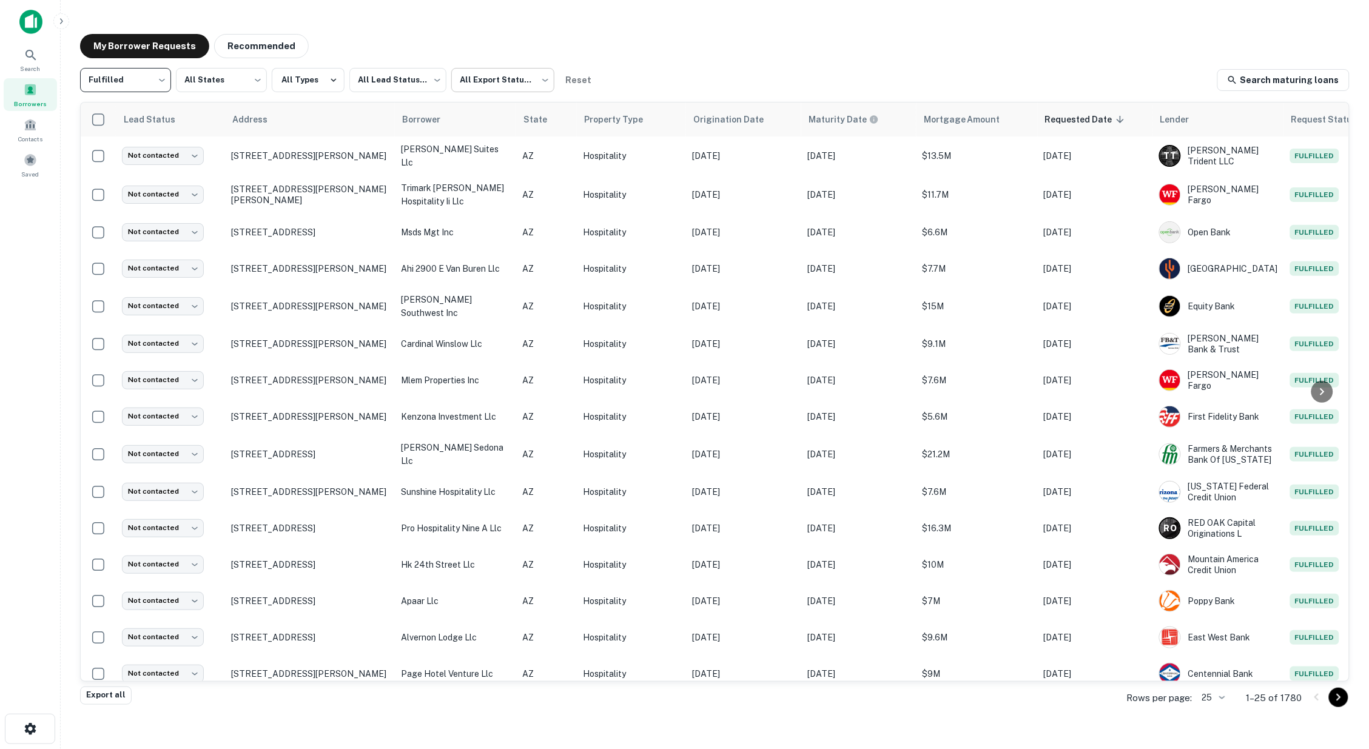
click at [544, 81] on body "Search Borrowers Contacts Saved My Borrower Requests Recommended Fulfilled ****…" at bounding box center [684, 374] width 1369 height 749
click at [492, 157] on li "Not Exported" at bounding box center [503, 155] width 110 height 22
click at [543, 81] on body "Search Borrowers Contacts Saved My Borrower Requests Recommended Fulfilled ****…" at bounding box center [684, 374] width 1369 height 749
click at [497, 130] on li "Exported" at bounding box center [503, 134] width 110 height 22
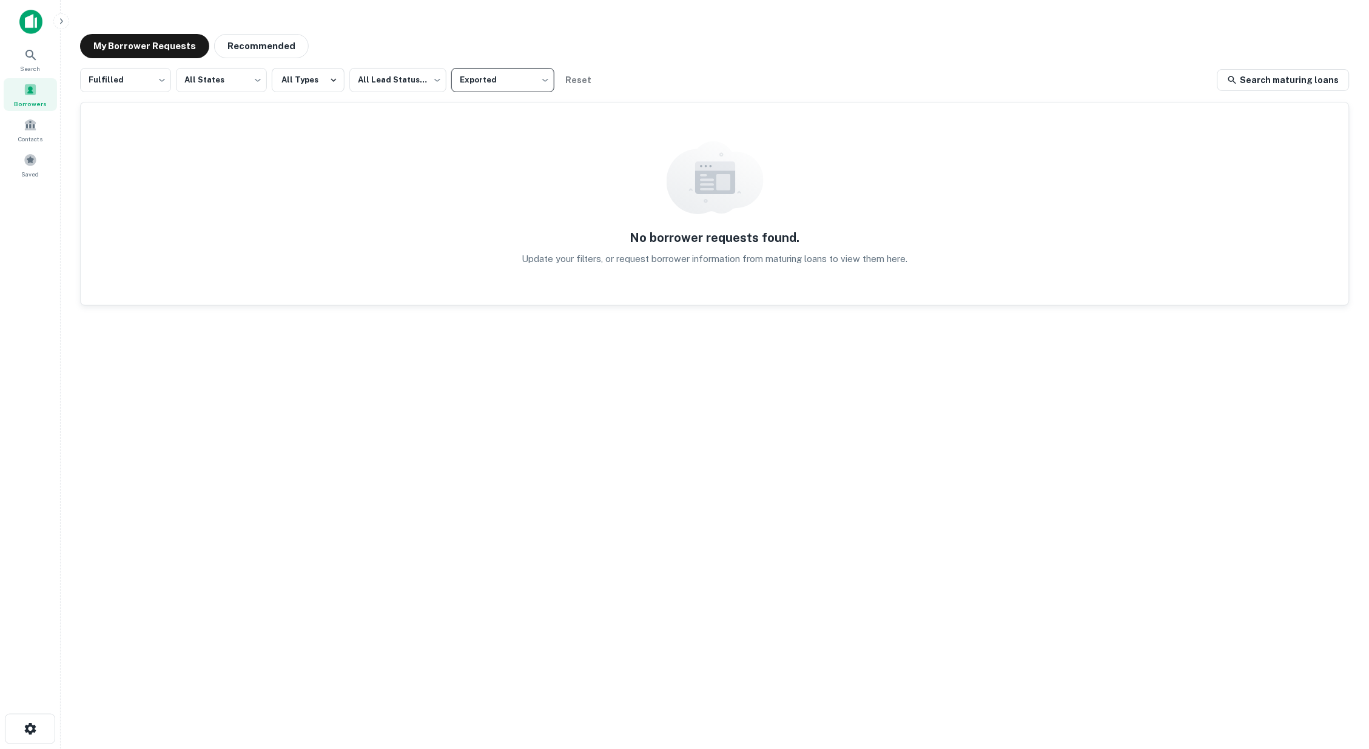
click at [541, 76] on body "Search Borrowers Contacts Saved My Borrower Requests Recommended Fulfilled ****…" at bounding box center [684, 374] width 1369 height 749
click at [507, 152] on li "Not Exported" at bounding box center [503, 155] width 110 height 22
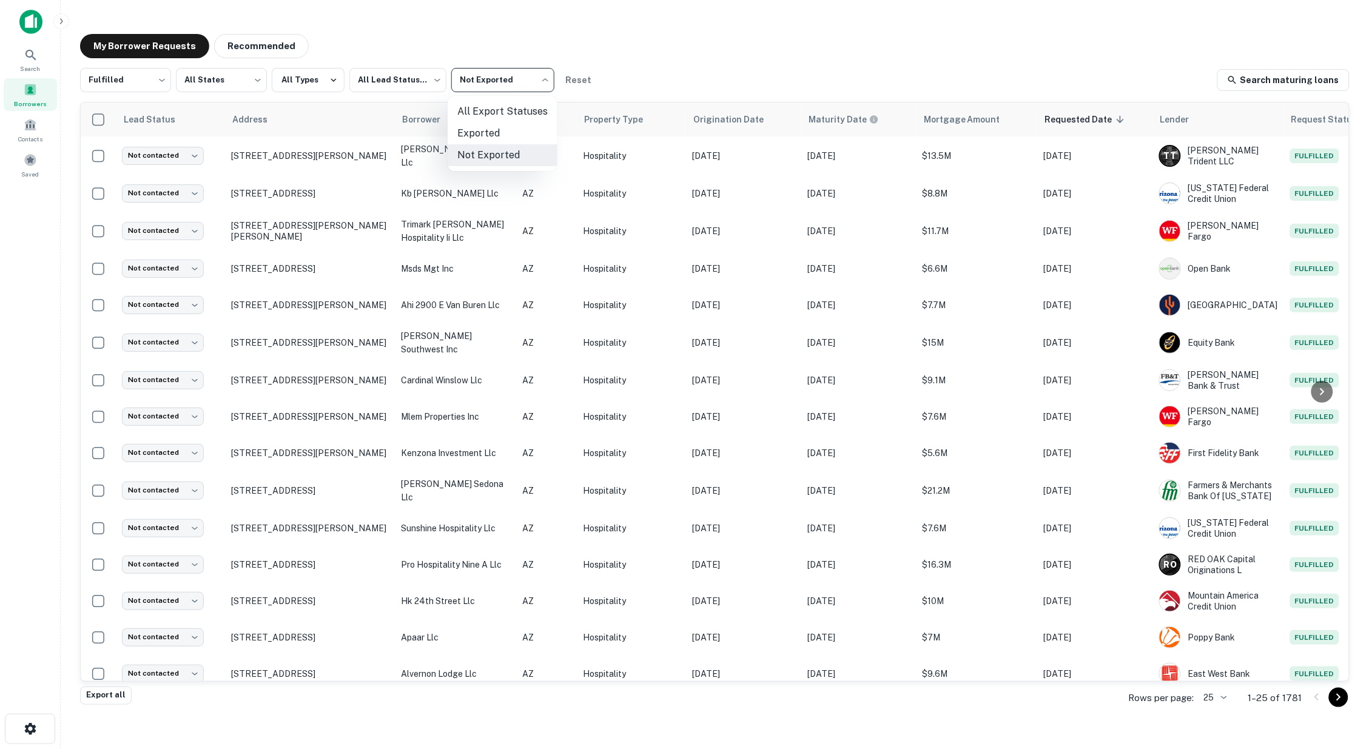
click at [544, 75] on body "Search Borrowers Contacts Saved My Borrower Requests Recommended Fulfilled ****…" at bounding box center [684, 374] width 1369 height 749
click at [504, 106] on li "All Export Statuses" at bounding box center [503, 112] width 110 height 22
type input "***"
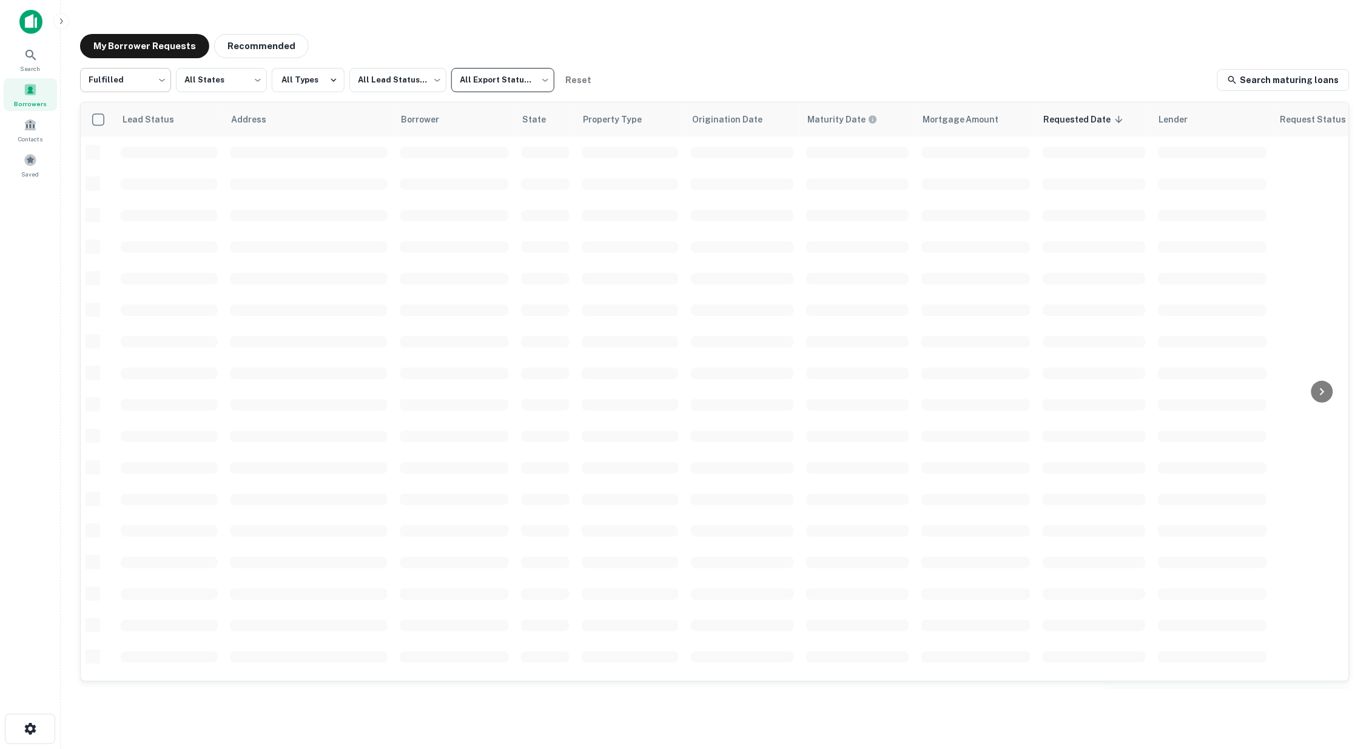
click at [164, 79] on body "Search Borrowers Contacts Saved My Borrower Requests Recommended Fulfilled ****…" at bounding box center [684, 374] width 1369 height 749
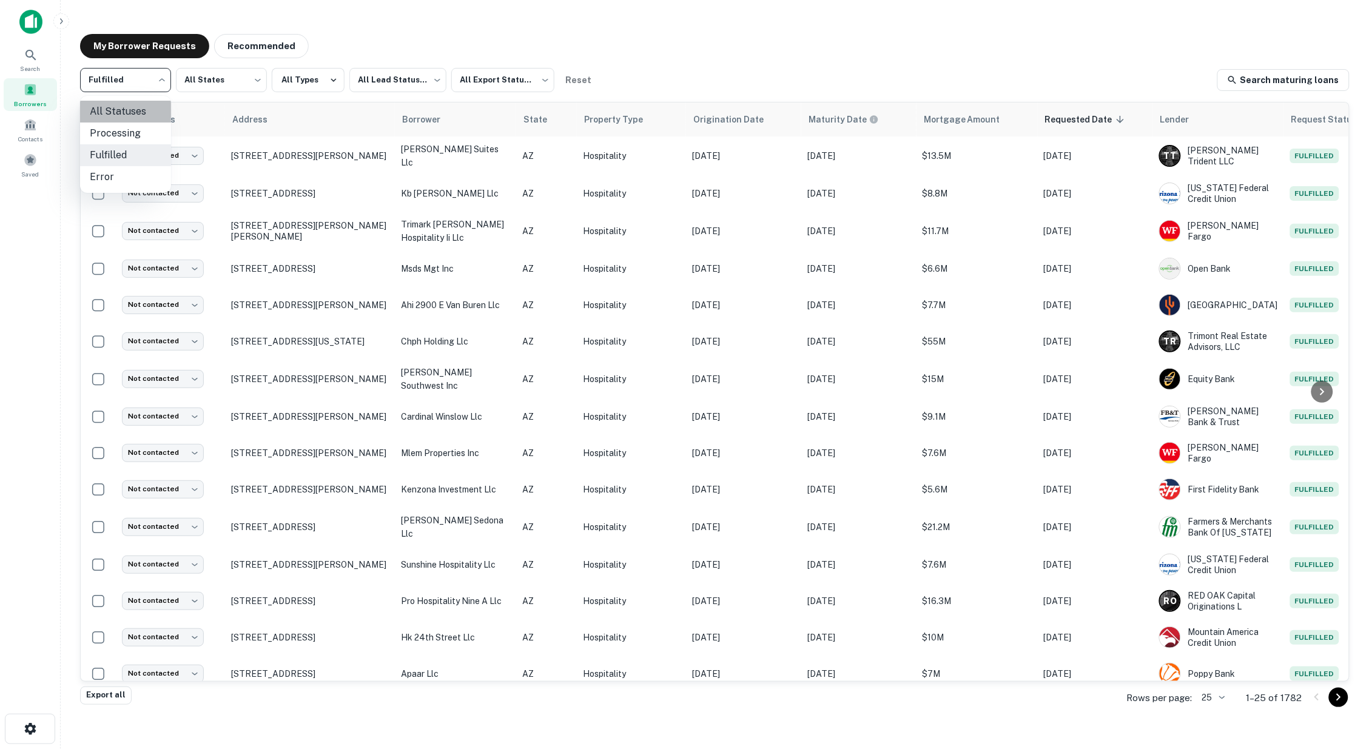
click at [109, 112] on li "All Statuses" at bounding box center [125, 112] width 91 height 22
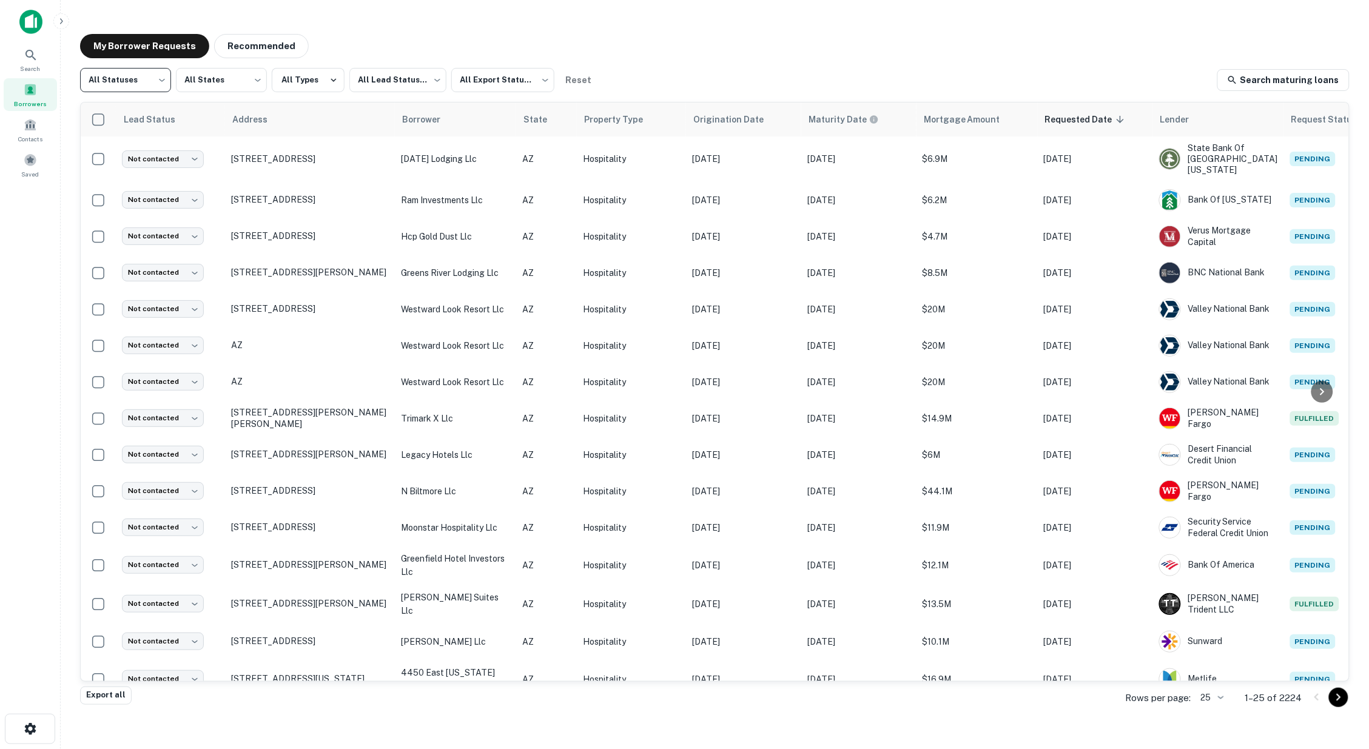
click at [160, 76] on body "Search Borrowers Contacts Saved My Borrower Requests Recommended All Statuses *…" at bounding box center [684, 374] width 1369 height 749
click at [121, 155] on li "Fulfilled" at bounding box center [125, 155] width 91 height 22
type input "*********"
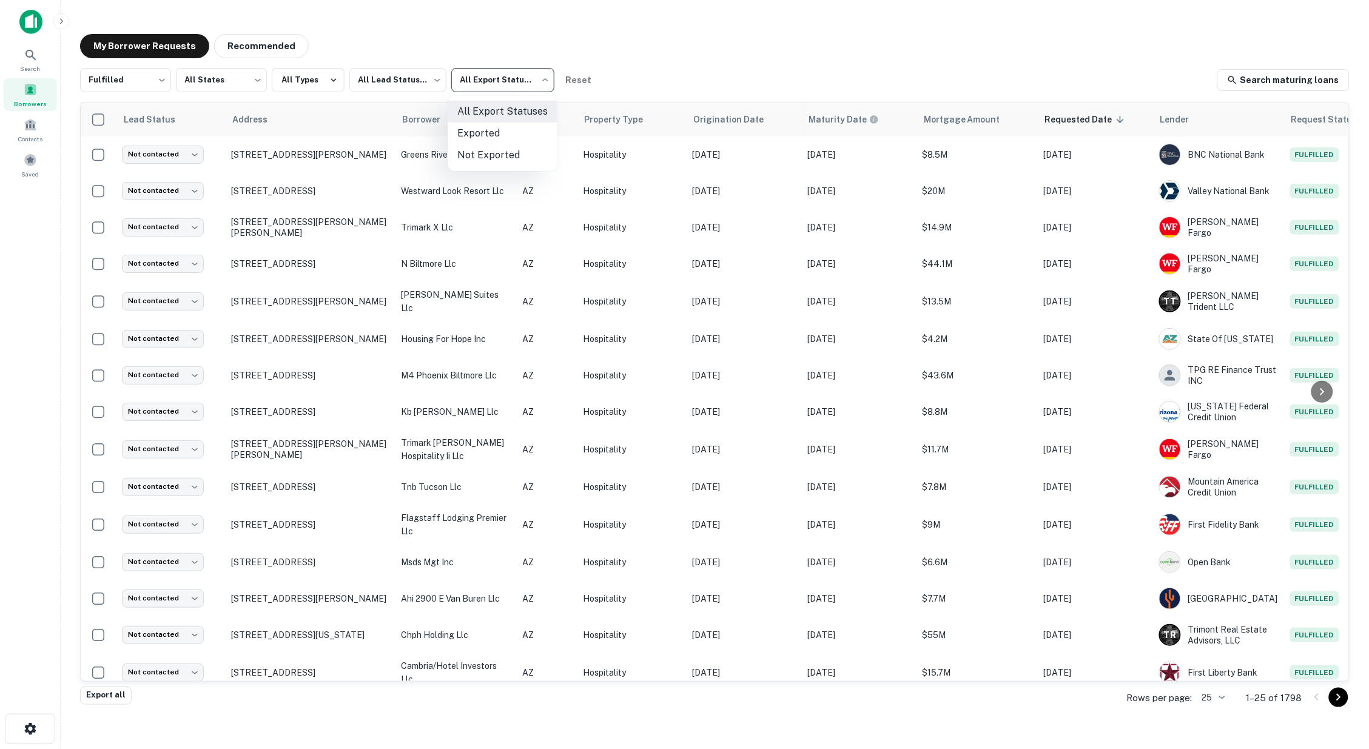
click at [543, 80] on body "Search Borrowers Contacts Saved My Borrower Requests Recommended Fulfilled ****…" at bounding box center [684, 374] width 1369 height 749
click at [470, 150] on li "Not Exported" at bounding box center [503, 155] width 110 height 22
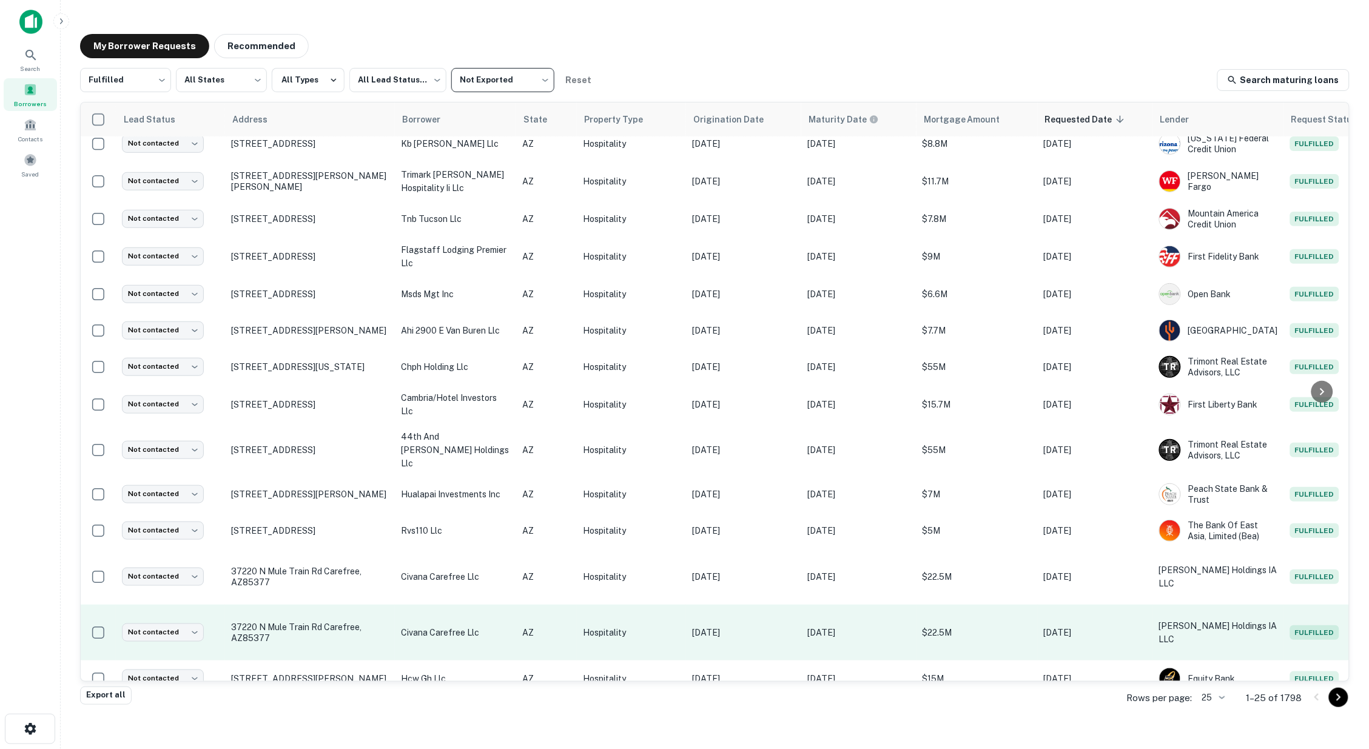
scroll to position [396, 0]
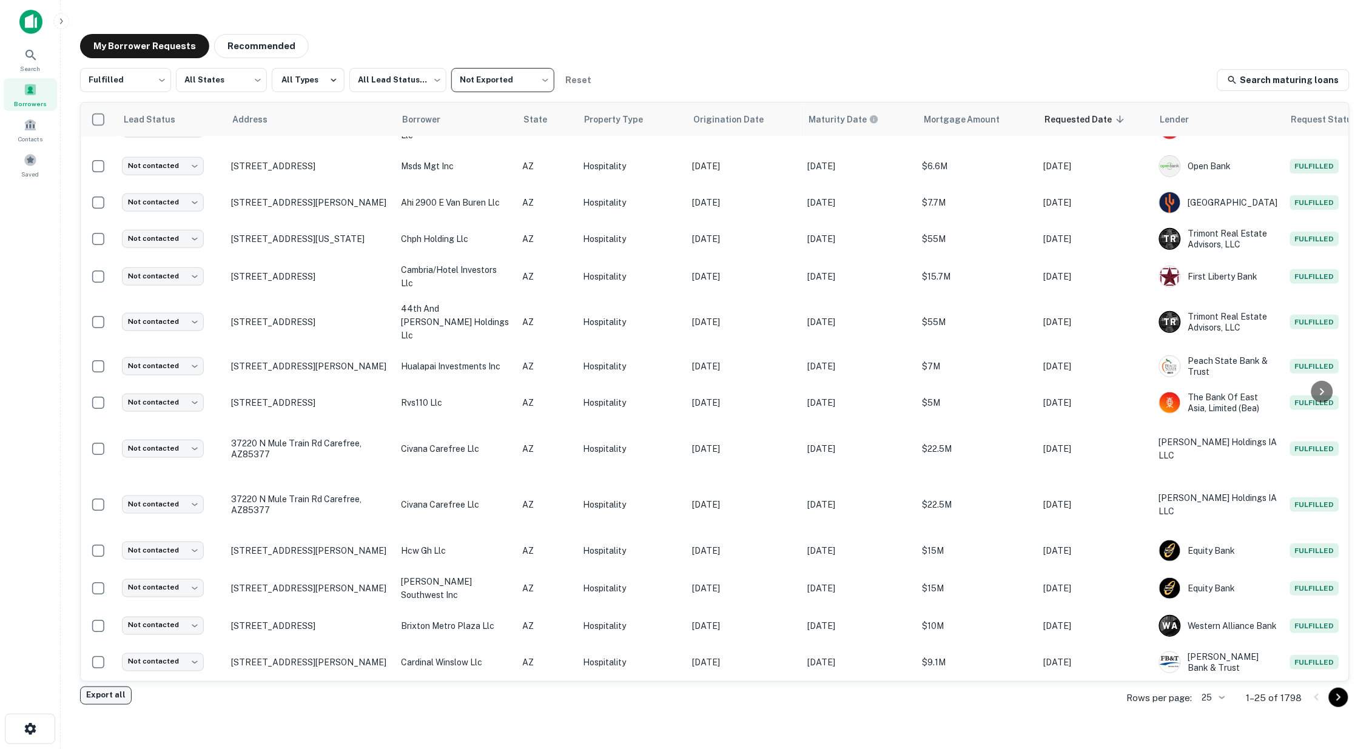
click at [112, 699] on button "Export all" at bounding box center [106, 696] width 52 height 18
click at [535, 76] on body "Search Borrowers Contacts Saved My Borrower Requests Recommended Fulfilled ****…" at bounding box center [684, 374] width 1369 height 749
click at [492, 134] on li "Exported" at bounding box center [503, 134] width 110 height 22
type input "****"
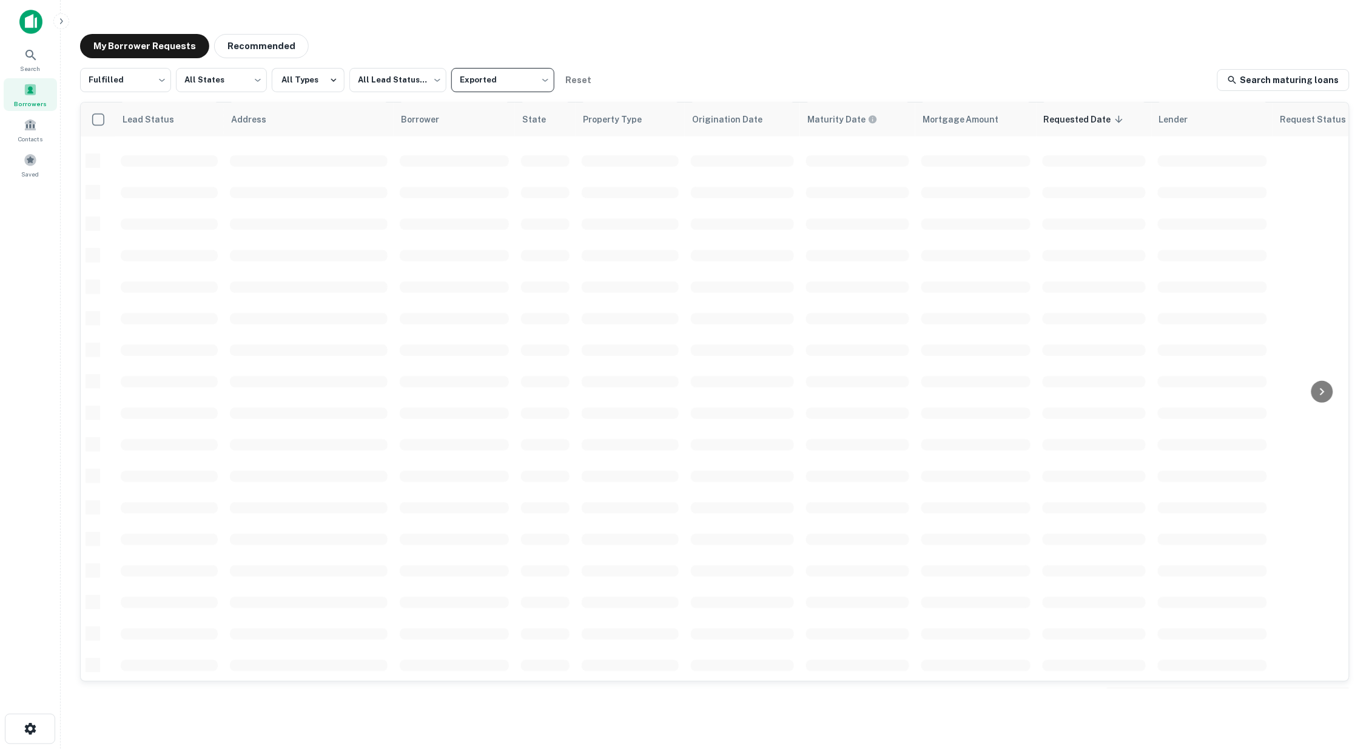
scroll to position [254, 0]
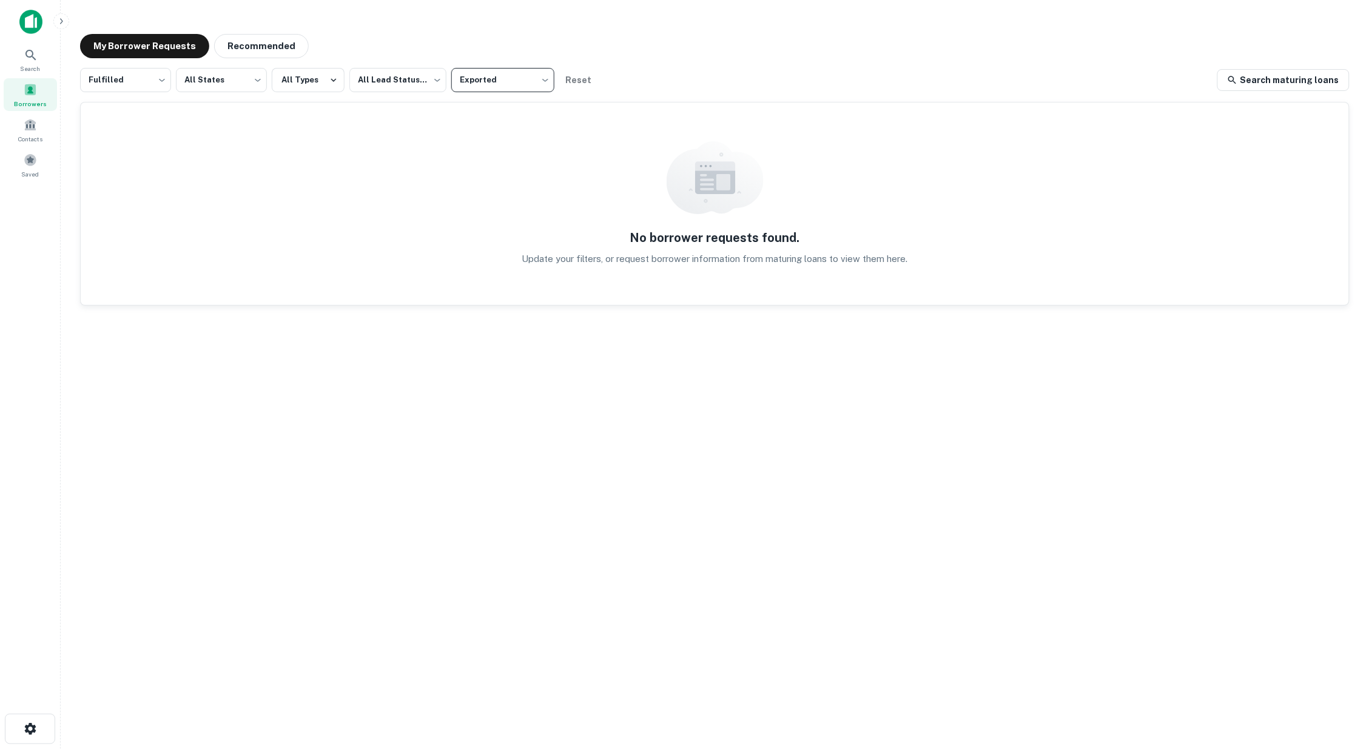
click at [32, 89] on span at bounding box center [30, 89] width 13 height 13
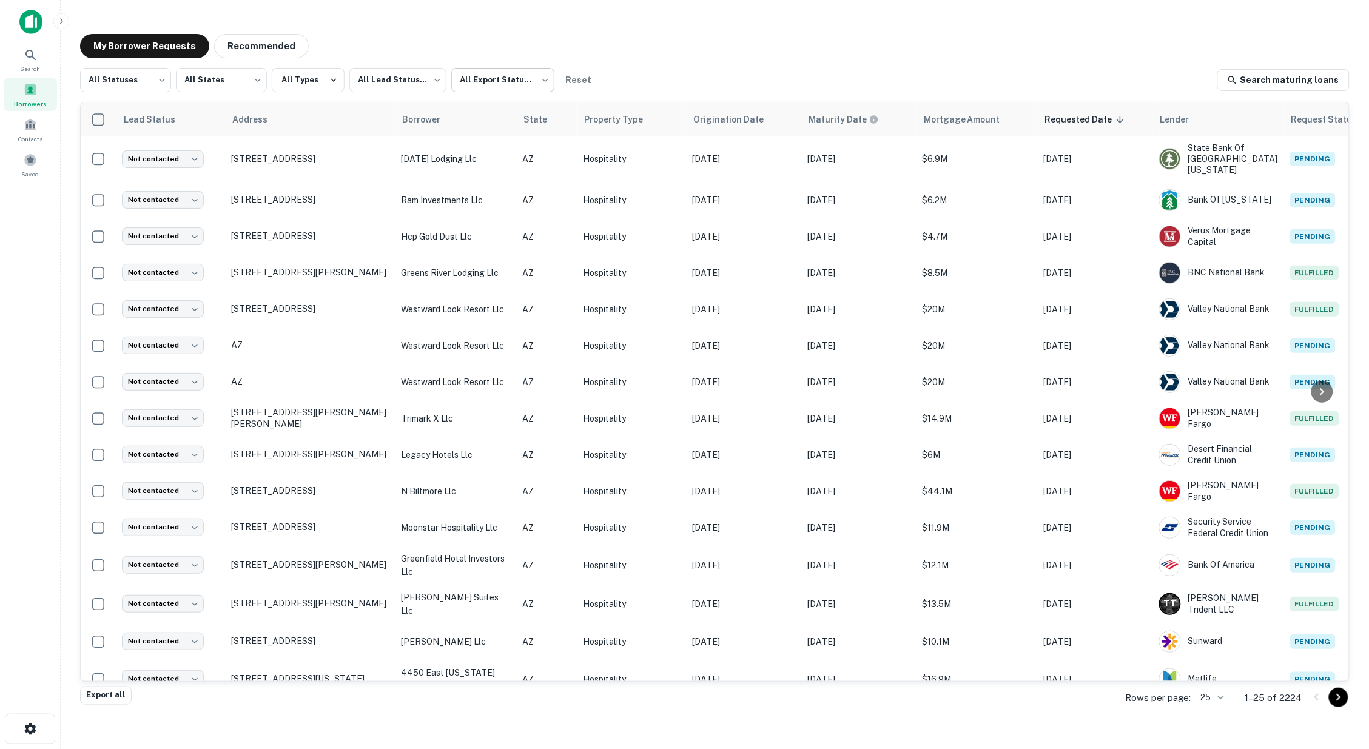
click at [542, 80] on body "Search Borrowers Contacts Saved My Borrower Requests Recommended All Statuses *…" at bounding box center [684, 374] width 1369 height 749
click at [514, 124] on li "Exported" at bounding box center [503, 134] width 110 height 22
type input "****"
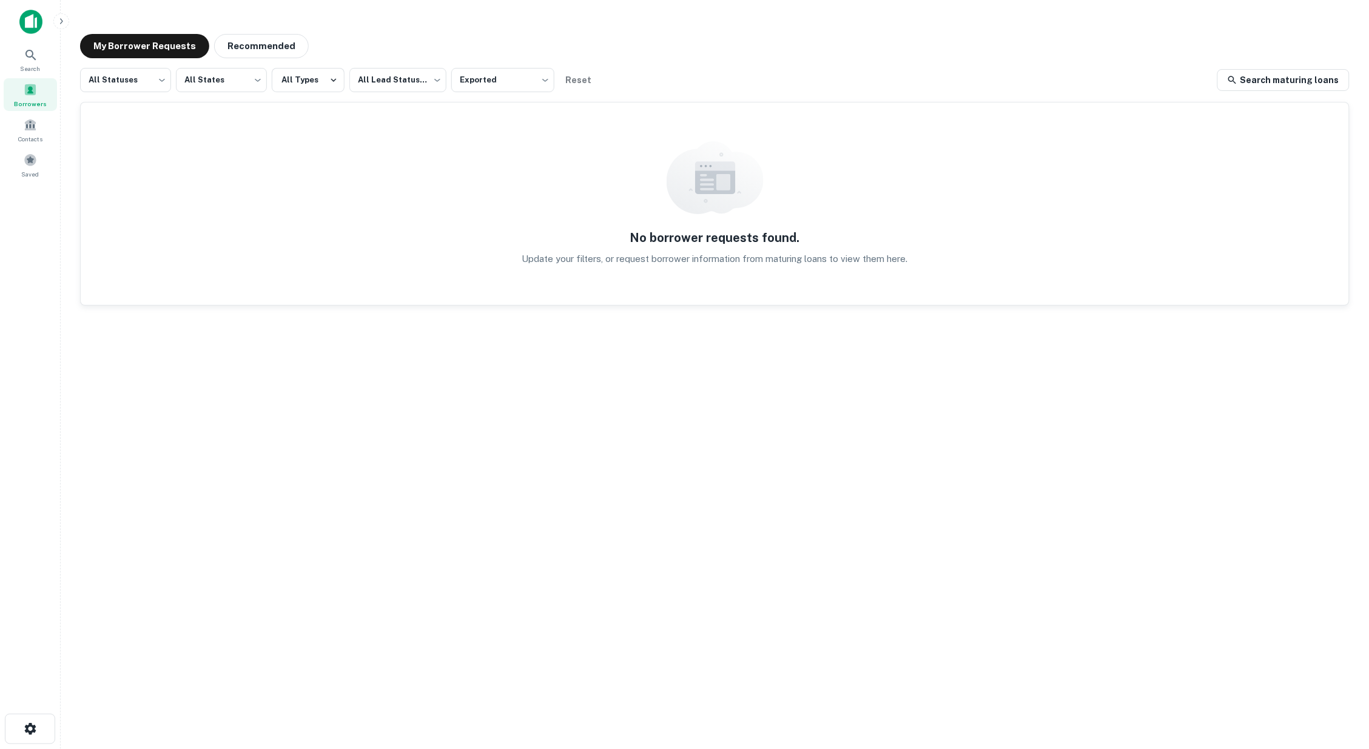
click at [715, 220] on div "No borrower requests found. Update your filters, or request borrower informatio…" at bounding box center [715, 204] width 1269 height 203
click at [163, 79] on body "Search Borrowers Contacts Saved My Borrower Requests Recommended All Statuses *…" at bounding box center [684, 374] width 1369 height 749
click at [136, 152] on li "Fulfilled" at bounding box center [125, 155] width 91 height 22
click at [576, 79] on button "Reset" at bounding box center [578, 80] width 39 height 24
type input "***"
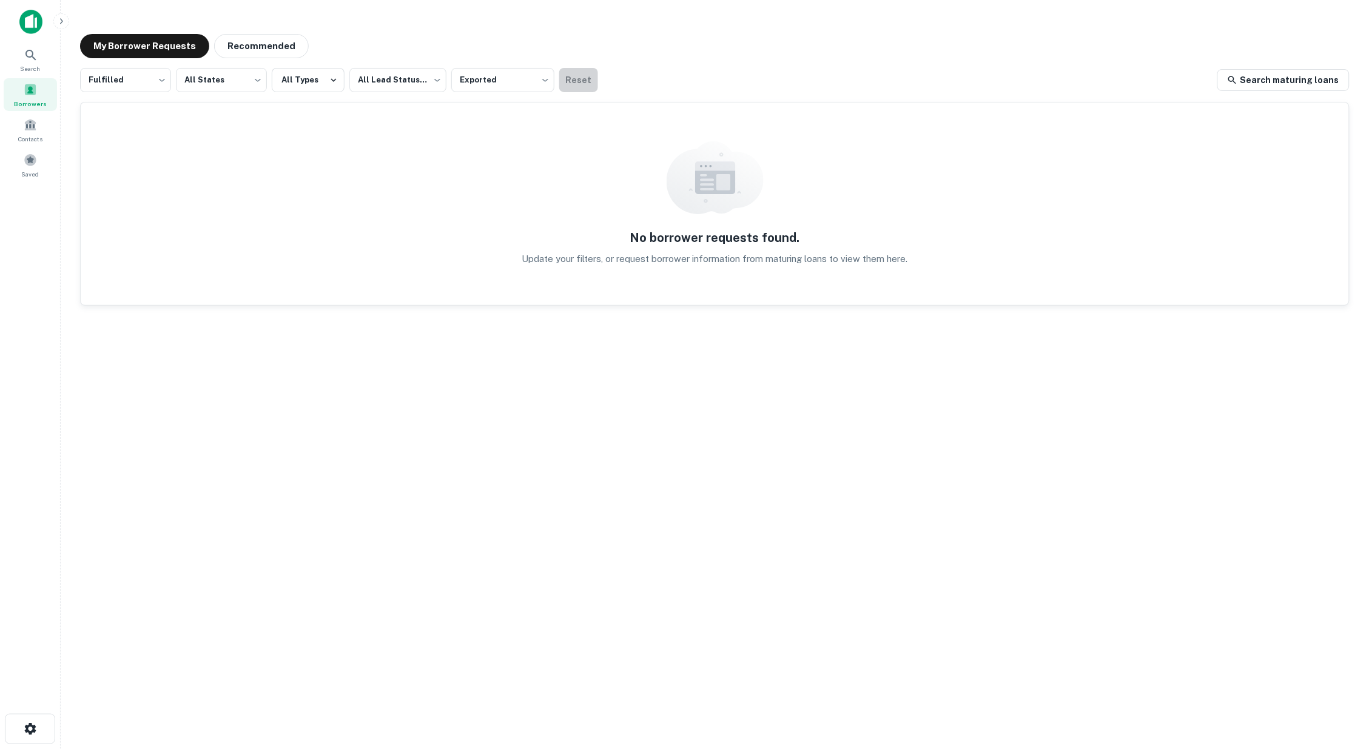
type input "***"
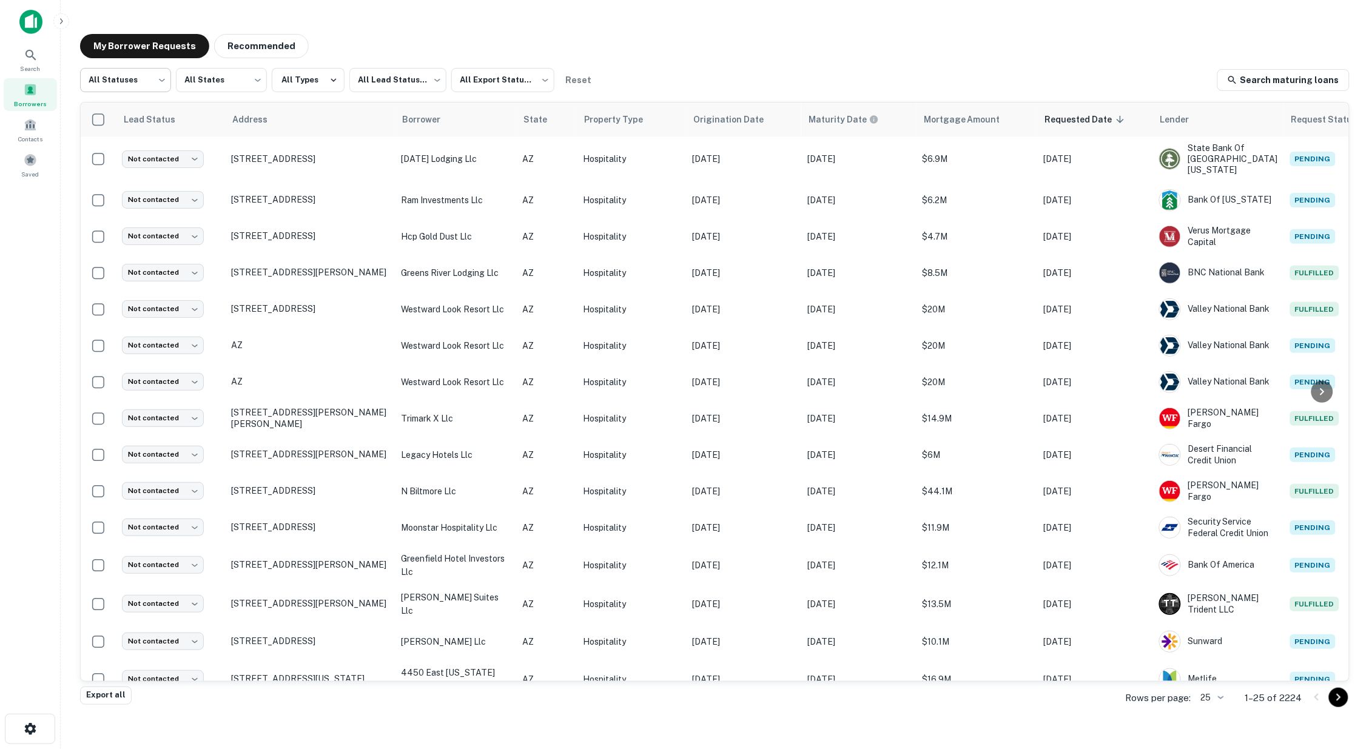
click at [160, 80] on body "Search Borrowers Contacts Saved My Borrower Requests Recommended All Statuses *…" at bounding box center [684, 374] width 1369 height 749
click at [119, 158] on li "Fulfilled" at bounding box center [125, 155] width 91 height 22
type input "*********"
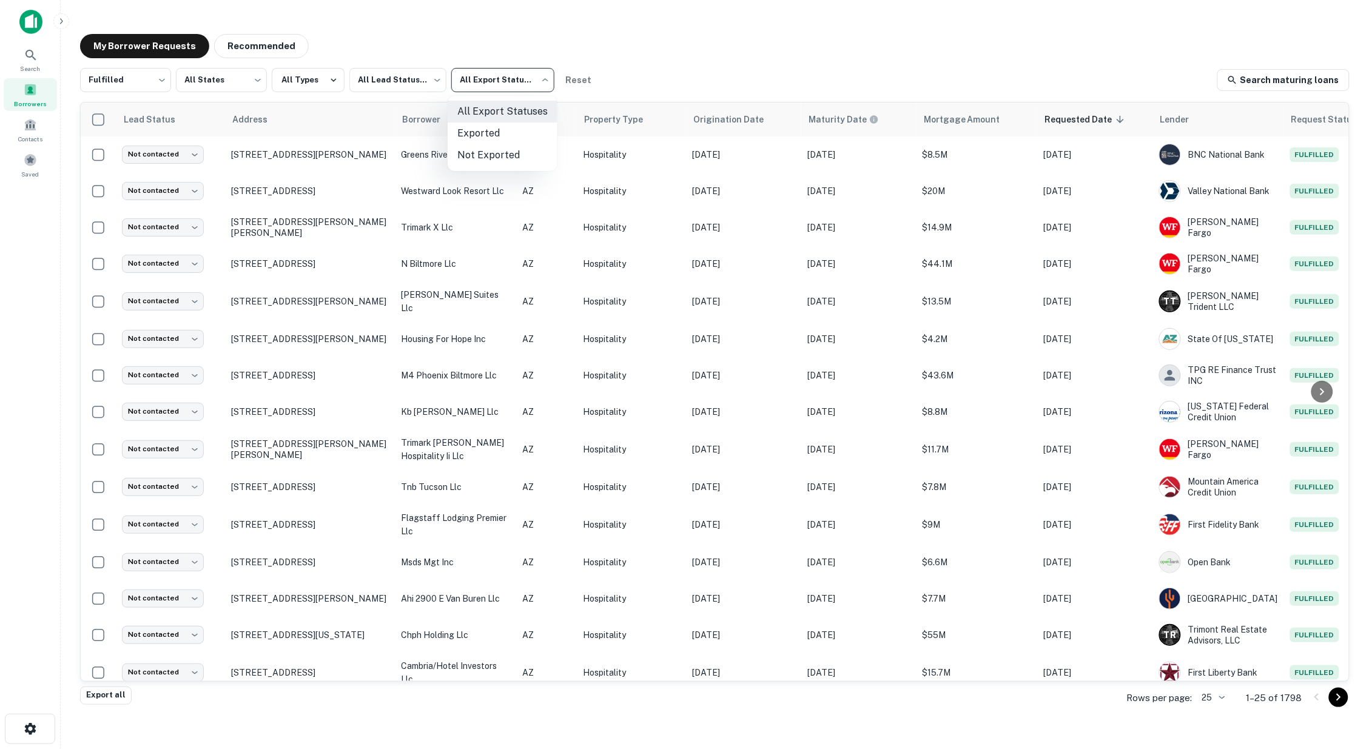
click at [542, 81] on body "Search Borrowers Contacts Saved My Borrower Requests Recommended Fulfilled ****…" at bounding box center [684, 374] width 1369 height 749
click at [471, 135] on li "Exported" at bounding box center [503, 134] width 110 height 22
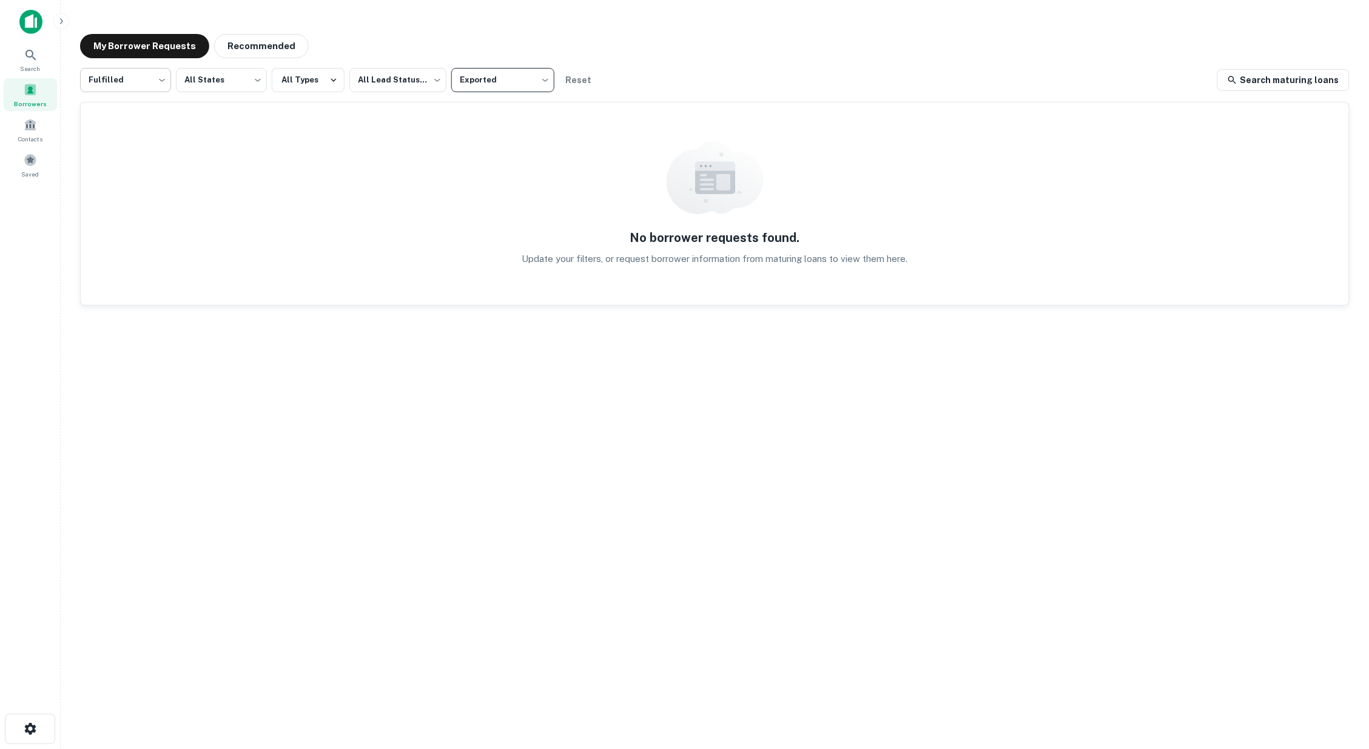
click at [160, 83] on body "Search Borrowers Contacts Saved My Borrower Requests Recommended Fulfilled ****…" at bounding box center [684, 374] width 1369 height 749
click at [116, 154] on li "Fulfilled" at bounding box center [125, 155] width 91 height 22
click at [545, 79] on body "Search Borrowers Contacts Saved My Borrower Requests Recommended Fulfilled ****…" at bounding box center [684, 374] width 1369 height 749
click at [502, 156] on li "Not Exported" at bounding box center [503, 155] width 110 height 22
type input "*****"
